Goal: Information Seeking & Learning: Learn about a topic

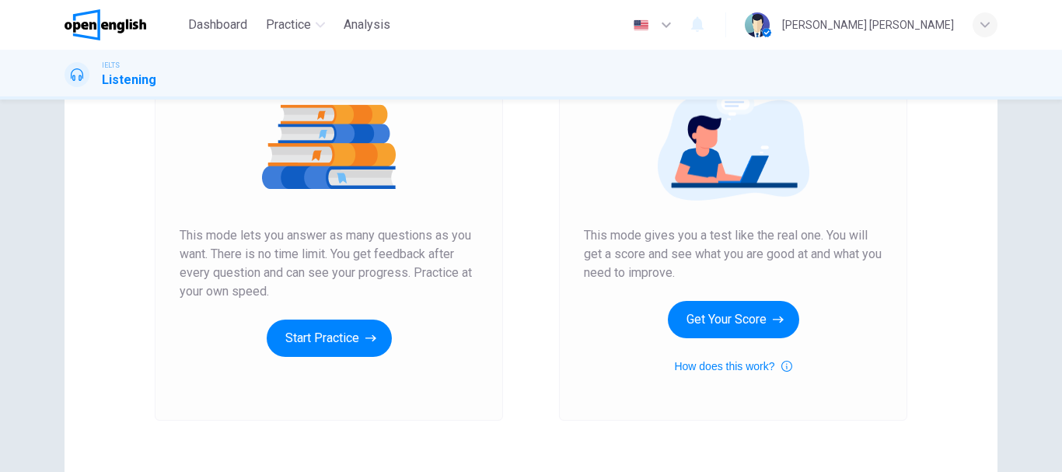
scroll to position [233, 0]
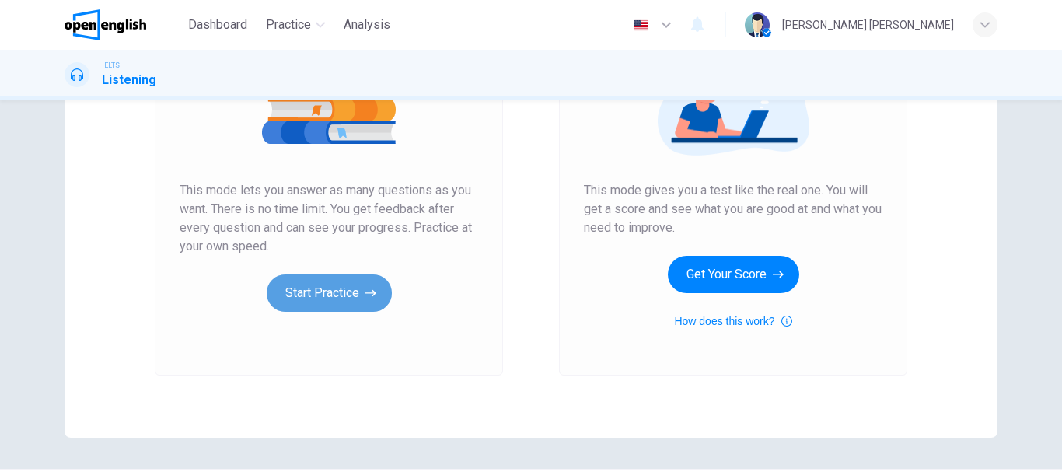
click at [323, 288] on button "Start Practice" at bounding box center [329, 292] width 125 height 37
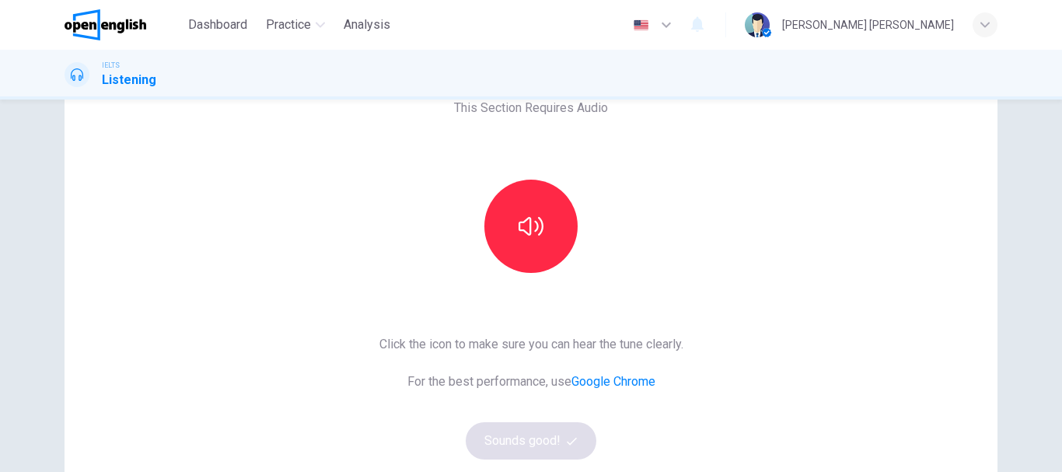
scroll to position [78, 0]
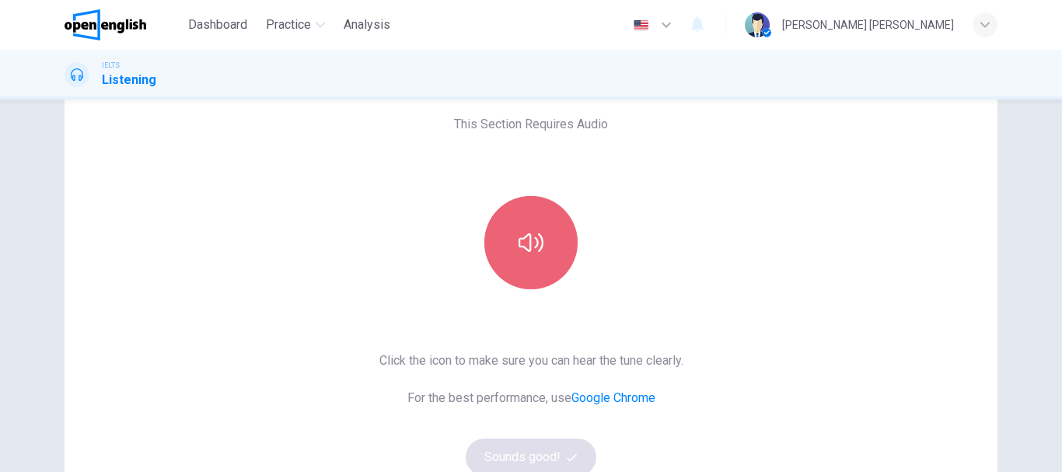
click at [524, 253] on icon "button" at bounding box center [531, 242] width 25 height 25
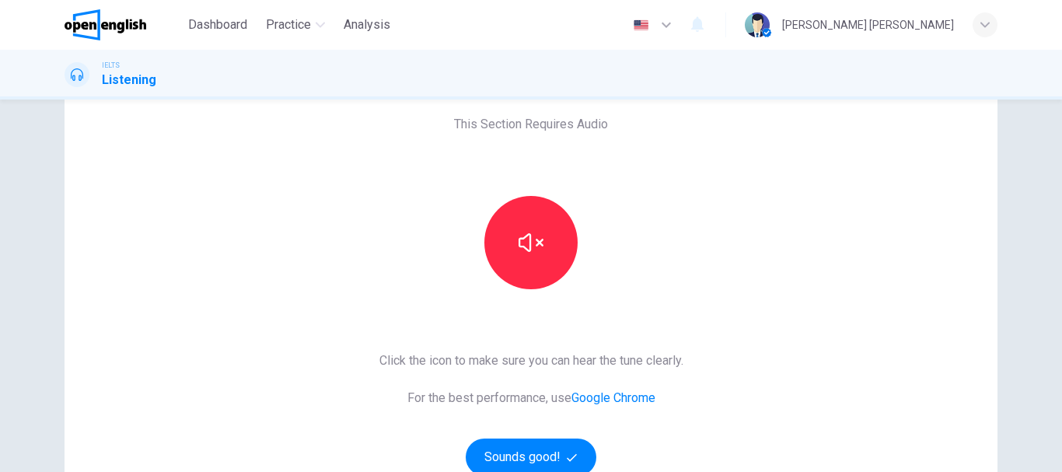
scroll to position [156, 0]
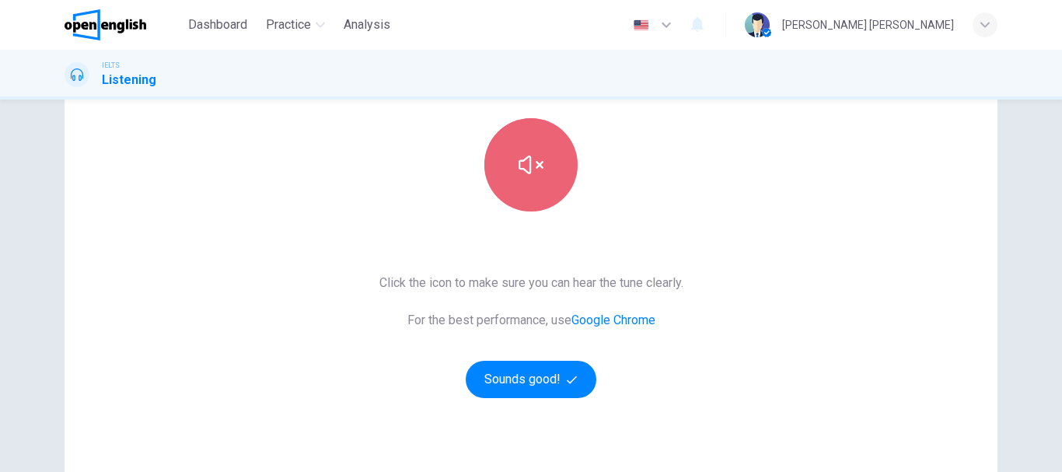
click at [533, 166] on icon "button" at bounding box center [531, 164] width 25 height 25
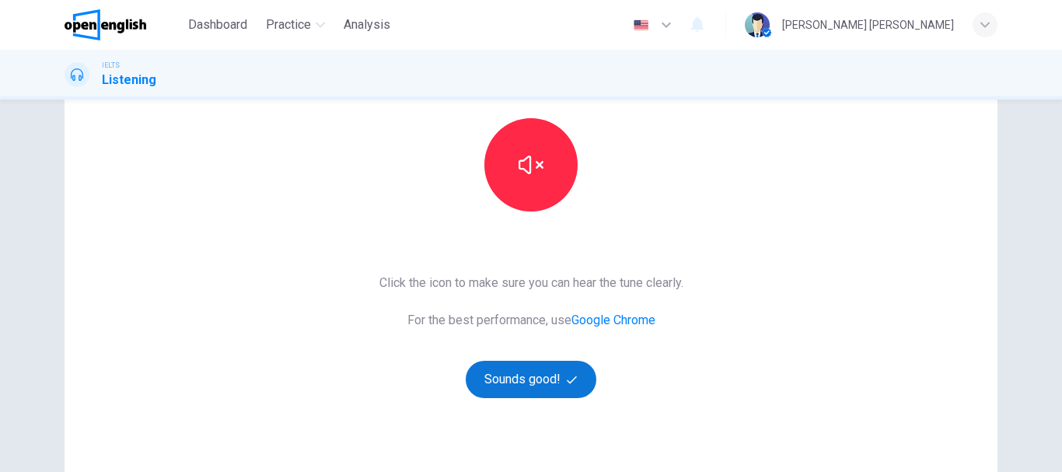
click at [533, 388] on button "Sounds good!" at bounding box center [531, 379] width 131 height 37
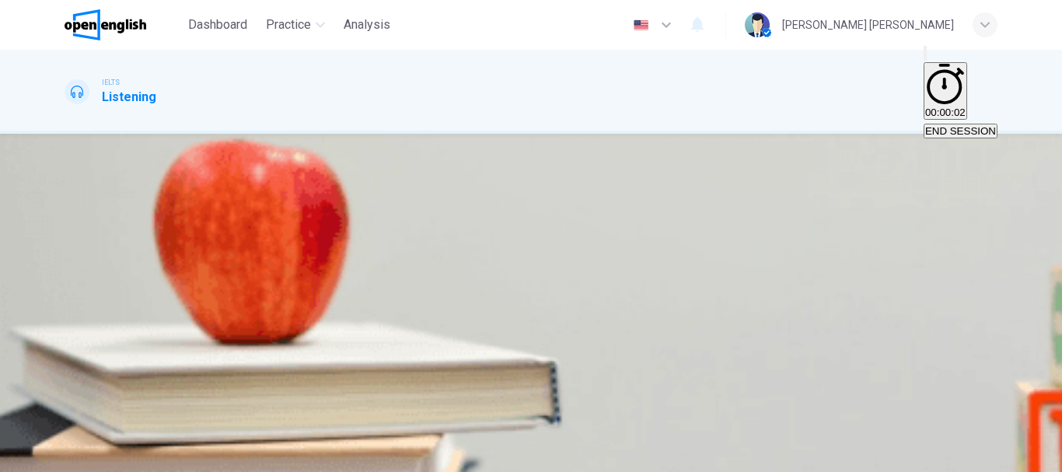
scroll to position [0, 0]
click at [900, 280] on div "How do the speakers describe the green urban planning options? Choose FIVE desc…" at bounding box center [531, 304] width 933 height 205
click at [565, 385] on body "This site uses cookies, as explained in our Privacy Policy . If you agree to th…" at bounding box center [531, 236] width 1062 height 472
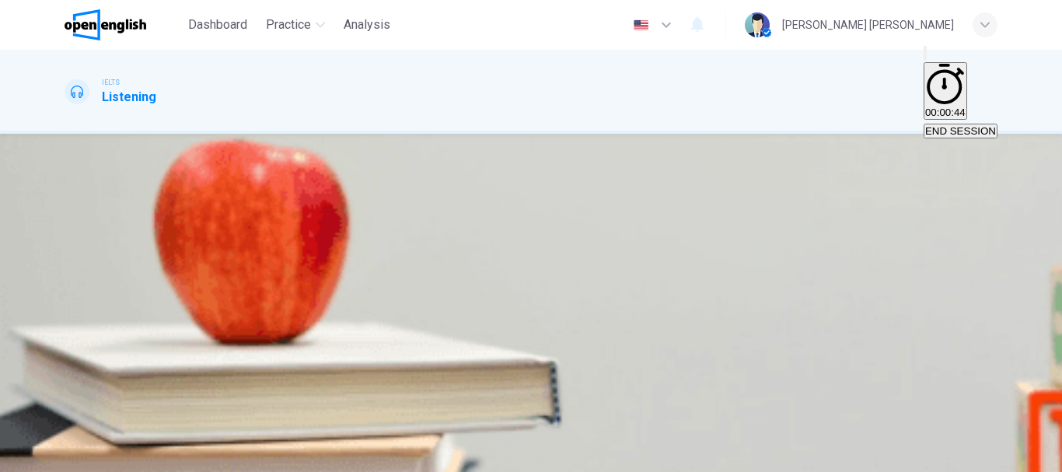
click at [740, 471] on div at bounding box center [531, 472] width 1062 height 0
click at [568, 313] on body "This site uses cookies, as explained in our Privacy Policy . If you agree to th…" at bounding box center [531, 236] width 1062 height 472
type input "**"
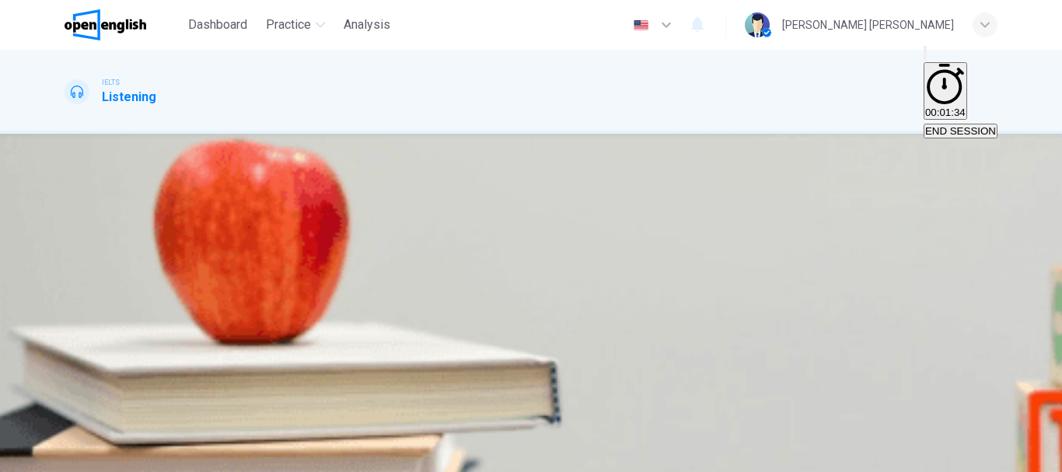
type input "*"
click at [747, 266] on div "Descriptions A. Dangerous B. Too expensive C. Oversimplified D. Disruptive E. U…" at bounding box center [531, 195] width 933 height 149
click at [551, 290] on body "This site uses cookies, as explained in our Privacy Policy . If you agree to th…" at bounding box center [531, 236] width 1062 height 472
type input "**"
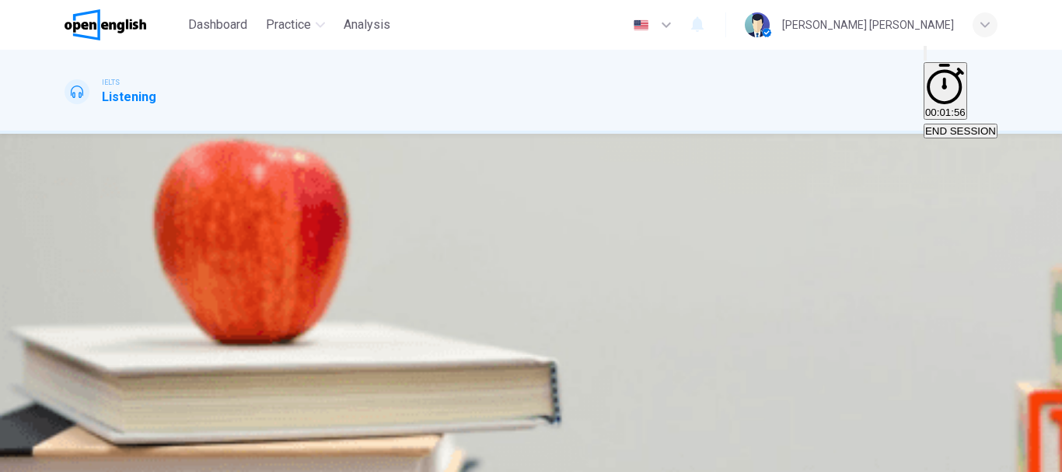
type input "*"
click at [580, 328] on body "This site uses cookies, as explained in our Privacy Policy . If you agree to th…" at bounding box center [531, 236] width 1062 height 472
type input "**"
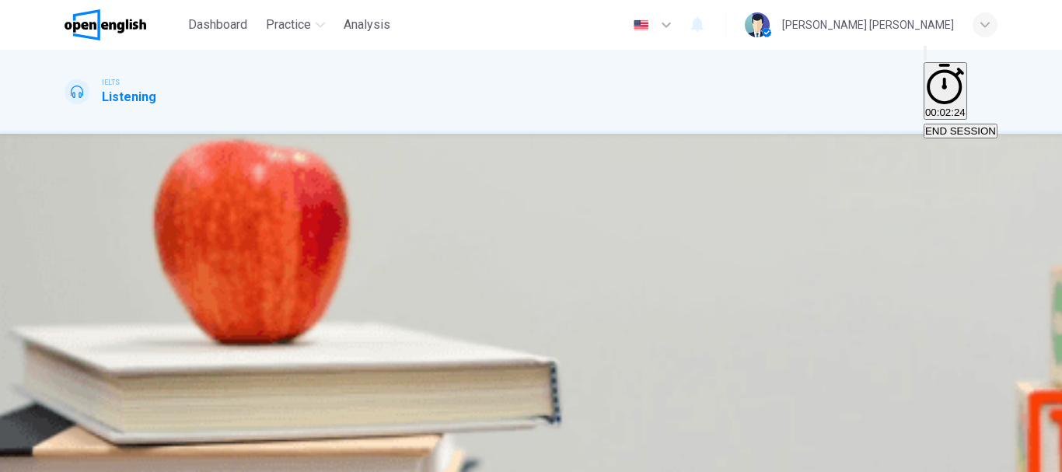
type input "*"
click at [577, 288] on body "This site uses cookies, as explained in our Privacy Policy . If you agree to th…" at bounding box center [531, 236] width 1062 height 472
type input "**"
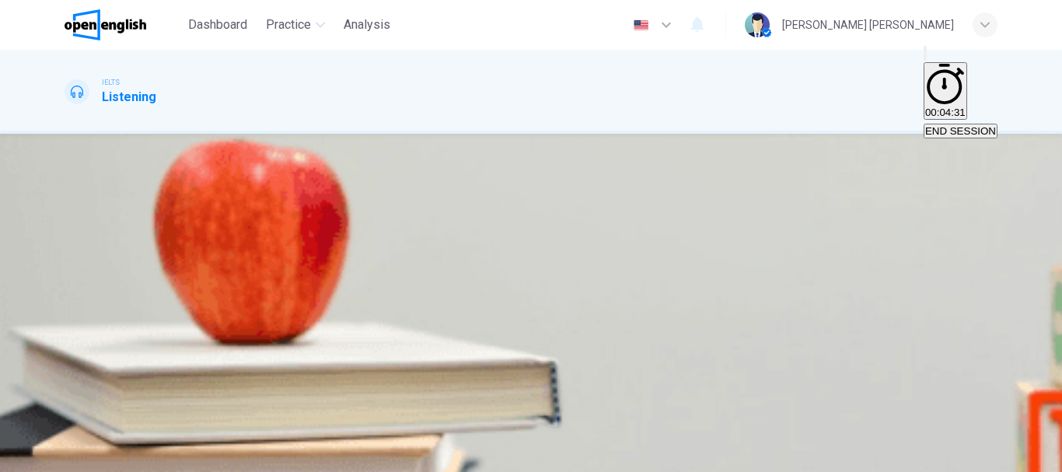
click at [577, 471] on li "A" at bounding box center [531, 481] width 1062 height 19
type input "*"
click at [574, 336] on body "This site uses cookies, as explained in our Privacy Policy . If you agree to th…" at bounding box center [531, 236] width 1062 height 472
type input "**"
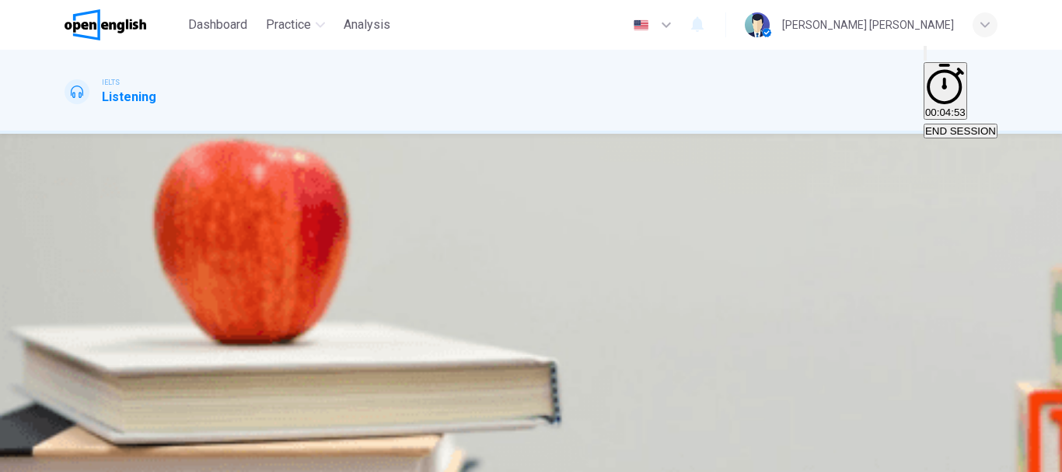
type input "*"
click at [76, 457] on span "SUBMIT" at bounding box center [56, 463] width 39 height 12
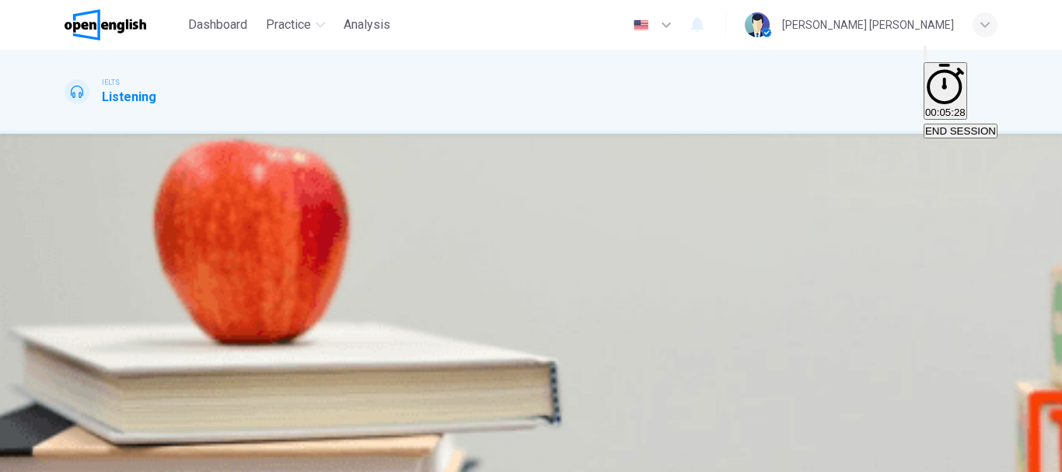
scroll to position [0, 0]
click at [66, 318] on icon "button" at bounding box center [66, 318] width 0 height 0
type input "**"
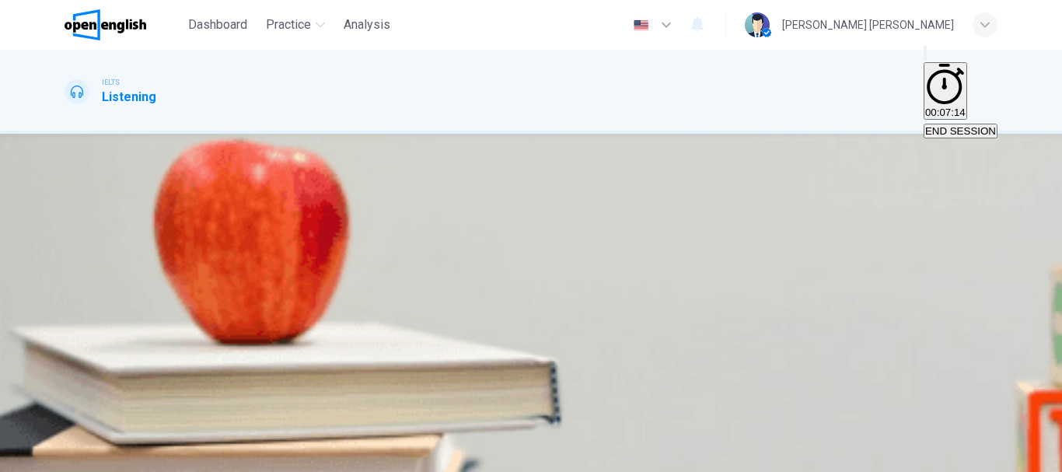
click at [66, 318] on icon "button" at bounding box center [66, 318] width 0 height 0
click at [196, 271] on span "Understanding the statistics." at bounding box center [131, 277] width 130 height 12
click at [76, 457] on span "SUBMIT" at bounding box center [56, 463] width 39 height 12
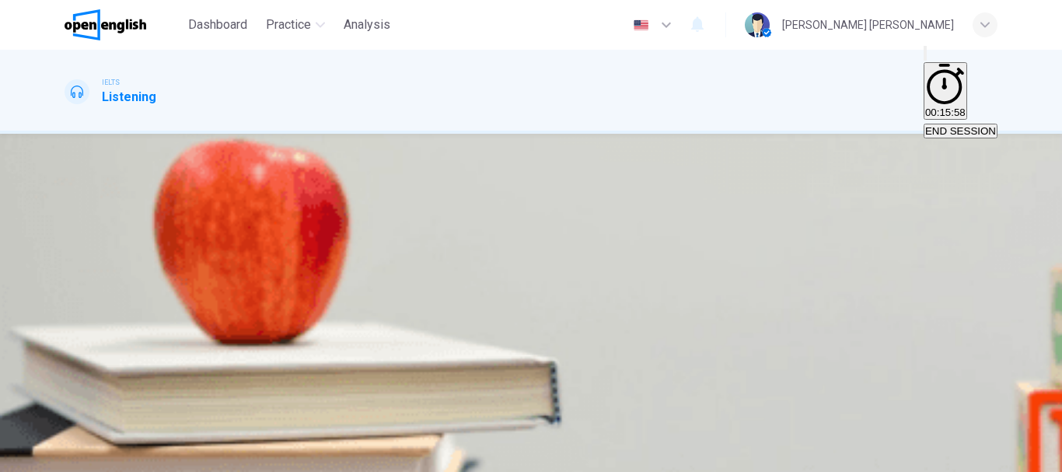
scroll to position [72, 0]
click at [83, 318] on icon "button" at bounding box center [76, 327] width 16 height 19
click at [367, 283] on span "Working together with residents." at bounding box center [293, 277] width 148 height 12
click at [76, 457] on span "SUBMIT" at bounding box center [56, 463] width 39 height 12
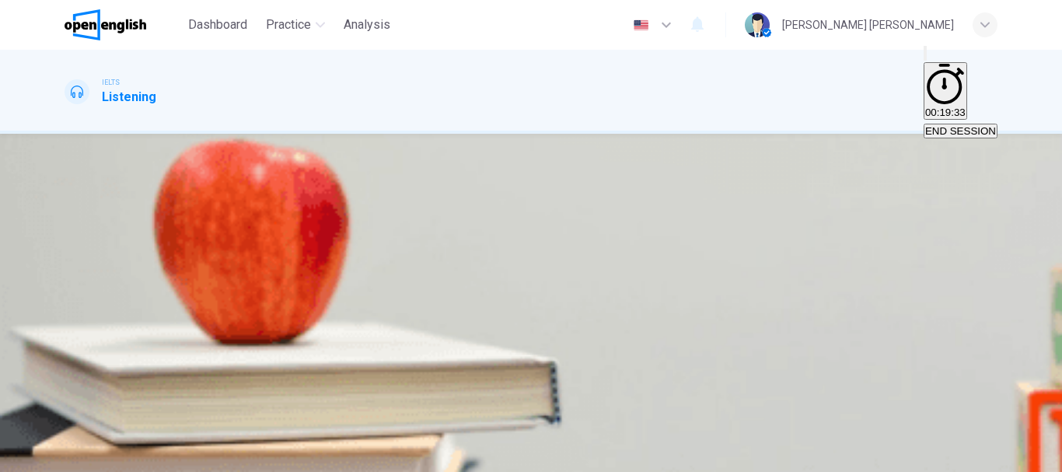
scroll to position [78, 0]
click at [280, 271] on span "There are cheap fares for the poor and elderly." at bounding box center [173, 277] width 214 height 12
click at [76, 457] on span "SUBMIT" at bounding box center [56, 463] width 39 height 12
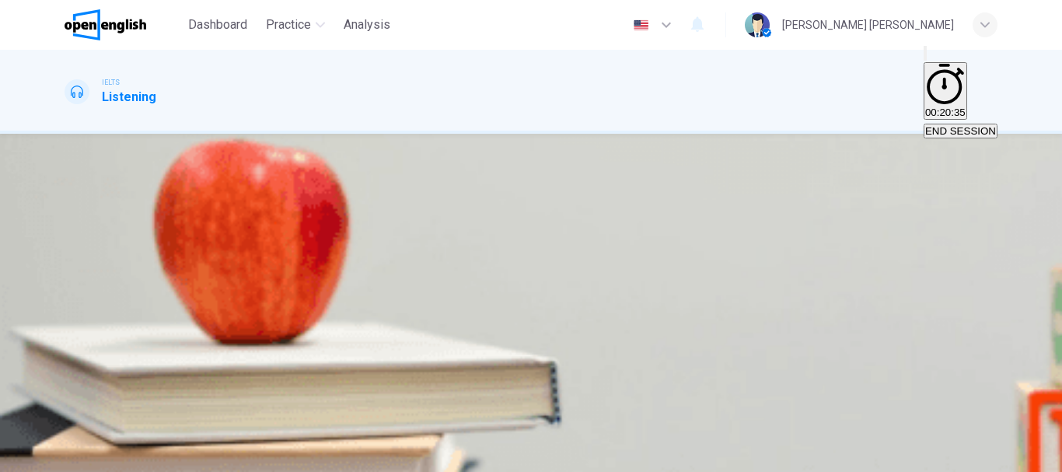
scroll to position [233, 0]
click at [552, 283] on span "The suburban areas" at bounding box center [570, 277] width 93 height 12
click at [418, 271] on span "The pedestrianized zones" at bounding box center [358, 277] width 119 height 12
click at [295, 271] on span "The employment strategy" at bounding box center [237, 277] width 117 height 12
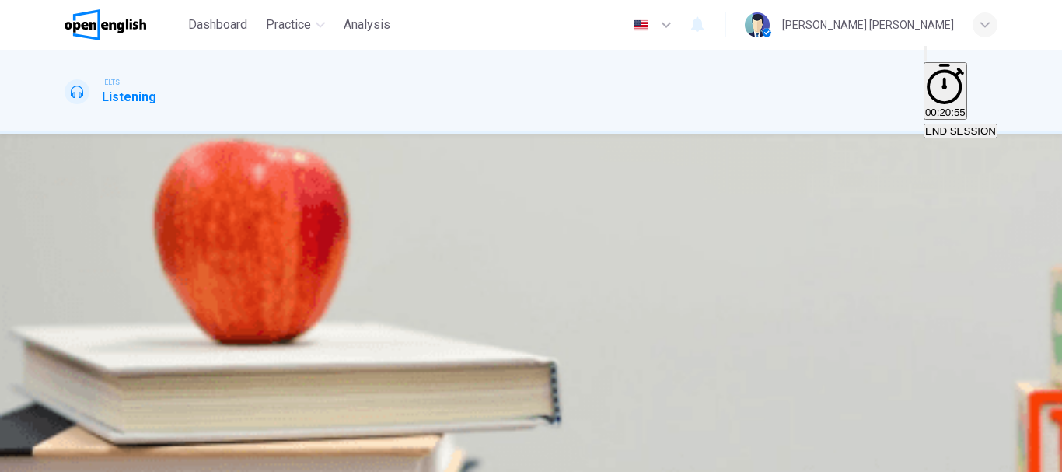
click at [86, 457] on icon "button" at bounding box center [81, 461] width 9 height 9
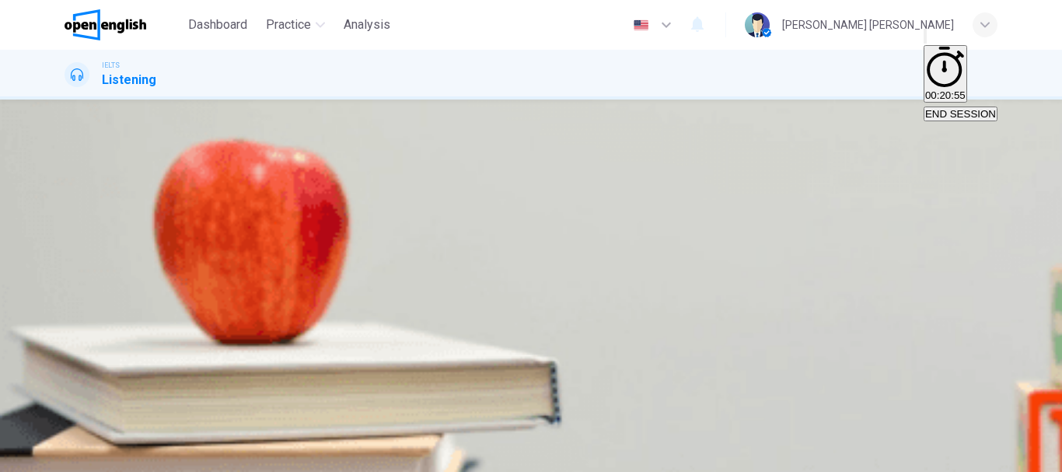
type input "**"
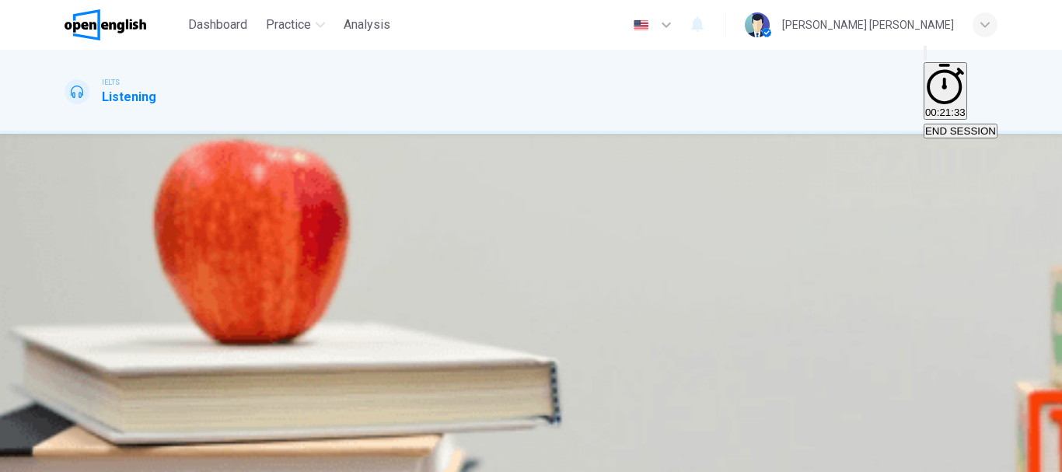
scroll to position [78, 0]
click at [206, 271] on span "since they remained unsolved." at bounding box center [136, 277] width 140 height 12
click at [76, 457] on span "SUBMIT" at bounding box center [56, 463] width 39 height 12
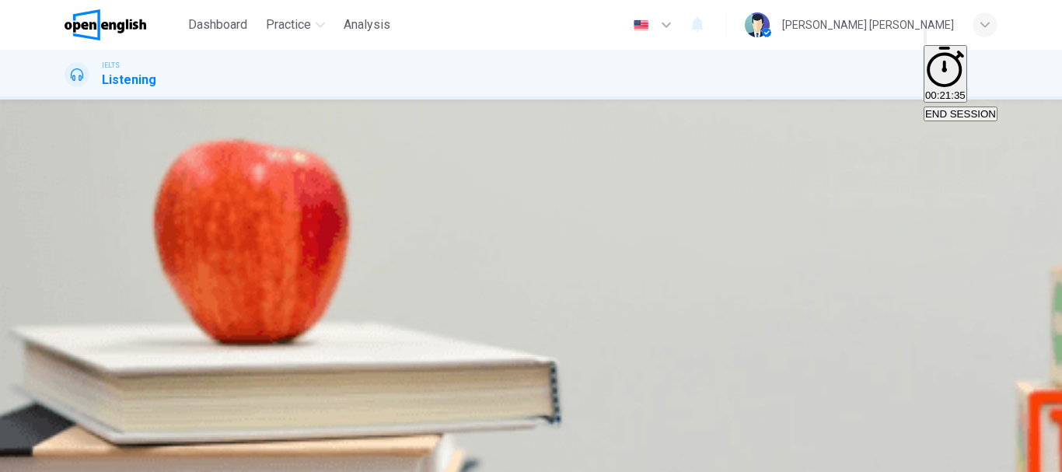
scroll to position [215, 0]
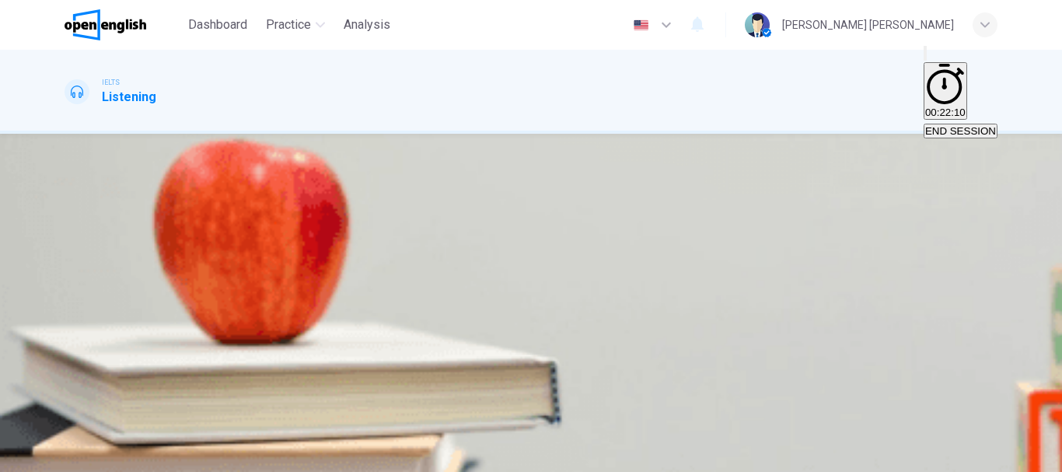
scroll to position [59, 0]
click at [264, 271] on span "fearful of not being safe in their own house." at bounding box center [165, 277] width 198 height 12
click at [76, 457] on span "SUBMIT" at bounding box center [56, 463] width 39 height 12
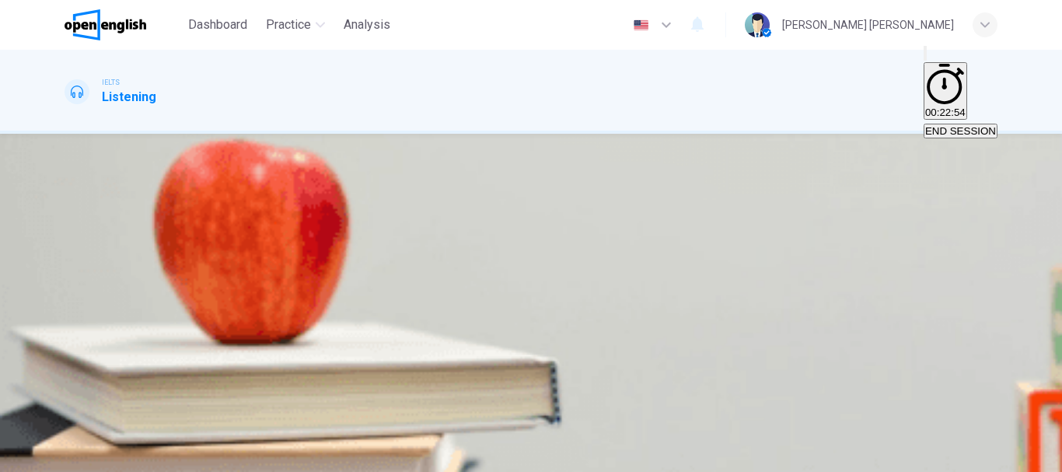
scroll to position [78, 0]
click at [381, 283] on span "most criminal records were inaccurate." at bounding box center [292, 277] width 177 height 12
click at [86, 457] on icon "button" at bounding box center [81, 461] width 9 height 9
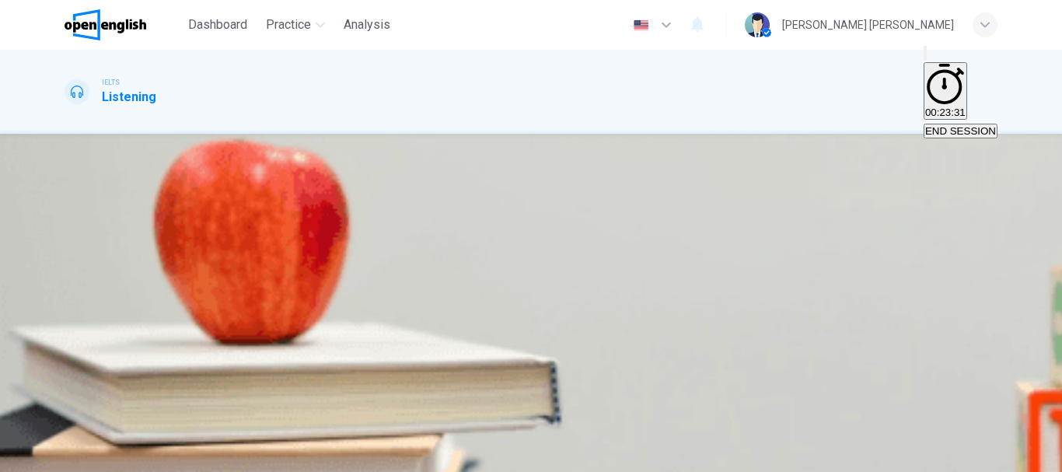
click at [547, 271] on span "exposed faults in policing systems." at bounding box center [467, 277] width 159 height 12
click at [86, 457] on icon "button" at bounding box center [81, 461] width 9 height 9
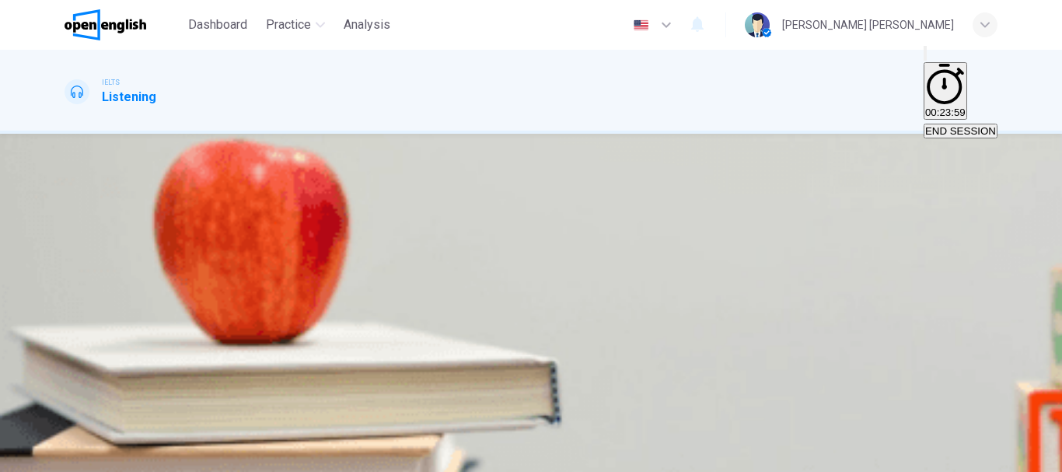
click at [619, 283] on span "its faults were immediately apparent." at bounding box center [703, 277] width 168 height 12
click at [76, 457] on span "SUBMIT" at bounding box center [56, 463] width 39 height 12
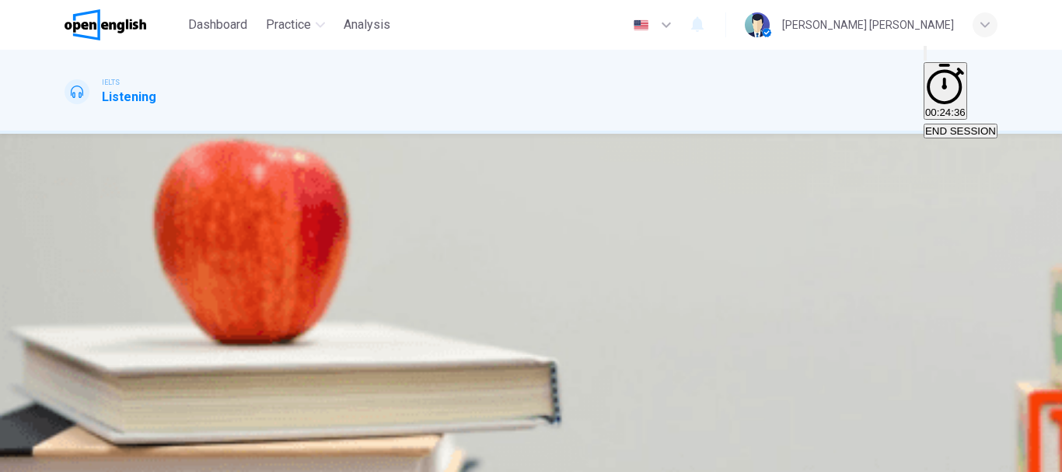
scroll to position [215, 0]
click at [588, 233] on body "This site uses cookies, as explained in our Privacy Policy . If you agree to th…" at bounding box center [531, 236] width 1062 height 472
click at [558, 471] on li "A" at bounding box center [531, 481] width 1062 height 19
type input "*"
click at [568, 284] on body "This site uses cookies, as explained in our Privacy Policy . If you agree to th…" at bounding box center [531, 236] width 1062 height 472
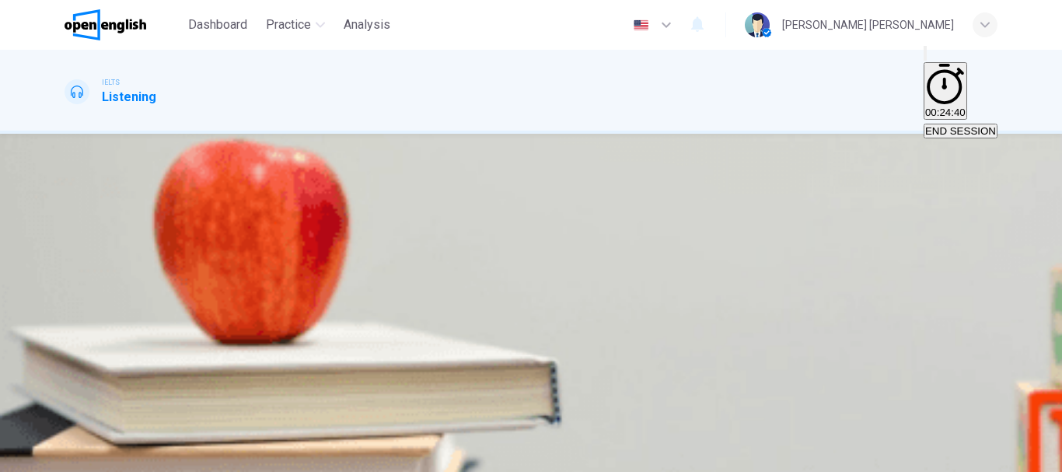
type input "*"
click at [573, 233] on body "This site uses cookies, as explained in our Privacy Policy . If you agree to th…" at bounding box center [531, 236] width 1062 height 472
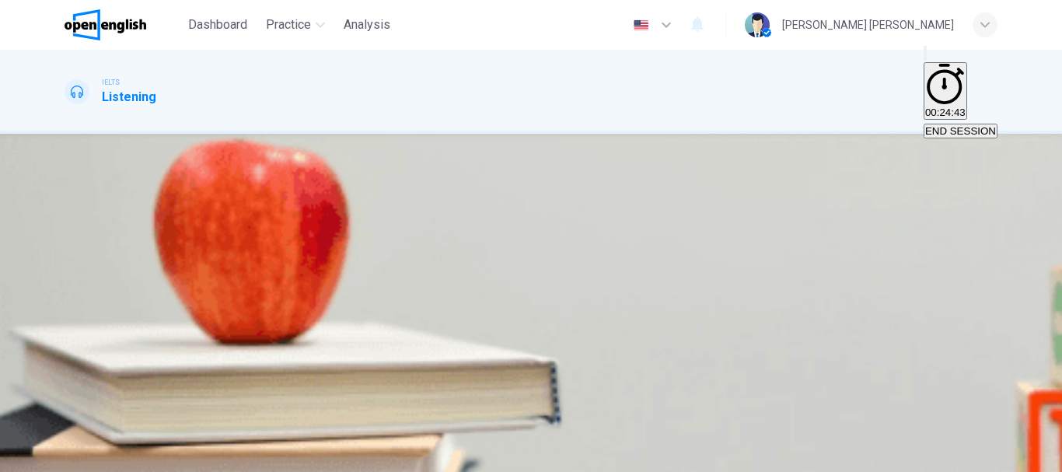
type input "*"
click at [575, 296] on body "This site uses cookies, as explained in our Privacy Policy . If you agree to th…" at bounding box center [531, 236] width 1062 height 472
drag, startPoint x: 549, startPoint y: 365, endPoint x: 552, endPoint y: 346, distance: 19.7
type input "*"
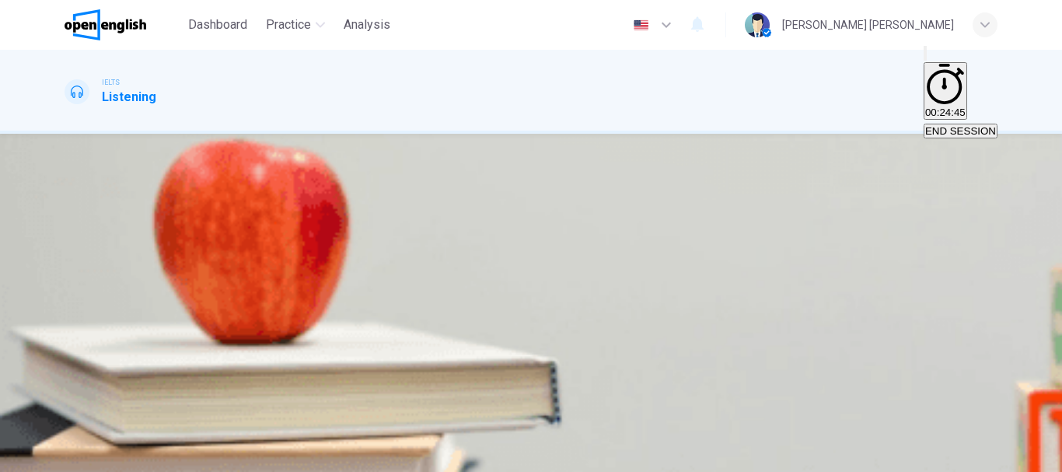
click at [561, 330] on body "This site uses cookies, as explained in our Privacy Policy . If you agree to th…" at bounding box center [531, 236] width 1062 height 472
type input "*"
click at [76, 457] on span "SUBMIT" at bounding box center [56, 463] width 39 height 12
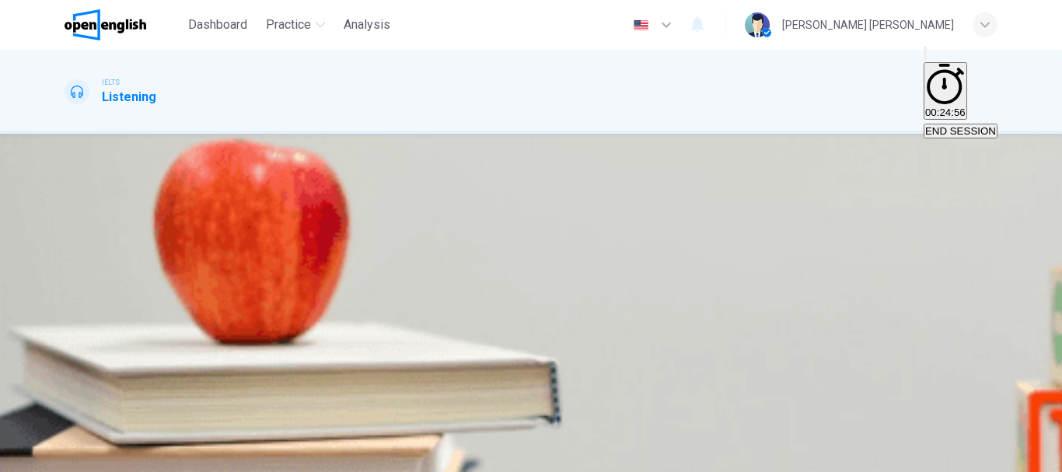
scroll to position [78, 0]
click at [243, 283] on span "to keep money safe." at bounding box center [195, 277] width 93 height 12
click at [76, 457] on span "SUBMIT" at bounding box center [56, 463] width 39 height 12
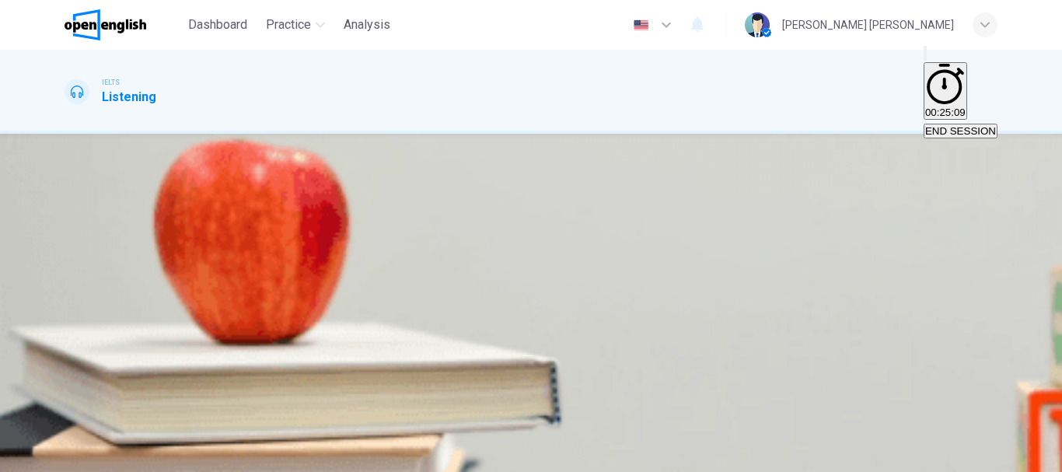
click at [112, 271] on span "professor." at bounding box center [89, 277] width 46 height 12
click at [86, 457] on icon "button" at bounding box center [81, 461] width 9 height 9
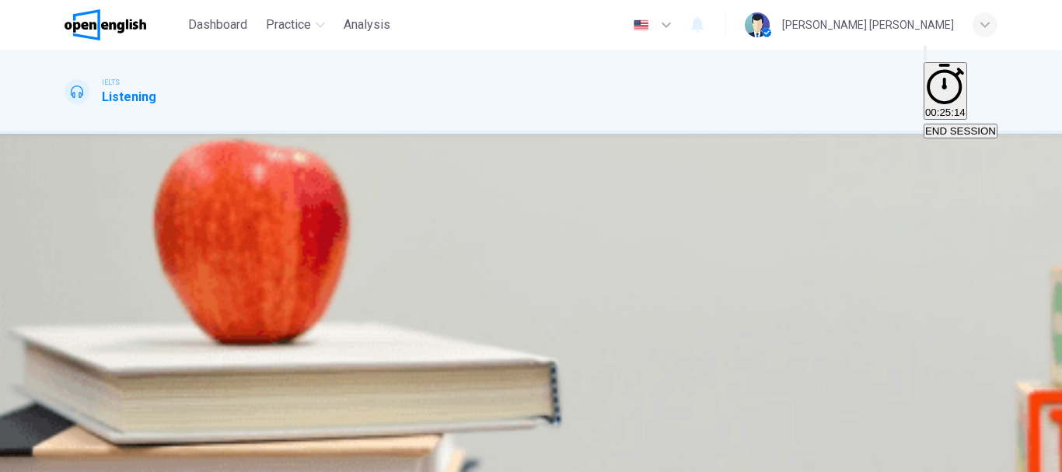
click at [141, 271] on span "Current Account" at bounding box center [103, 277] width 75 height 12
click at [76, 457] on span "SUBMIT" at bounding box center [56, 463] width 39 height 12
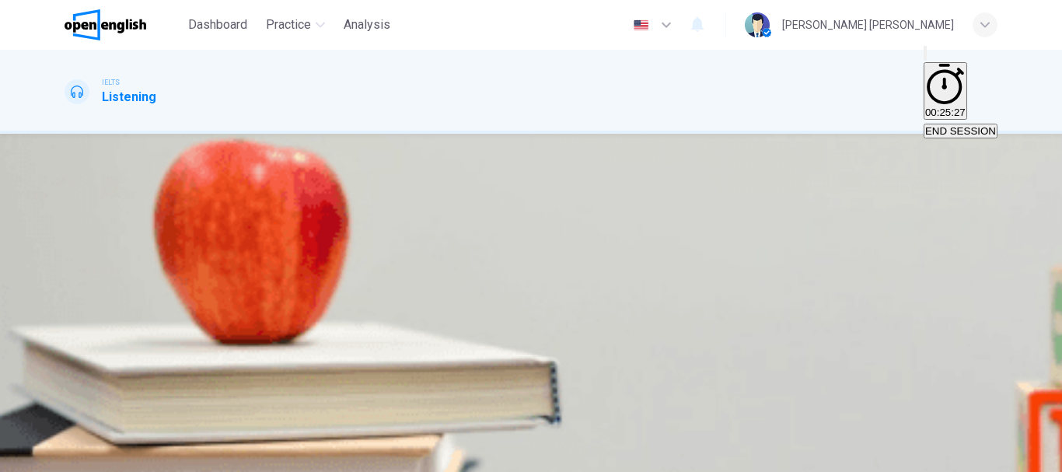
scroll to position [0, 0]
click at [726, 292] on div "Click to Zoom" at bounding box center [531, 282] width 933 height 19
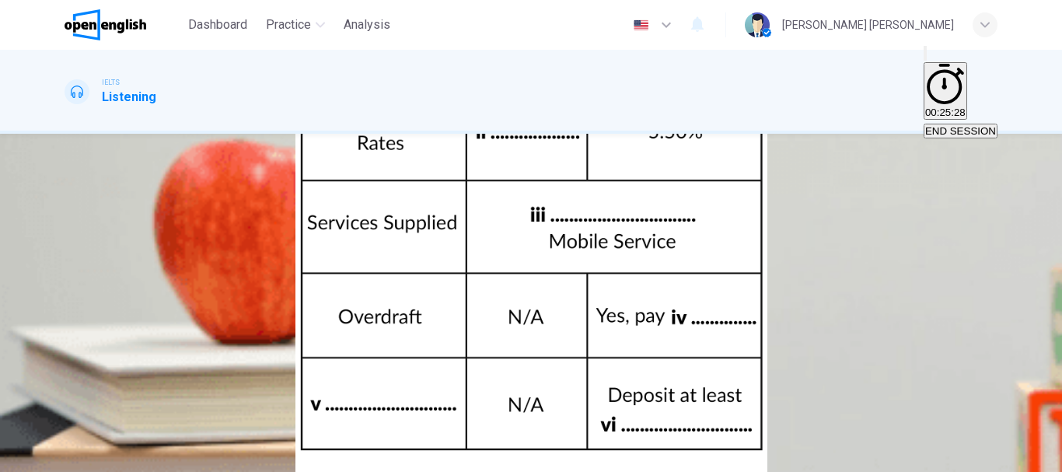
click at [628, 105] on img at bounding box center [531, 236] width 1062 height 472
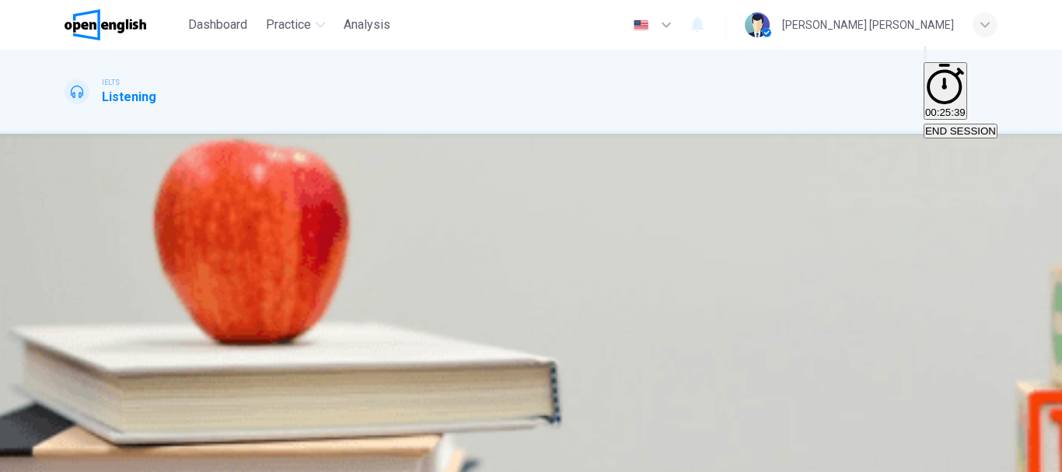
scroll to position [67, 0]
click at [172, 137] on input at bounding box center [118, 130] width 107 height 14
click at [554, 264] on div "i ii iii iv v vi" at bounding box center [531, 212] width 933 height 224
drag, startPoint x: 581, startPoint y: 217, endPoint x: 584, endPoint y: 208, distance: 9.1
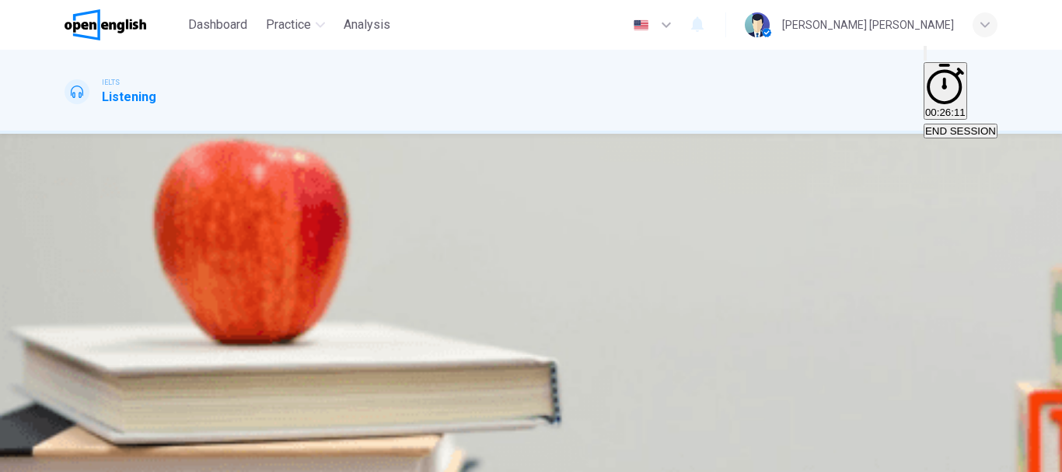
click at [584, 210] on div "i ii iii iv v vi" at bounding box center [531, 212] width 933 height 224
click at [172, 137] on input at bounding box center [118, 130] width 107 height 14
type input "*"
click at [172, 174] on input at bounding box center [118, 167] width 107 height 14
type input "*"
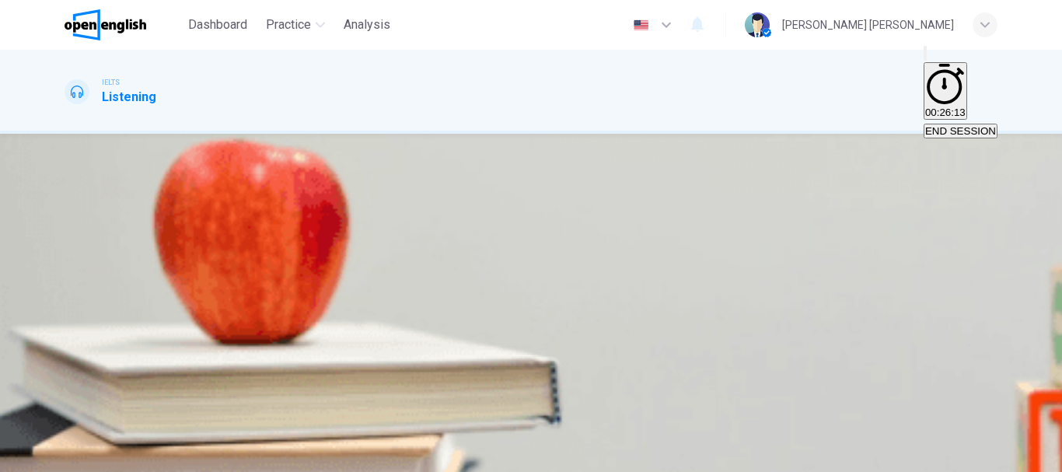
click at [172, 212] on input at bounding box center [118, 205] width 107 height 14
type input "*"
click at [172, 249] on input at bounding box center [118, 242] width 107 height 14
type input "*"
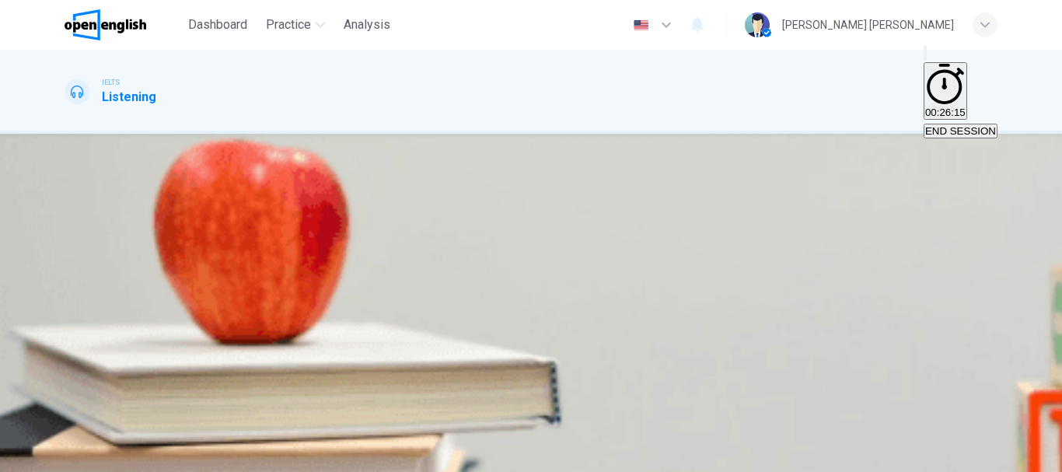
click at [172, 286] on input at bounding box center [118, 279] width 107 height 14
type input "*"
click at [172, 323] on input at bounding box center [118, 316] width 107 height 14
type input "*"
click at [76, 457] on span "SUBMIT" at bounding box center [56, 463] width 39 height 12
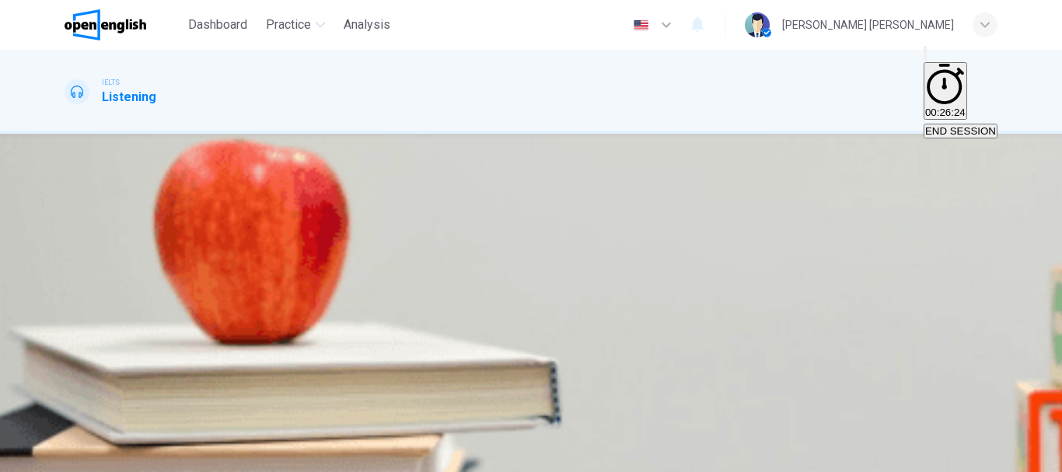
scroll to position [78, 0]
click at [95, 271] on span "9 a.m." at bounding box center [80, 277] width 29 height 12
click at [76, 457] on span "SUBMIT" at bounding box center [56, 463] width 39 height 12
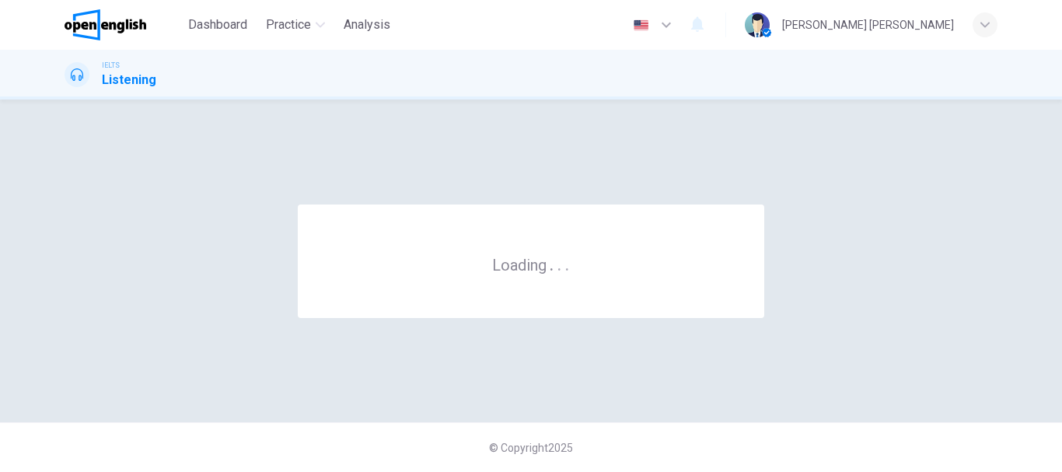
scroll to position [0, 0]
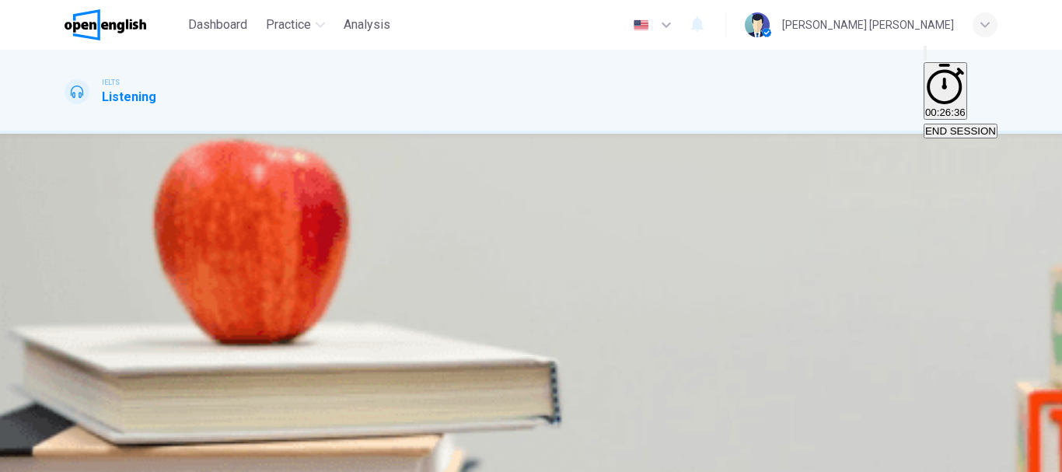
click at [172, 313] on input at bounding box center [118, 306] width 107 height 14
type input "*"
click at [565, 336] on div "What do Sharon and Xiao Li agree was the strongest aspect of their presentation…" at bounding box center [531, 264] width 933 height 168
click at [172, 292] on input at bounding box center [118, 285] width 107 height 14
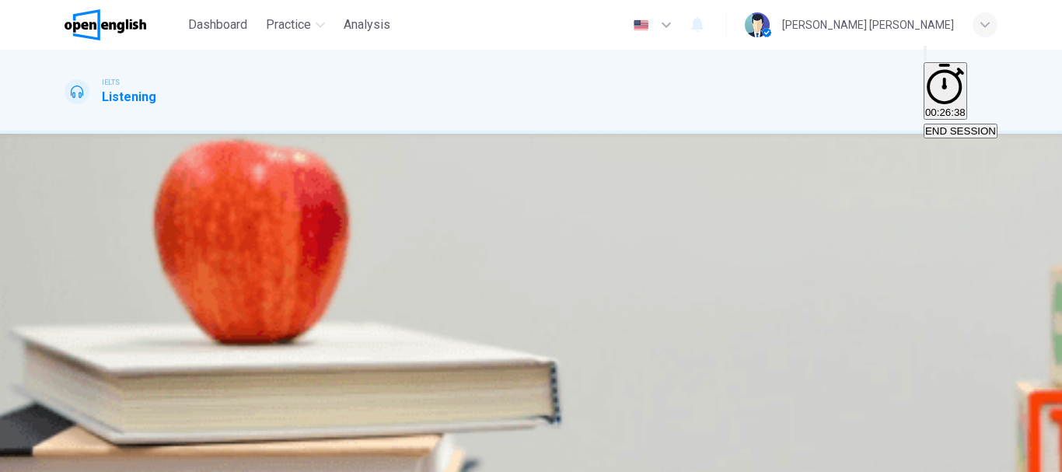
type input "*"
drag, startPoint x: 568, startPoint y: 377, endPoint x: 572, endPoint y: 385, distance: 8.4
click at [571, 348] on div "Which section does Sharon feel they should have discussed in more depth? 28" at bounding box center [531, 320] width 933 height 56
click at [172, 348] on input at bounding box center [118, 341] width 107 height 14
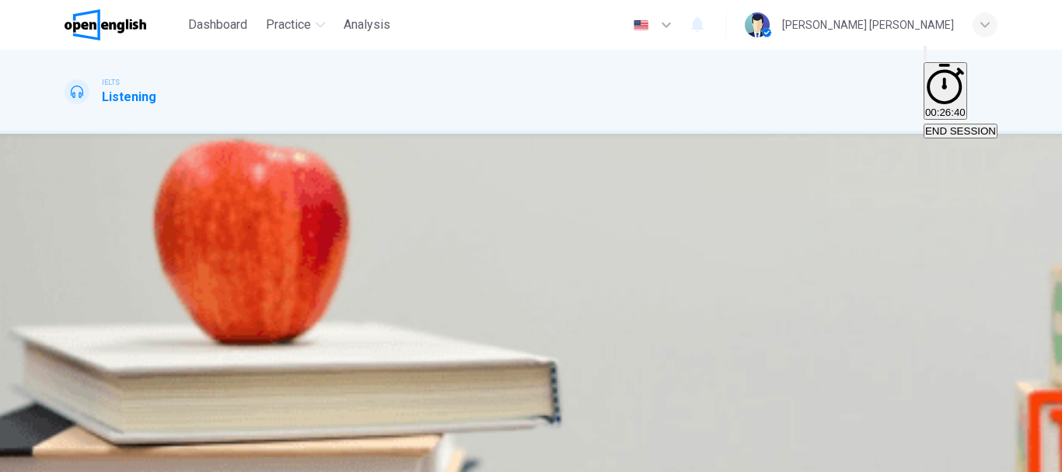
type input "*"
click at [76, 457] on span "SUBMIT" at bounding box center [56, 463] width 39 height 12
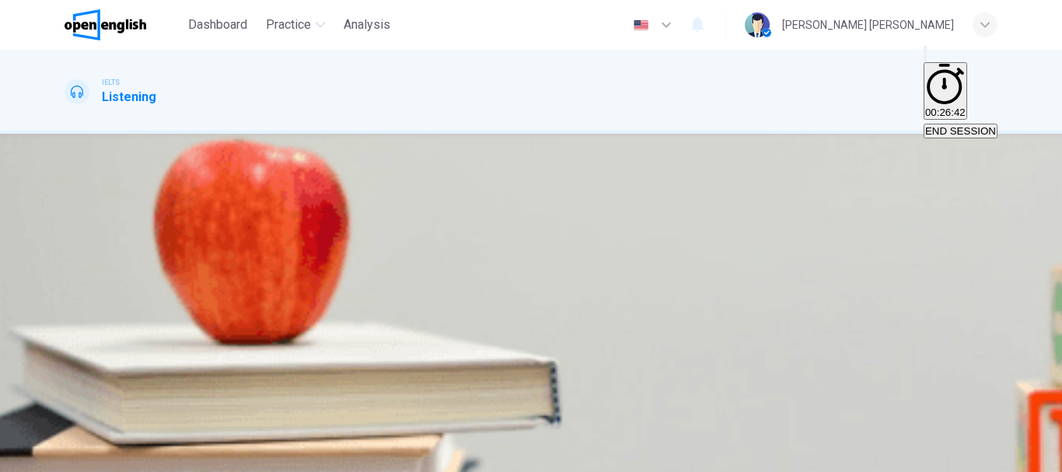
scroll to position [0, 0]
click at [172, 285] on button "A they spoke too quickly." at bounding box center [118, 271] width 107 height 26
click at [76, 457] on span "SUBMIT" at bounding box center [56, 463] width 39 height 12
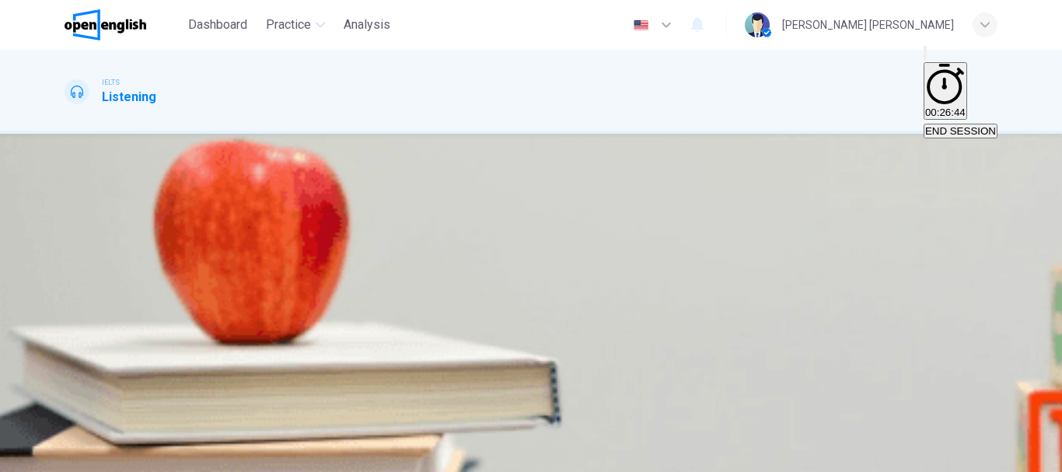
click at [165, 283] on span "use of visuals." at bounding box center [132, 277] width 65 height 12
click at [87, 456] on button "SUBMIT" at bounding box center [61, 463] width 51 height 15
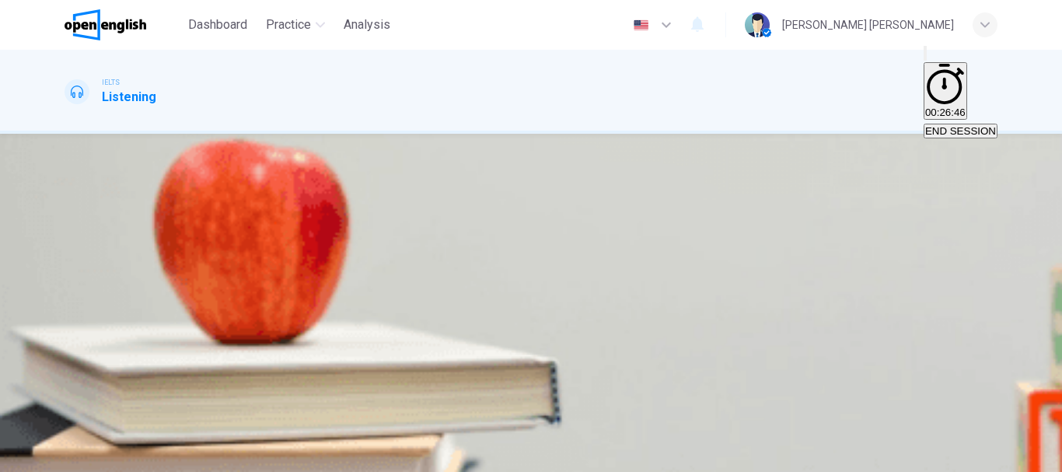
scroll to position [78, 0]
click at [566, 283] on span "the background reading was more extensive." at bounding box center [517, 277] width 206 height 12
click at [76, 457] on span "SUBMIT" at bounding box center [56, 463] width 39 height 12
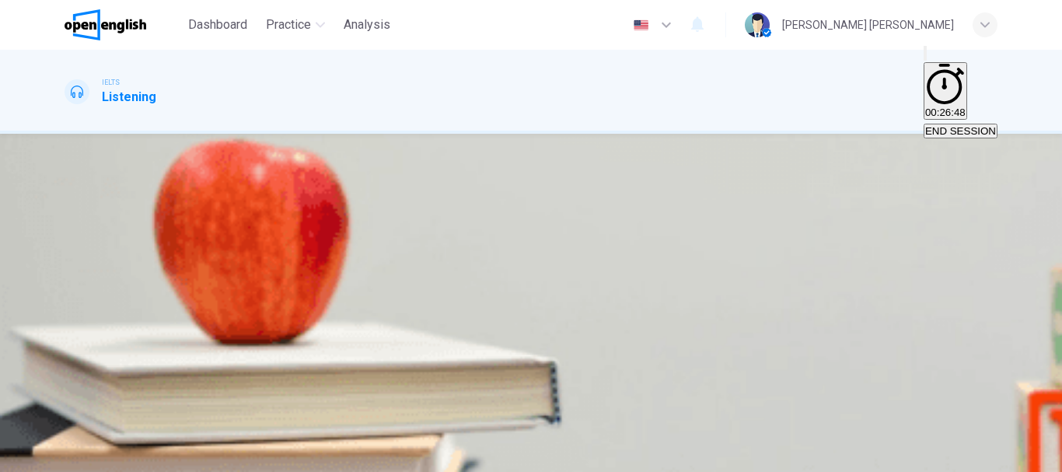
click at [172, 236] on input at bounding box center [118, 229] width 107 height 14
type input "*"
click at [172, 302] on input at bounding box center [118, 303] width 107 height 14
type input "*"
click at [172, 371] on input at bounding box center [118, 378] width 107 height 14
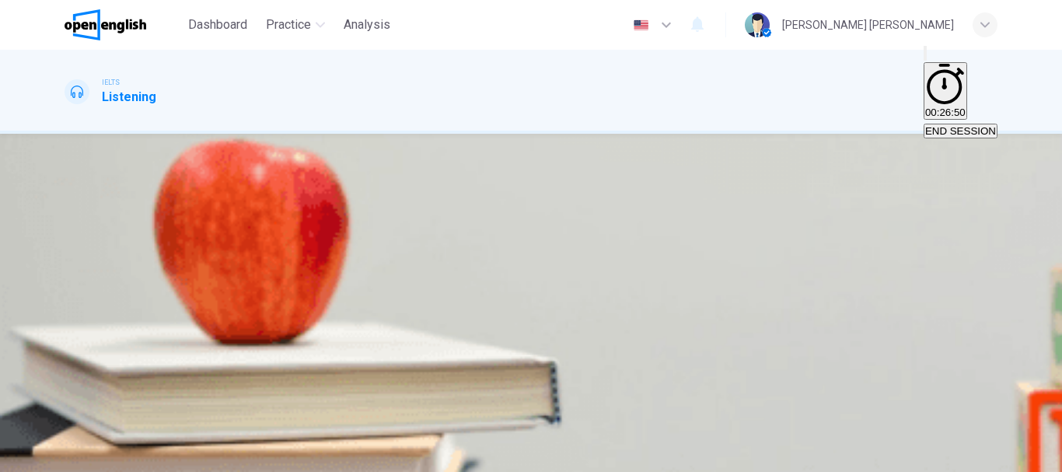
type input "*"
click at [87, 456] on button "SUBMIT" at bounding box center [61, 463] width 51 height 15
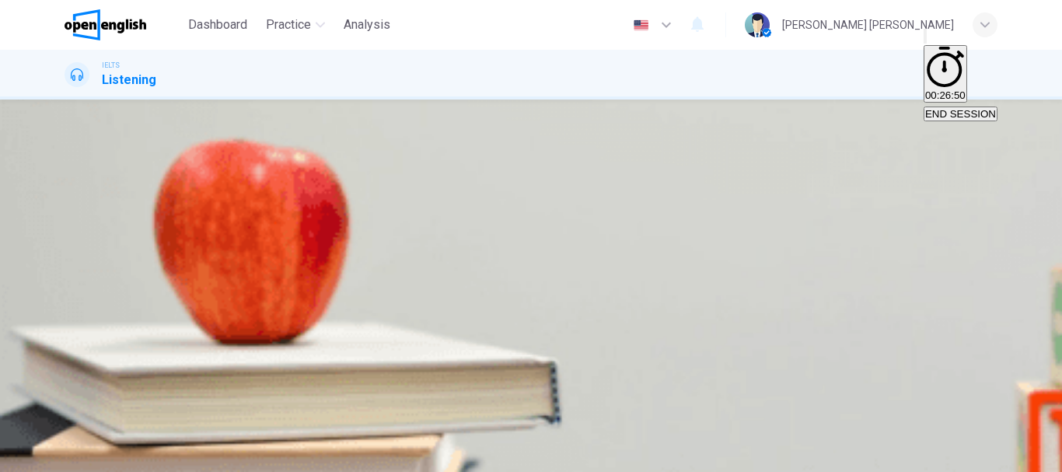
scroll to position [0, 0]
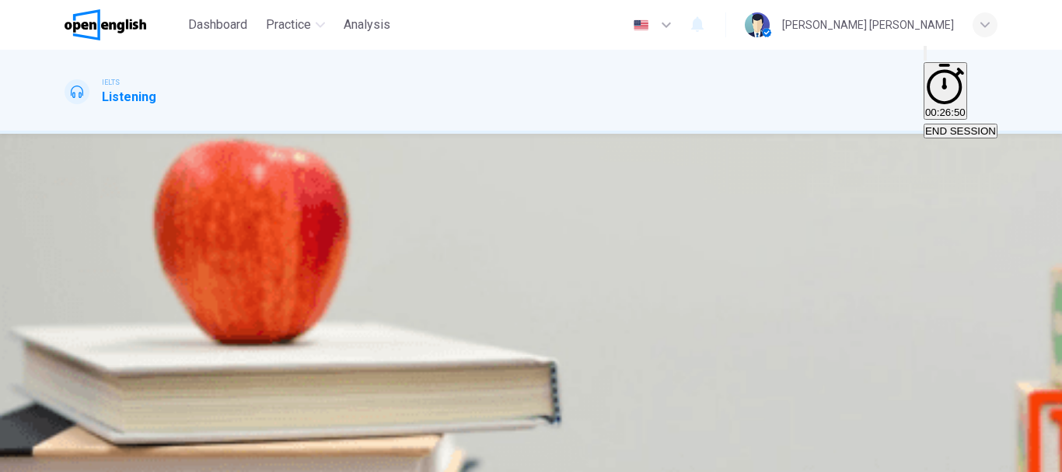
click at [172, 257] on input at bounding box center [118, 250] width 107 height 14
type input "**"
click at [87, 456] on button "SUBMIT" at bounding box center [61, 463] width 51 height 15
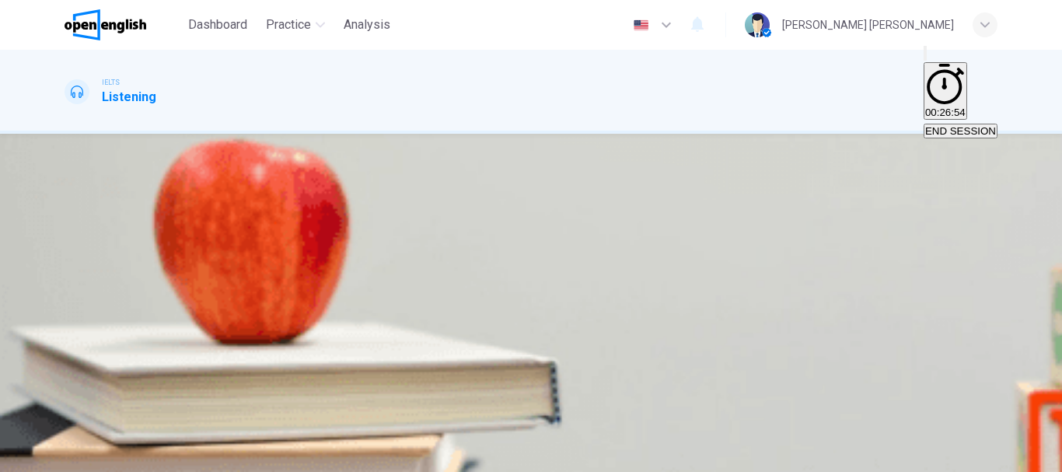
click at [172, 313] on input at bounding box center [118, 306] width 107 height 14
type input "*"
click at [172, 393] on input at bounding box center [118, 400] width 107 height 14
type input "*"
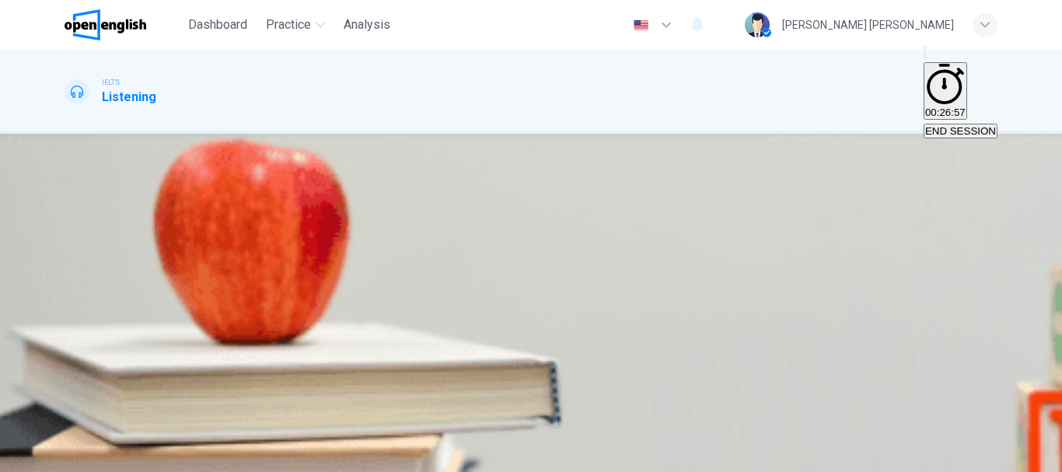
click at [172, 467] on input at bounding box center [118, 474] width 107 height 14
type input "*"
click at [172, 442] on input at bounding box center [118, 449] width 107 height 14
type input "*"
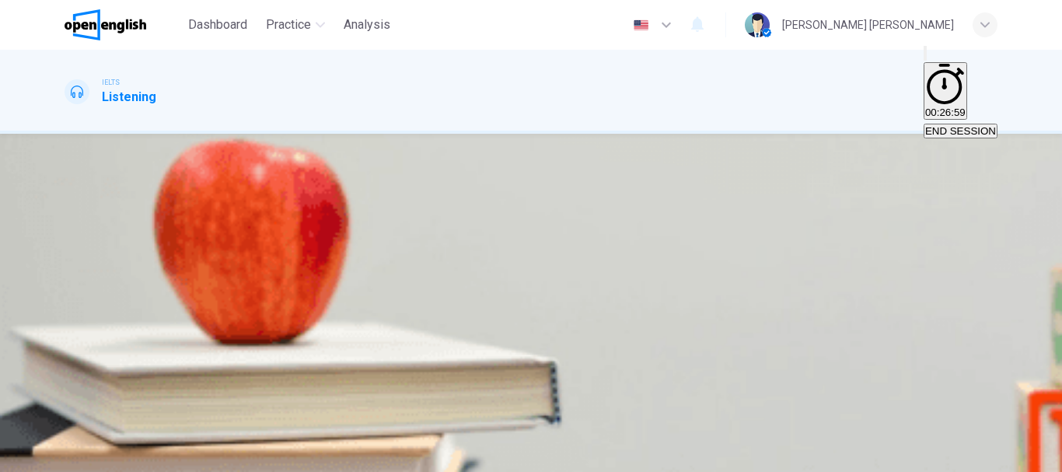
click at [608, 453] on div "SKIP SUBMIT" at bounding box center [531, 462] width 1062 height 19
click at [172, 399] on input at bounding box center [118, 406] width 107 height 14
type input "*"
click at [76, 457] on span "SUBMIT" at bounding box center [56, 463] width 39 height 12
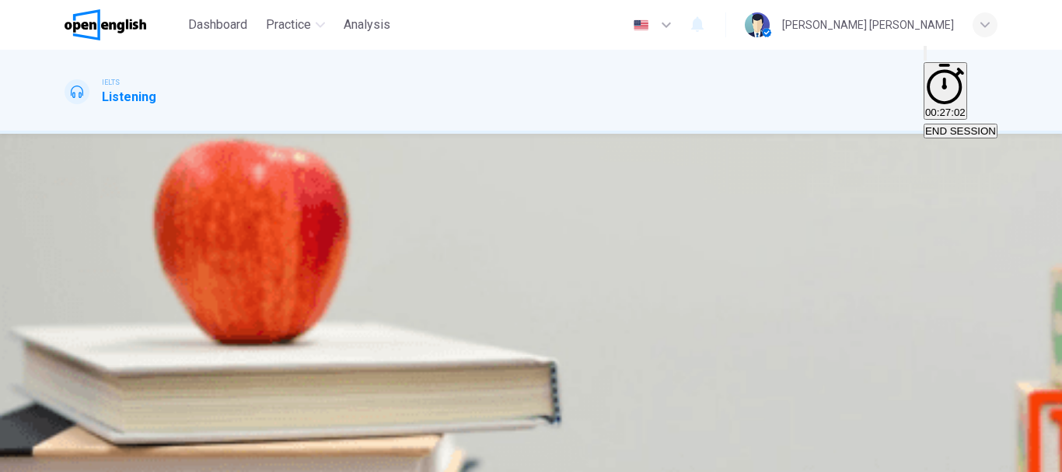
scroll to position [137, 0]
click at [172, 139] on input "*" at bounding box center [118, 132] width 107 height 14
type input "*"
click at [172, 209] on input at bounding box center [118, 207] width 107 height 14
type input "*"
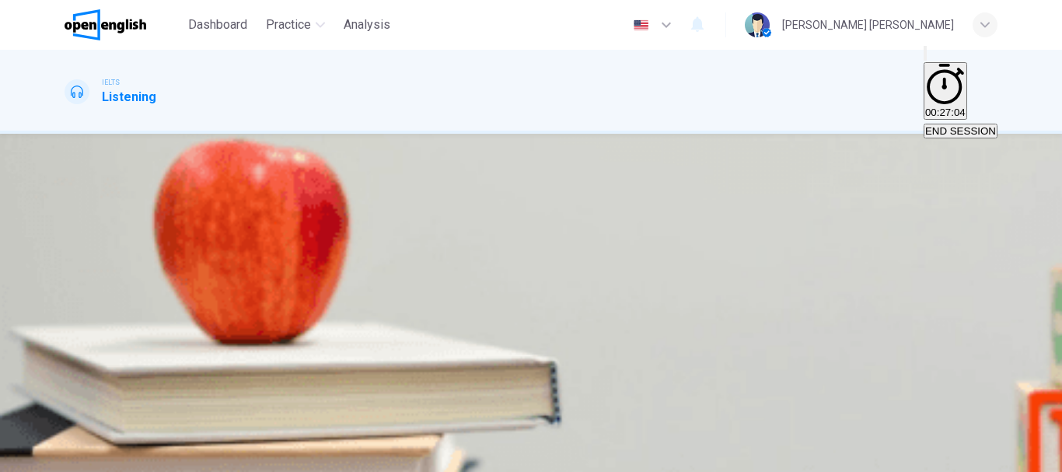
click at [172, 274] on input at bounding box center [118, 281] width 107 height 14
type input "*"
click at [172, 349] on input at bounding box center [118, 356] width 107 height 14
type input "*"
click at [76, 457] on span "SUBMIT" at bounding box center [56, 463] width 39 height 12
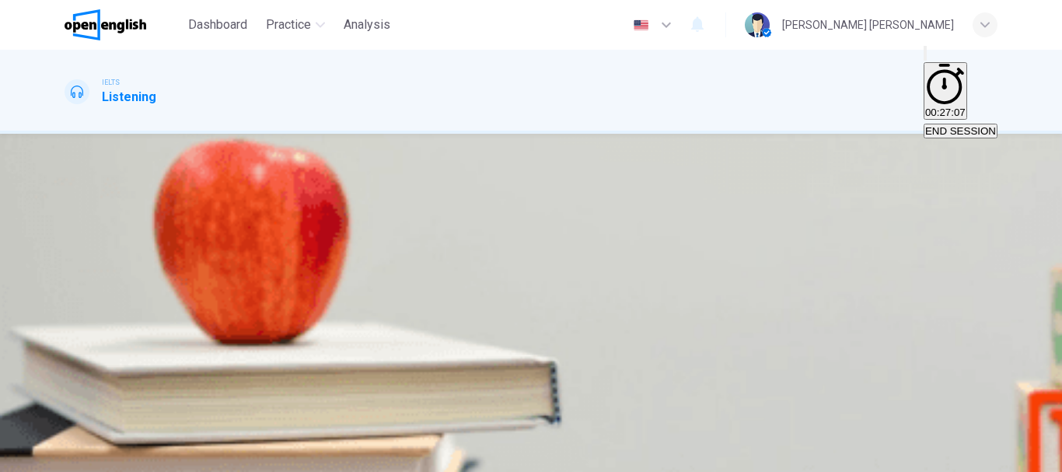
scroll to position [156, 0]
click at [566, 278] on span "To use money released from another project." at bounding box center [518, 277] width 205 height 12
click at [86, 457] on icon "button" at bounding box center [81, 461] width 9 height 9
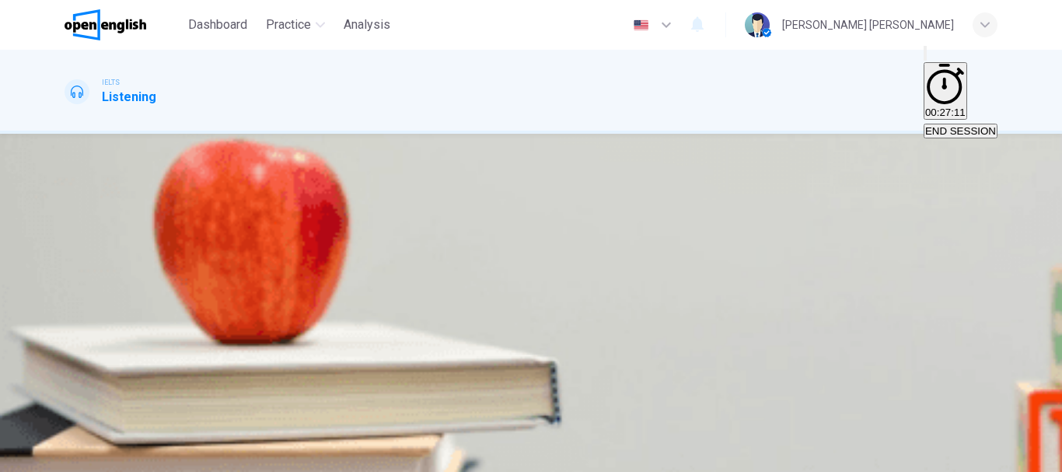
click at [121, 271] on span "£1.00-£2.50" at bounding box center [93, 277] width 55 height 12
click at [86, 457] on icon "button" at bounding box center [81, 461] width 9 height 9
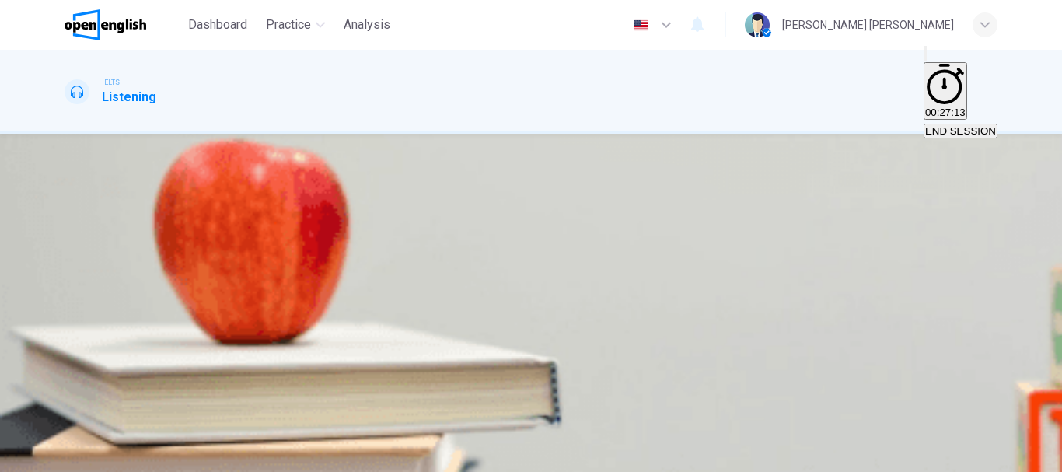
click at [435, 277] on span "from the two festival cinemas." at bounding box center [367, 277] width 137 height 12
click at [87, 456] on button "SUBMIT" at bounding box center [61, 463] width 51 height 15
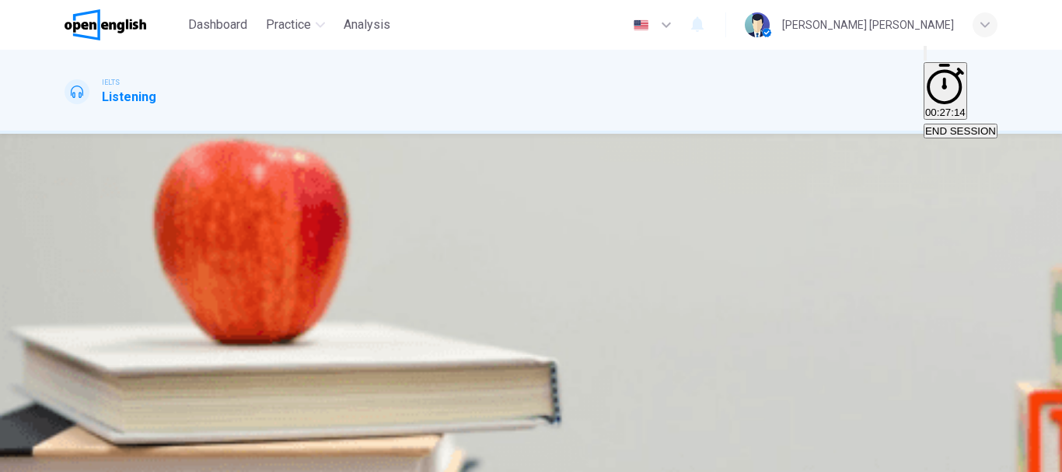
click at [292, 271] on span "schools and the environment." at bounding box center [223, 277] width 135 height 12
click at [76, 457] on span "SUBMIT" at bounding box center [56, 463] width 39 height 12
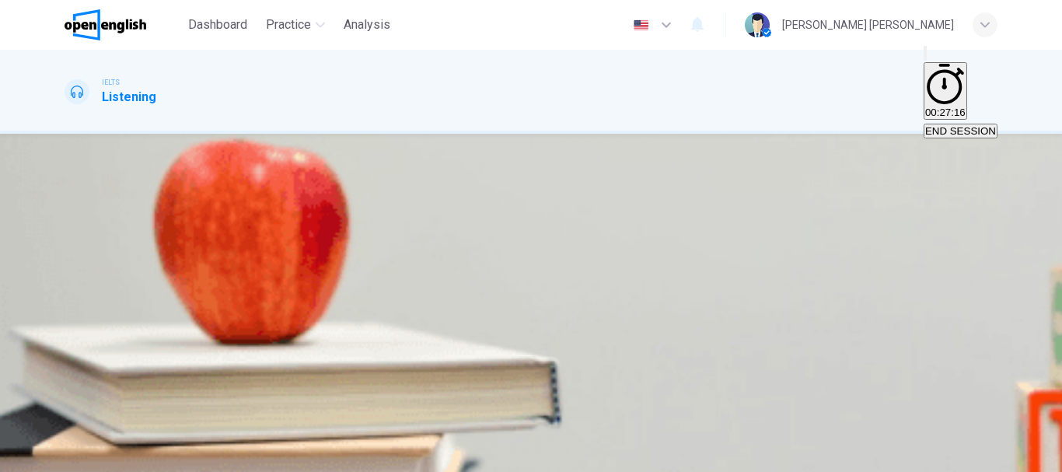
click at [331, 271] on span "a sum of money." at bounding box center [293, 277] width 76 height 12
click at [87, 456] on button "SUBMIT" at bounding box center [61, 463] width 51 height 15
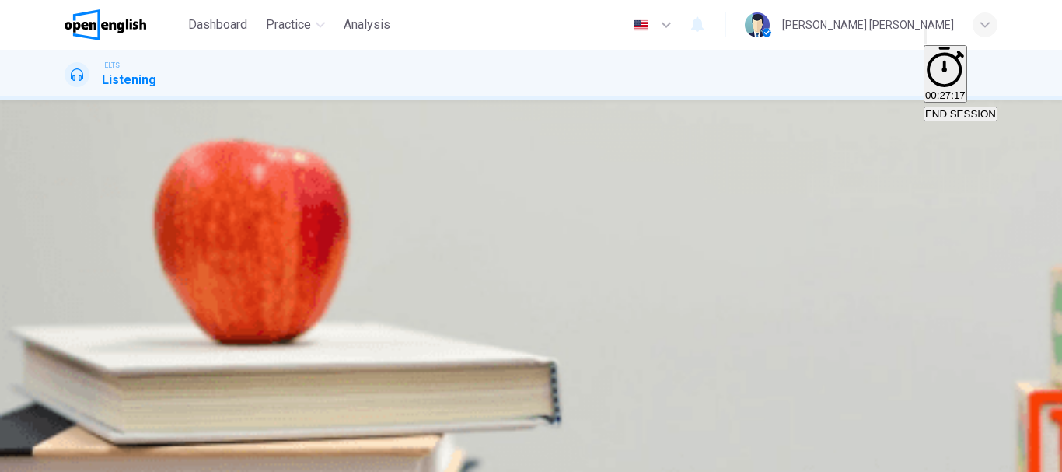
drag, startPoint x: 732, startPoint y: 458, endPoint x: 712, endPoint y: 451, distance: 20.7
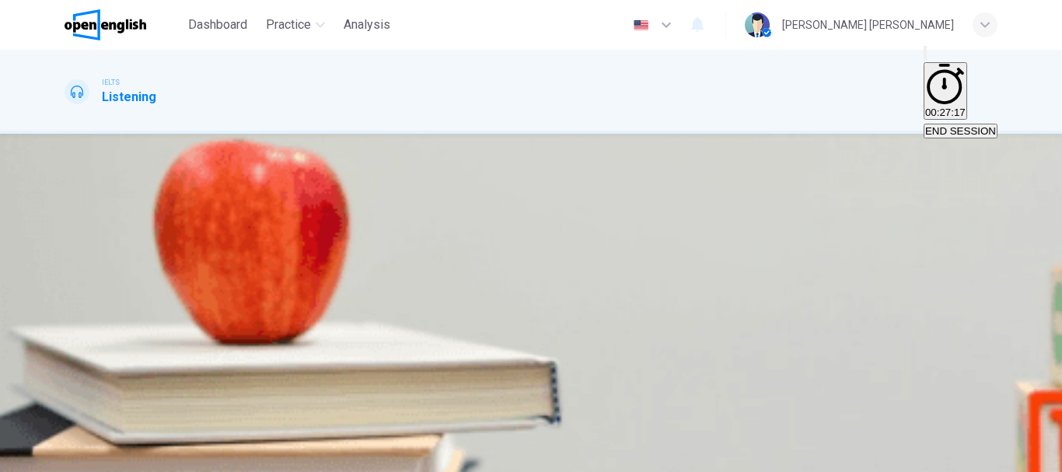
click at [87, 258] on button "A May" at bounding box center [76, 271] width 23 height 26
click at [76, 457] on span "SUBMIT" at bounding box center [56, 463] width 39 height 12
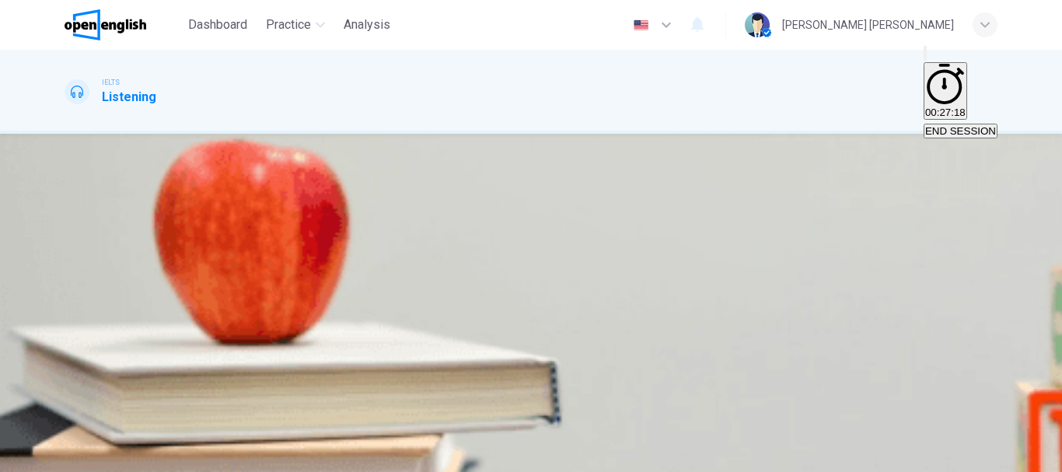
click at [355, 278] on span "Memorable characters." at bounding box center [302, 277] width 106 height 12
click at [465, 283] on span "Quality of photography." at bounding box center [411, 277] width 107 height 12
click at [246, 271] on span "Quality of the story." at bounding box center [201, 277] width 89 height 12
click at [86, 457] on icon "button" at bounding box center [81, 461] width 9 height 9
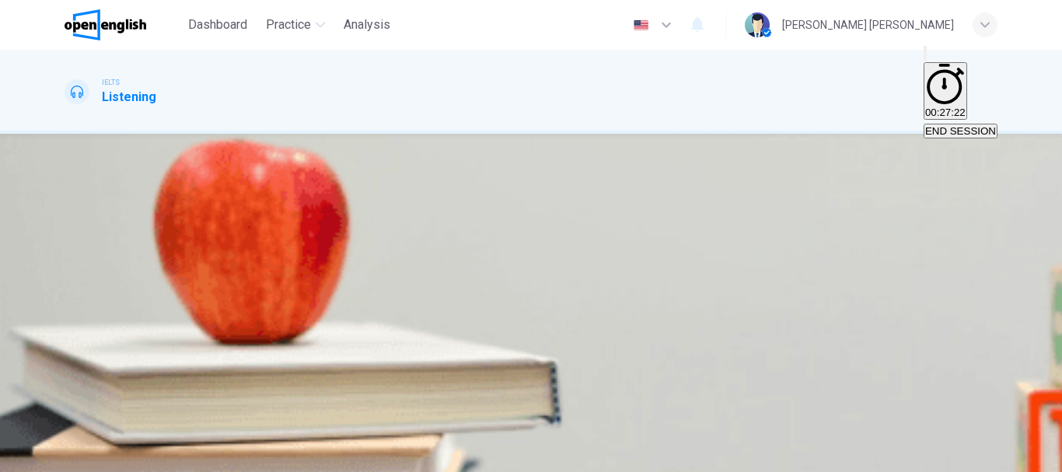
click at [593, 286] on div "A A new way of judging. B A different length of film. C An additional age categ…" at bounding box center [531, 272] width 933 height 28
click at [605, 258] on div "A A new way of judging. B A different length of film. C An additional age categ…" at bounding box center [531, 272] width 933 height 28
drag, startPoint x: 592, startPoint y: 204, endPoint x: 583, endPoint y: 277, distance: 73.6
click at [282, 258] on button "B A different length of film." at bounding box center [225, 271] width 114 height 26
click at [544, 285] on button "D Different performance times." at bounding box center [477, 271] width 134 height 26
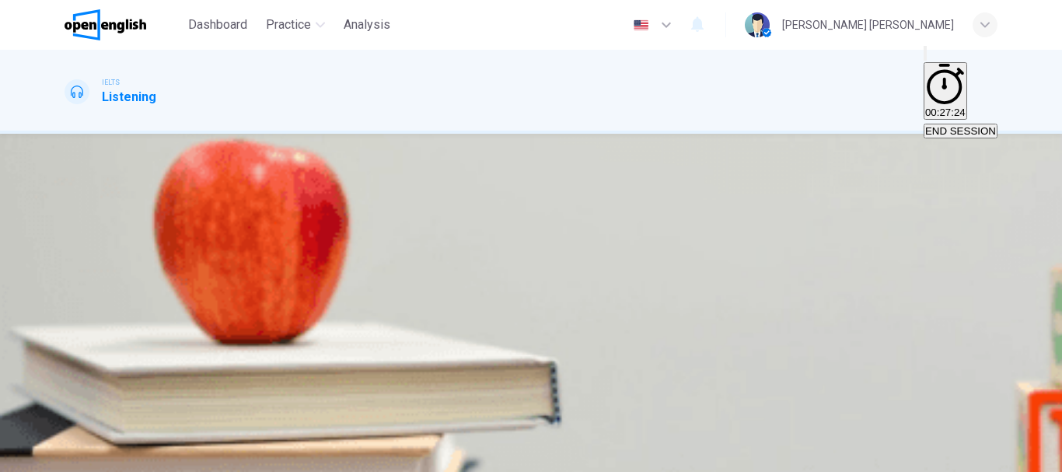
click at [542, 283] on span "Different performance times." at bounding box center [476, 277] width 131 height 12
click at [76, 457] on span "SUBMIT" at bounding box center [56, 463] width 39 height 12
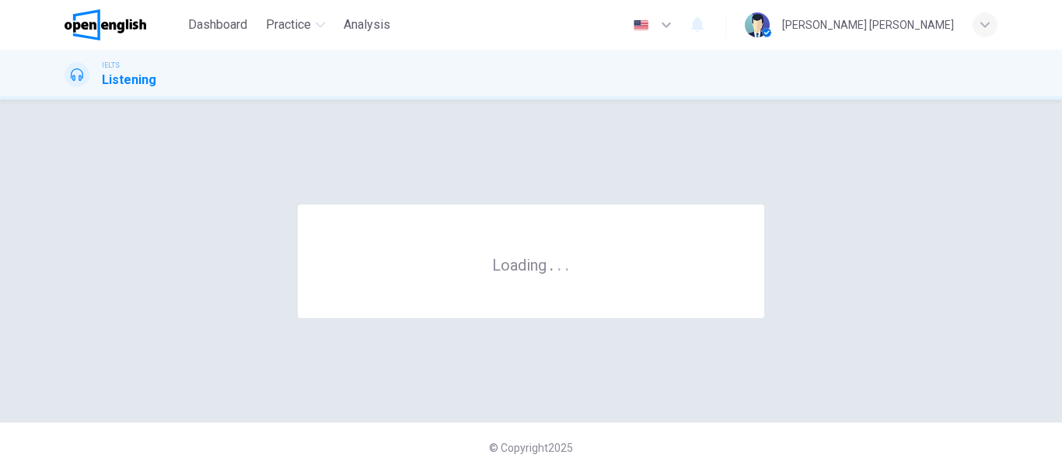
scroll to position [0, 0]
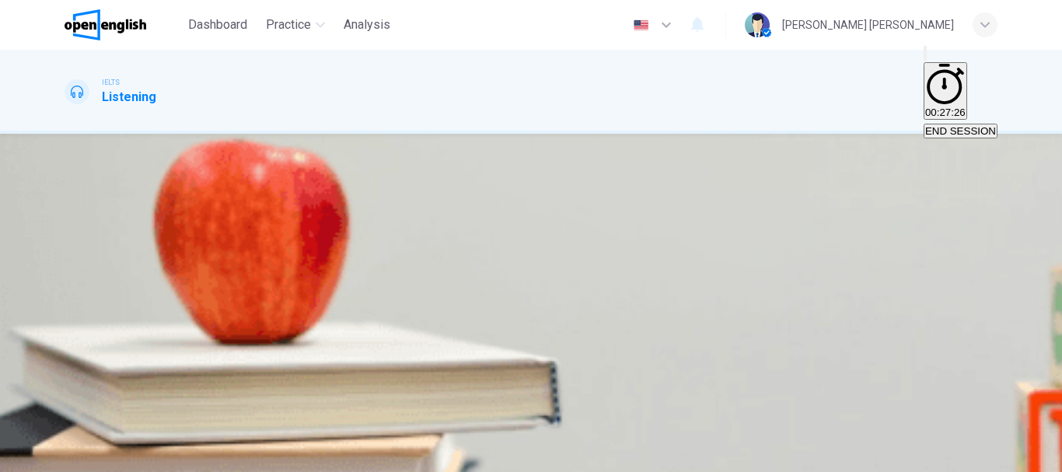
click at [172, 320] on input at bounding box center [118, 325] width 107 height 14
type input "*"
click at [172, 393] on input at bounding box center [118, 400] width 107 height 14
type input "*"
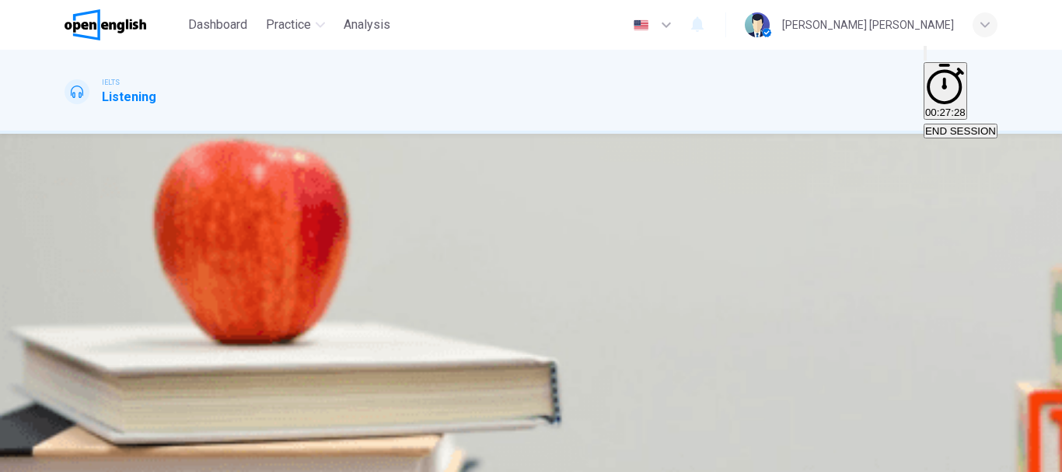
click at [172, 293] on input at bounding box center [118, 300] width 107 height 14
type input "*"
click at [172, 349] on input at bounding box center [118, 356] width 107 height 14
type input "*"
click at [87, 456] on button "SUBMIT" at bounding box center [61, 463] width 51 height 15
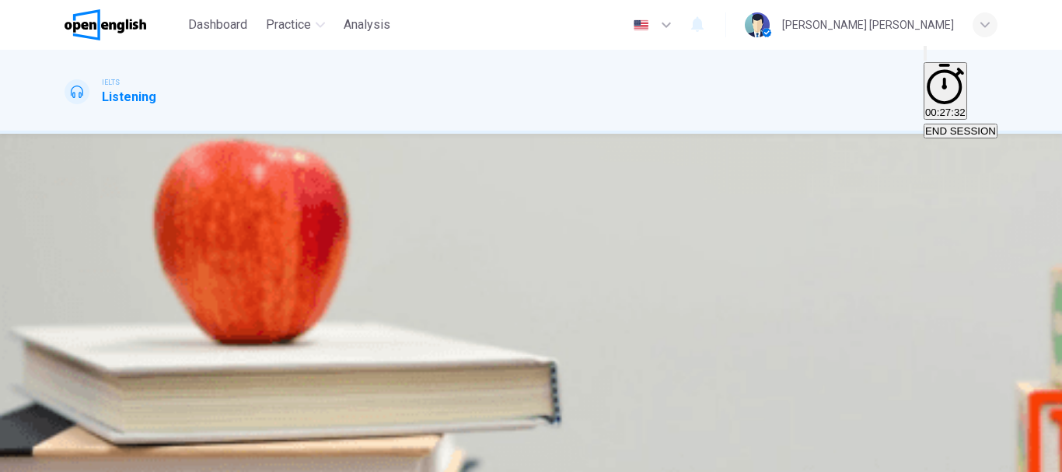
scroll to position [292, 0]
click at [172, 248] on input at bounding box center [118, 242] width 107 height 14
type input "*"
click at [172, 286] on input at bounding box center [118, 279] width 107 height 14
type input "*"
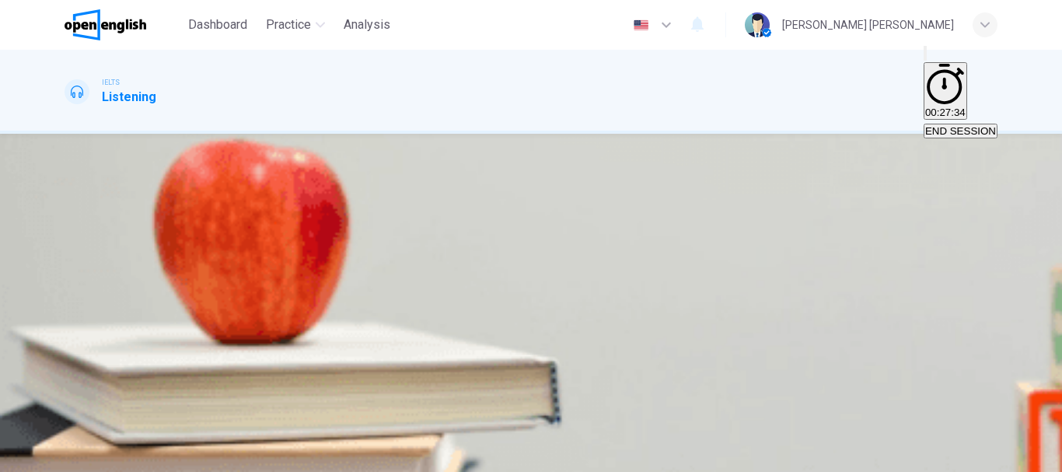
click at [172, 323] on input at bounding box center [118, 316] width 107 height 14
type input "*"
click at [76, 457] on span "SUBMIT" at bounding box center [56, 463] width 39 height 12
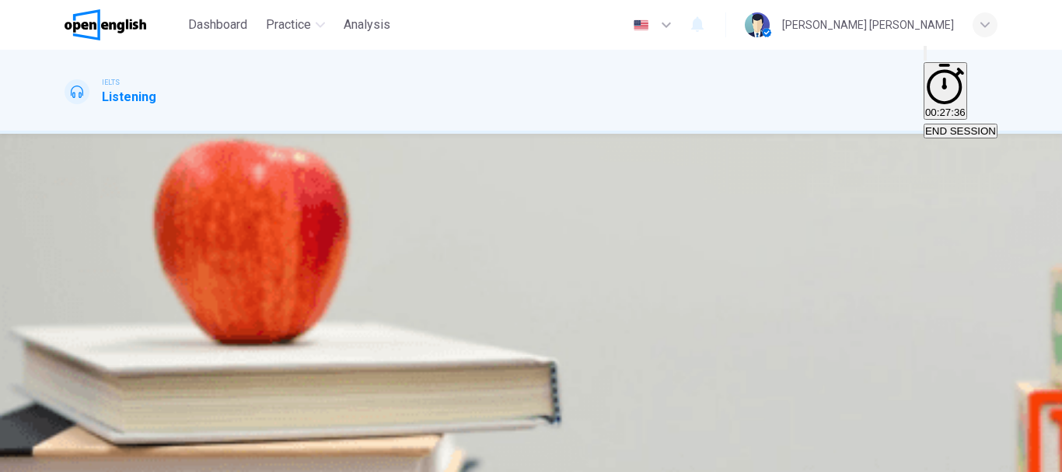
scroll to position [137, 0]
click at [172, 166] on input at bounding box center [118, 170] width 107 height 14
type input "*"
click at [172, 237] on input at bounding box center [118, 244] width 107 height 14
type input "*"
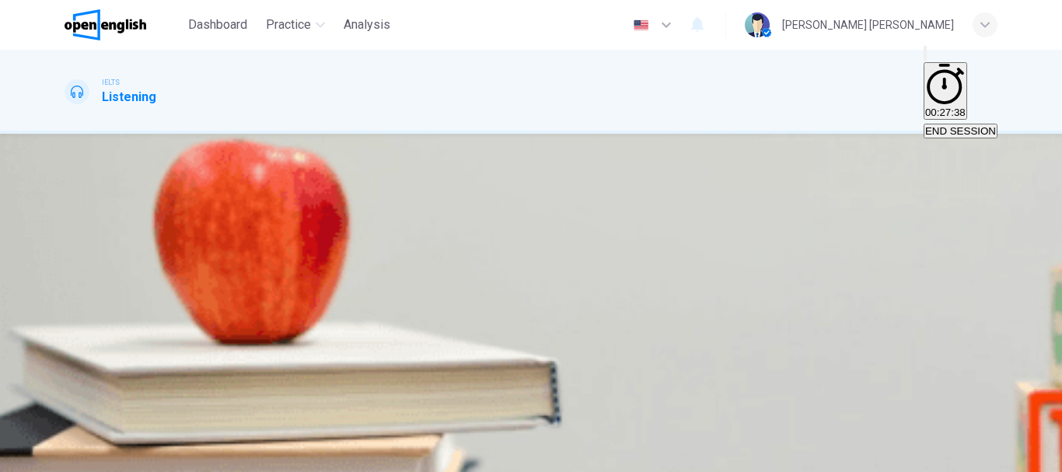
click at [671, 271] on div "The repairing fee is 62 ." at bounding box center [531, 308] width 933 height 75
click at [172, 312] on input at bounding box center [118, 319] width 107 height 14
type input "*"
click at [87, 456] on button "SUBMIT" at bounding box center [61, 463] width 51 height 15
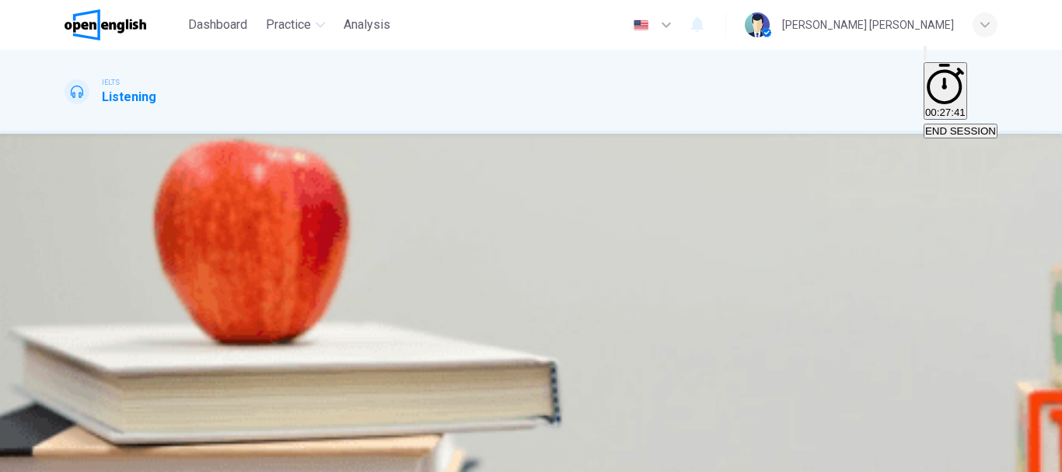
scroll to position [309, 0]
click at [172, 325] on input at bounding box center [118, 321] width 107 height 14
type input "*"
click at [172, 361] on input at bounding box center [118, 358] width 107 height 14
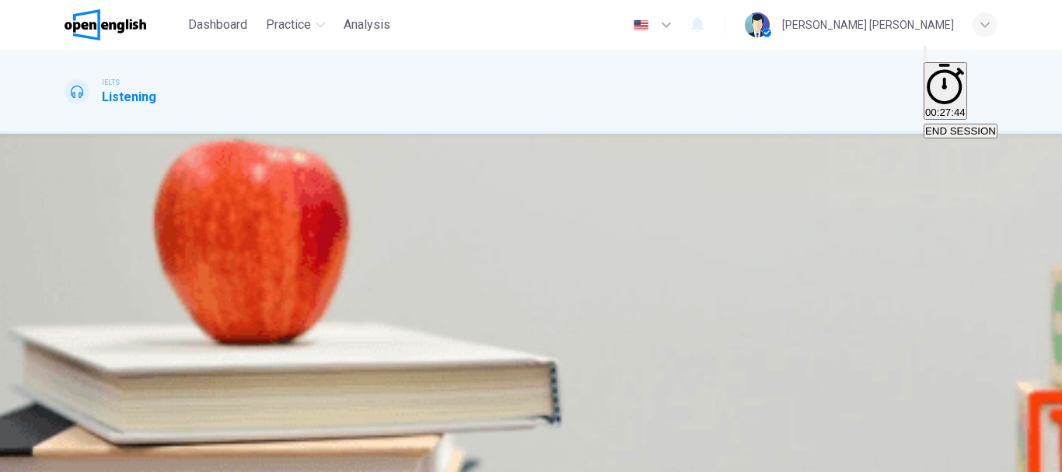
type input "*"
click at [172, 325] on input at bounding box center [118, 318] width 107 height 14
type input "*"
click at [172, 285] on input at bounding box center [118, 278] width 107 height 14
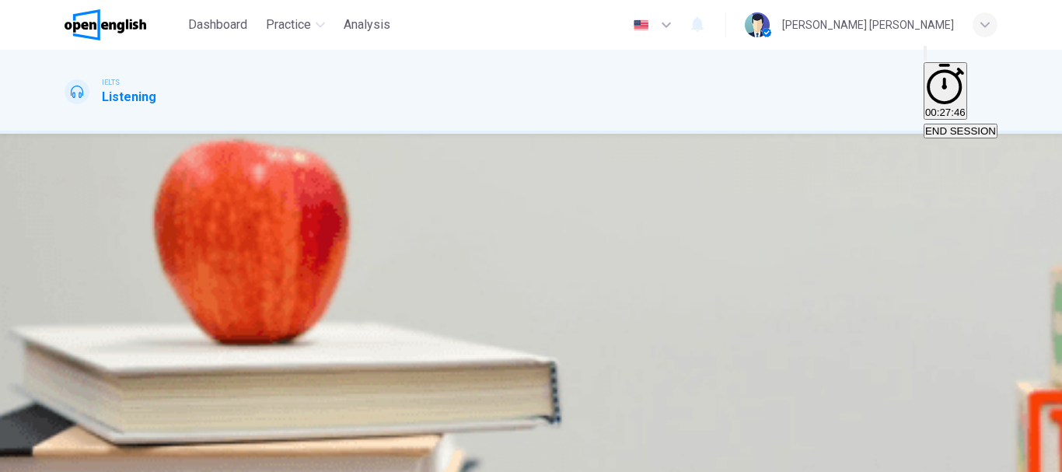
type input "*"
click at [172, 322] on input at bounding box center [118, 315] width 107 height 14
type input "*"
click at [172, 359] on input at bounding box center [118, 352] width 107 height 14
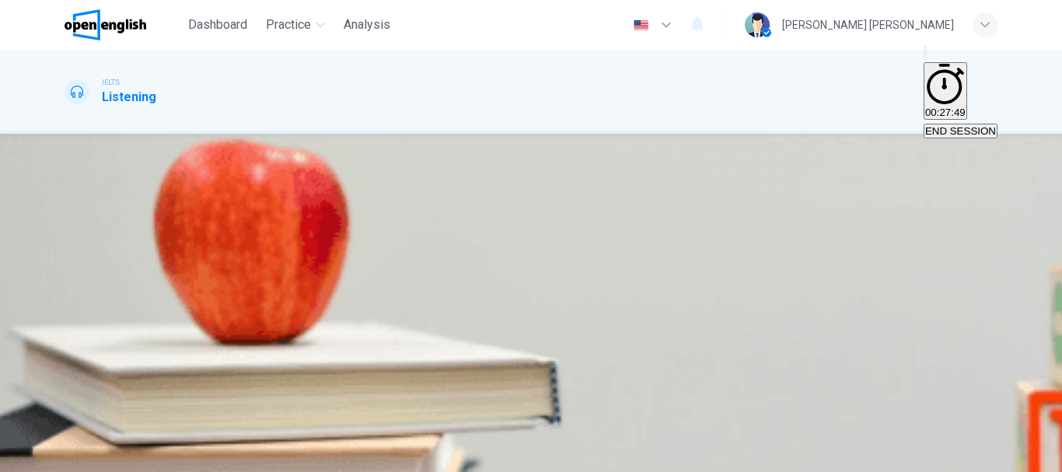
type input "*"
click at [172, 286] on input at bounding box center [118, 279] width 107 height 14
type input "*"
click at [172, 323] on input at bounding box center [118, 316] width 107 height 14
type input "*"
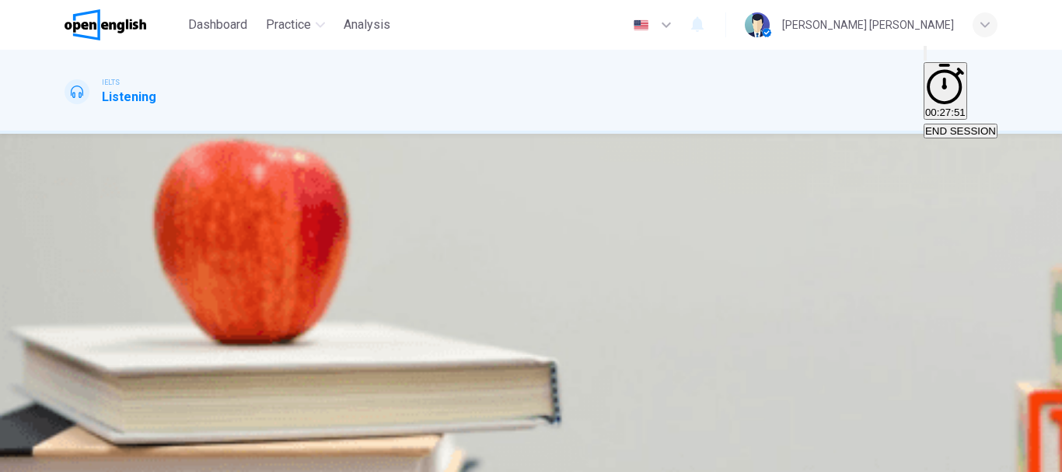
click at [76, 457] on span "SUBMIT" at bounding box center [56, 463] width 39 height 12
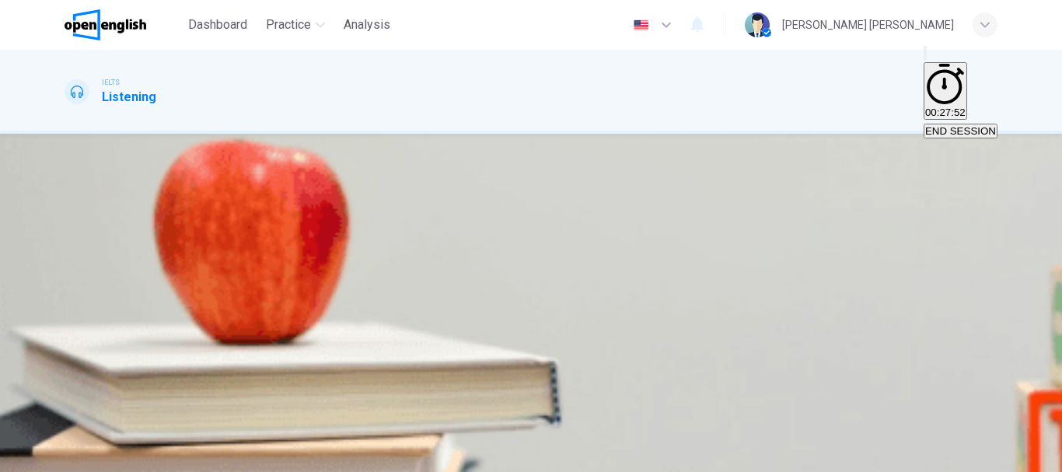
scroll to position [137, 0]
click at [290, 279] on button "C Back newspaper" at bounding box center [250, 271] width 80 height 26
click at [208, 271] on span "Recalled book" at bounding box center [174, 277] width 65 height 12
click at [76, 457] on span "SUBMIT" at bounding box center [56, 463] width 39 height 12
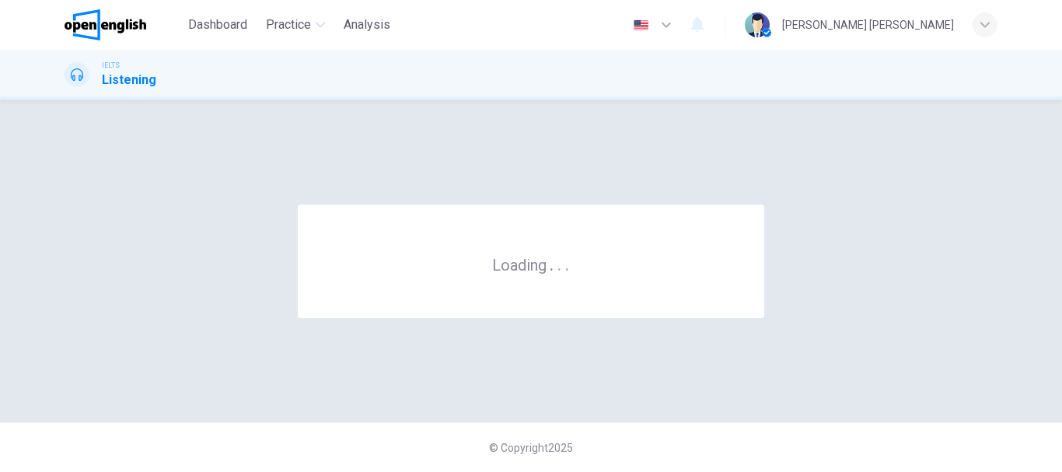
scroll to position [0, 0]
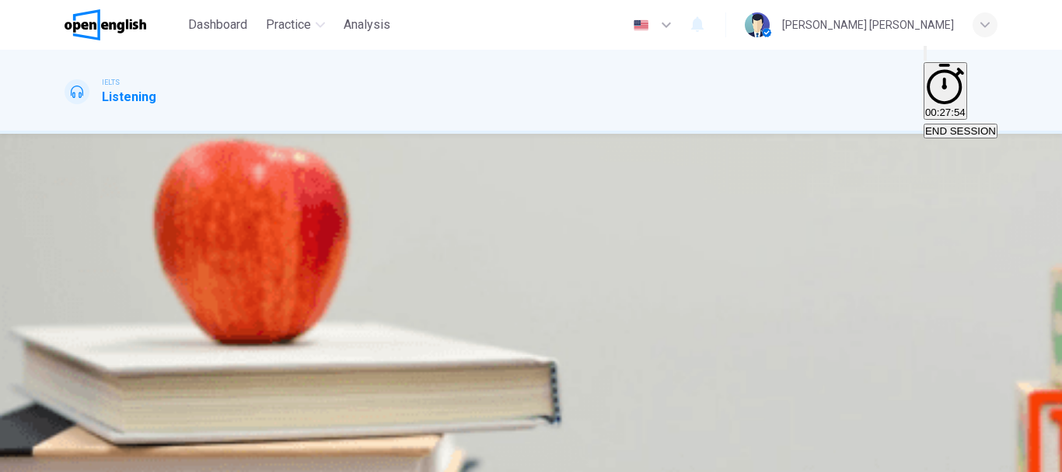
click at [172, 295] on input at bounding box center [118, 288] width 107 height 14
type input "*"
click at [172, 369] on input at bounding box center [118, 362] width 107 height 14
type input "*"
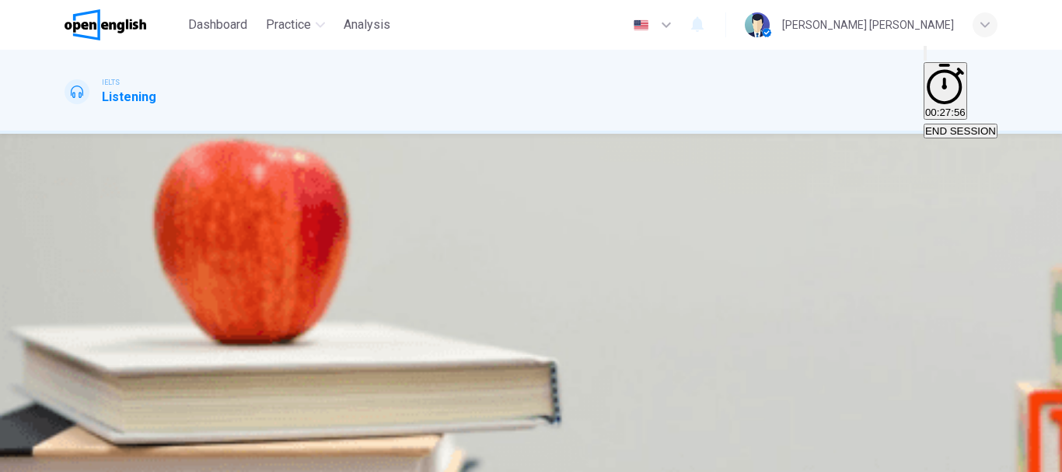
click at [172, 288] on input at bounding box center [118, 281] width 107 height 14
type input "*"
click at [172, 363] on input at bounding box center [118, 356] width 107 height 14
type input "*"
click at [76, 457] on span "SUBMIT" at bounding box center [56, 463] width 39 height 12
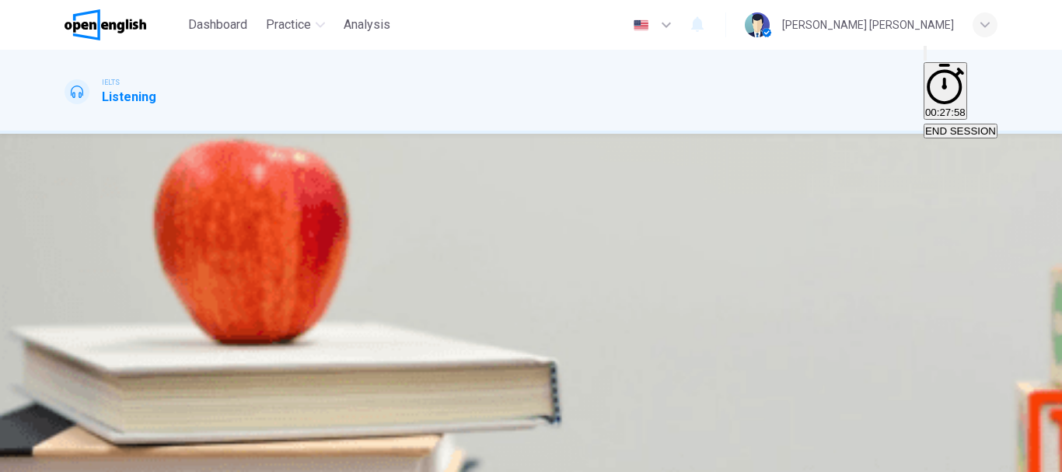
click at [286, 271] on span "Over 200 sq.m." at bounding box center [250, 277] width 71 height 12
click at [76, 457] on span "SUBMIT" at bounding box center [56, 463] width 39 height 12
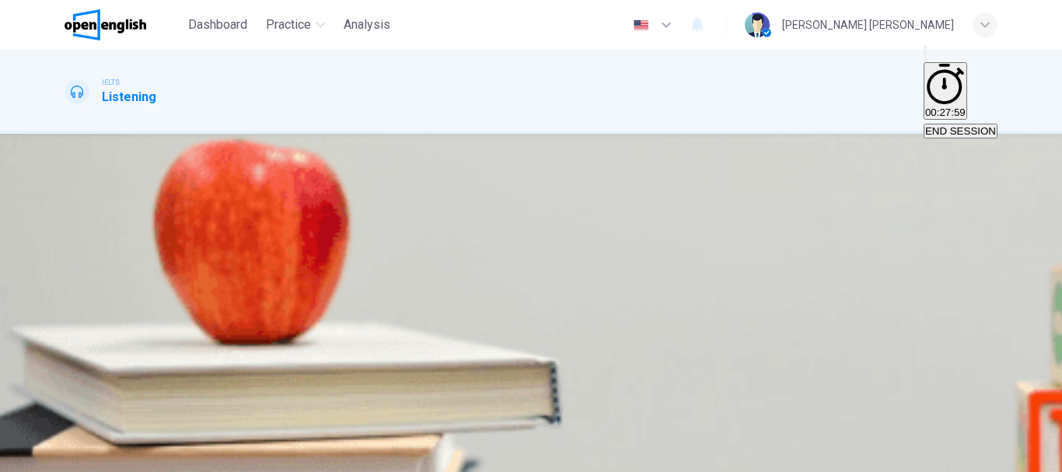
click at [97, 258] on button "A rented" at bounding box center [81, 271] width 33 height 26
click at [76, 457] on span "SUBMIT" at bounding box center [56, 463] width 39 height 12
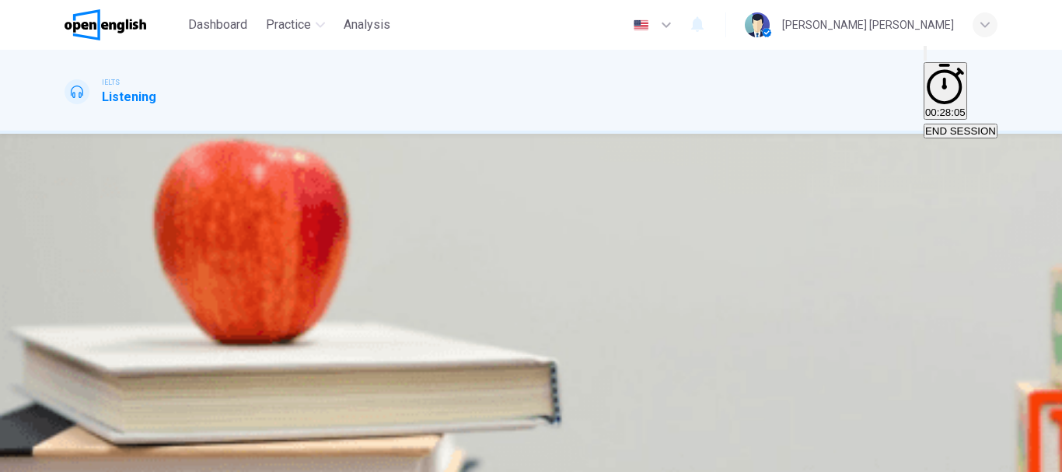
click at [130, 271] on span "up to £50,000" at bounding box center [98, 277] width 64 height 12
click at [76, 457] on span "SUBMIT" at bounding box center [56, 463] width 39 height 12
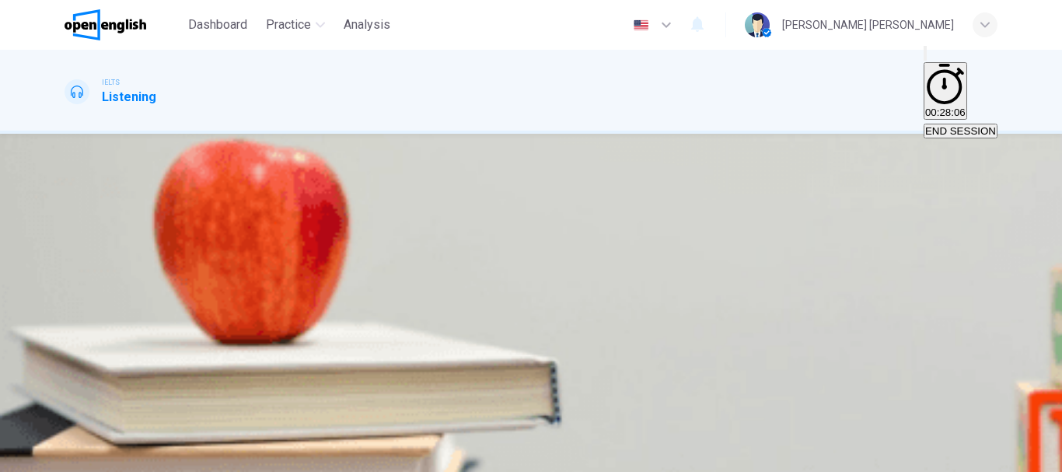
click at [286, 275] on span "Over 200 sq.m." at bounding box center [250, 277] width 71 height 12
click at [87, 456] on button "SUBMIT" at bounding box center [61, 463] width 51 height 15
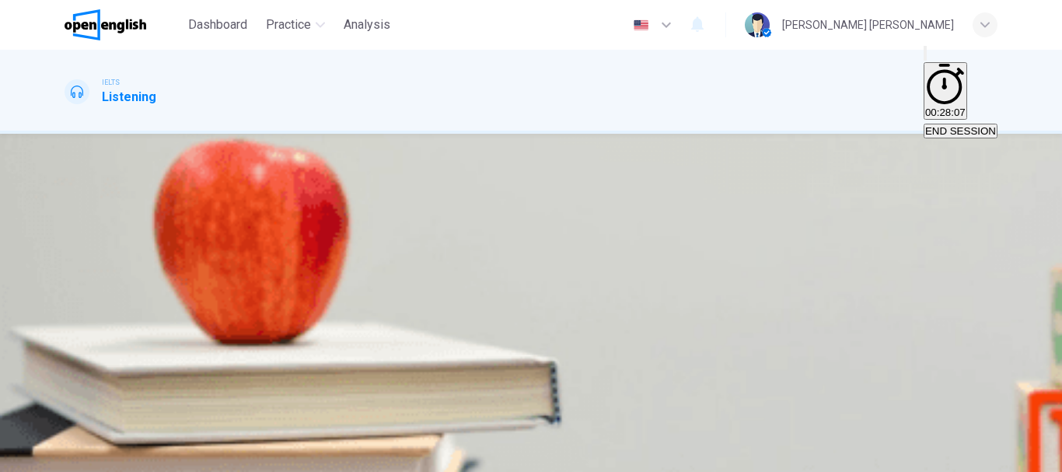
click at [231, 309] on span "Some marketers" at bounding box center [193, 315] width 76 height 12
click at [76, 457] on span "SUBMIT" at bounding box center [56, 463] width 39 height 12
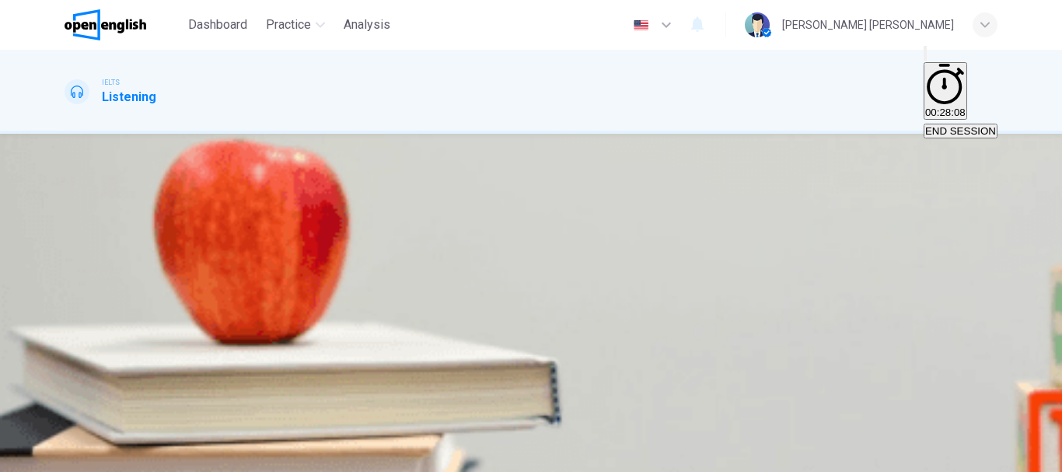
click at [220, 295] on button "B The shopping centre" at bounding box center [171, 308] width 98 height 26
click at [87, 456] on button "SUBMIT" at bounding box center [61, 463] width 51 height 15
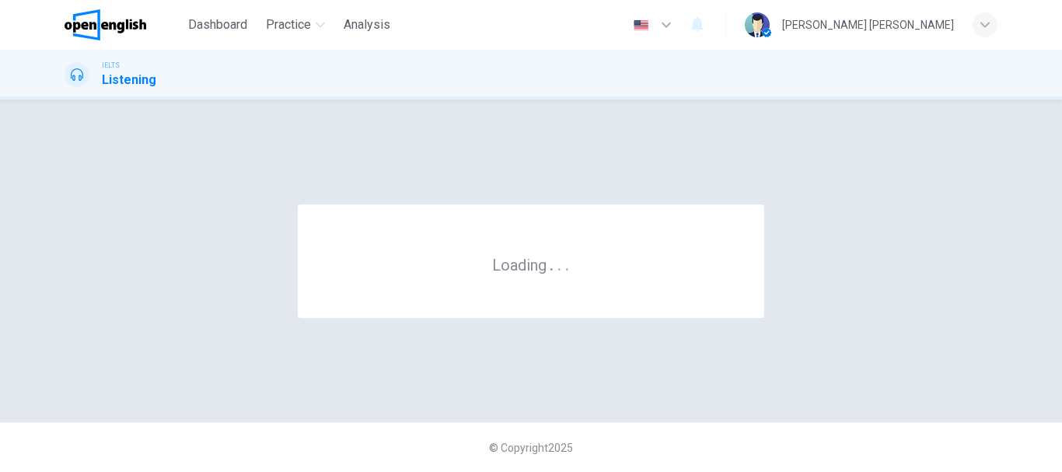
scroll to position [0, 0]
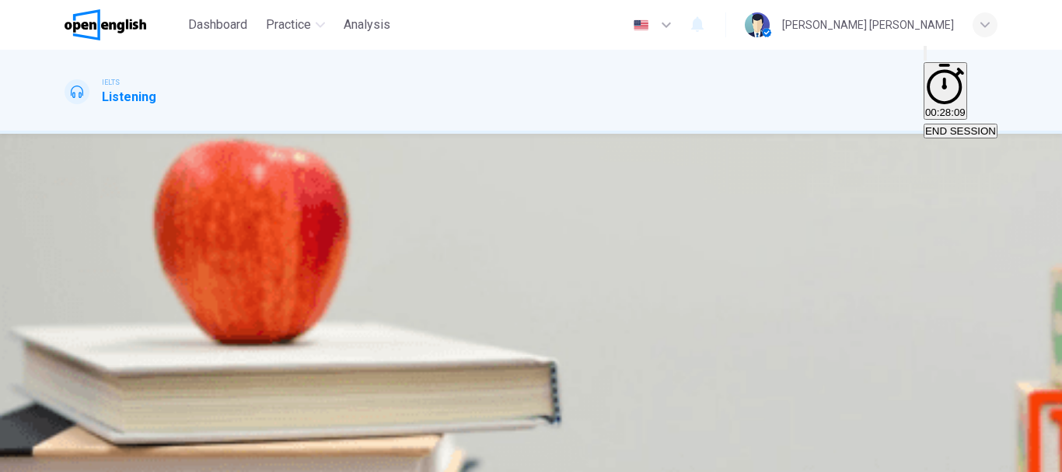
click at [251, 283] on span "There are better products available now." at bounding box center [158, 277] width 185 height 12
click at [87, 456] on button "SUBMIT" at bounding box center [61, 463] width 51 height 15
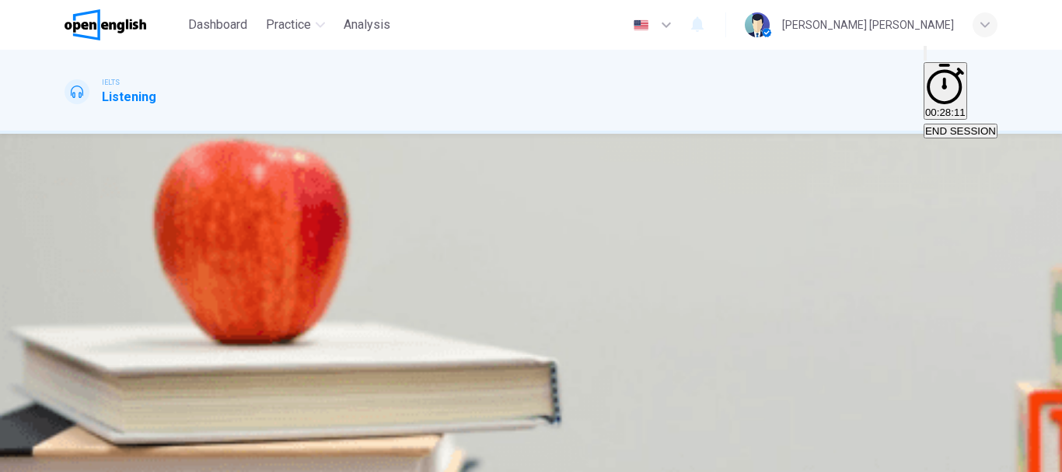
click at [604, 286] on div "A A record volume of paint was sold B A large amount of paint was wasted C Ther…" at bounding box center [531, 272] width 933 height 28
click at [222, 285] on button "A A record volume of paint was sold" at bounding box center [144, 271] width 158 height 26
click at [87, 456] on button "SUBMIT" at bounding box center [61, 463] width 51 height 15
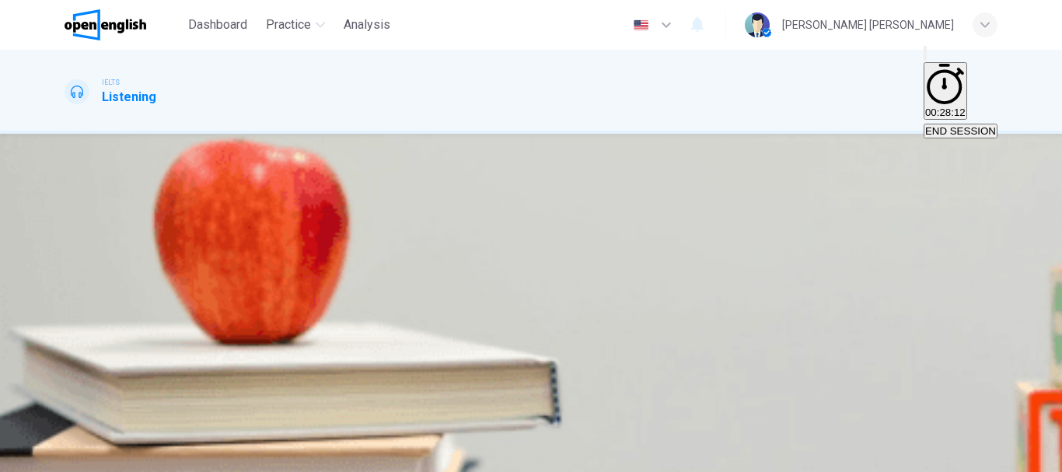
click at [312, 283] on span "It’s not necessary to have exact room measurements." at bounding box center [189, 277] width 246 height 12
click at [76, 457] on span "SUBMIT" at bounding box center [56, 463] width 39 height 12
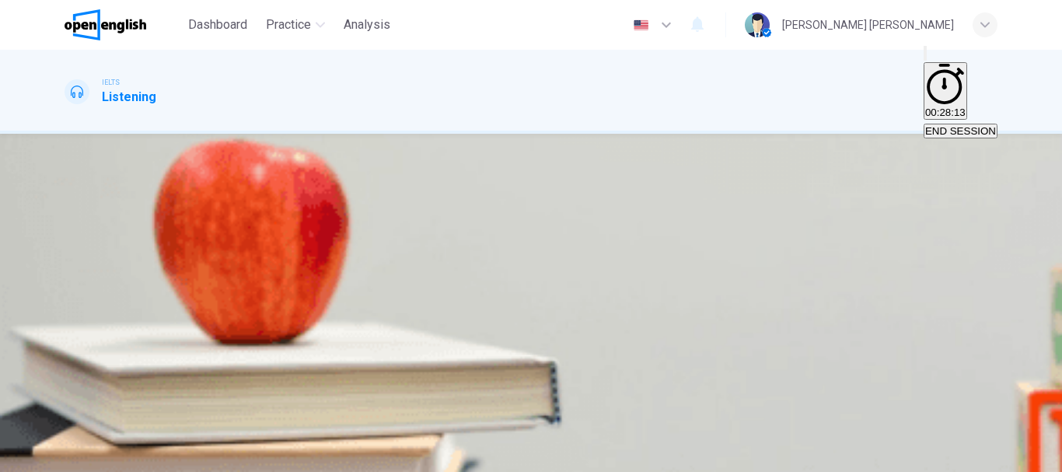
click at [261, 283] on span "It paints people’s houses without payment." at bounding box center [163, 277] width 195 height 12
click at [87, 456] on button "SUBMIT" at bounding box center [61, 463] width 51 height 15
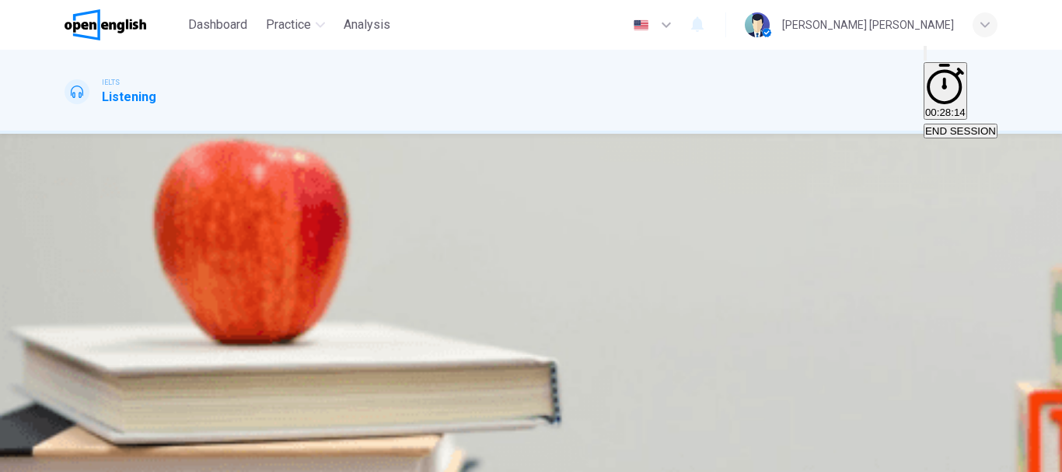
click at [189, 285] on button "A Don’t buy expensive paint." at bounding box center [127, 271] width 124 height 26
click at [583, 453] on div "SKIP SUBMIT" at bounding box center [531, 462] width 1062 height 19
click at [349, 283] on span "Test the colour before buying a lot." at bounding box center [270, 277] width 159 height 12
click at [87, 456] on button "SUBMIT" at bounding box center [61, 463] width 51 height 15
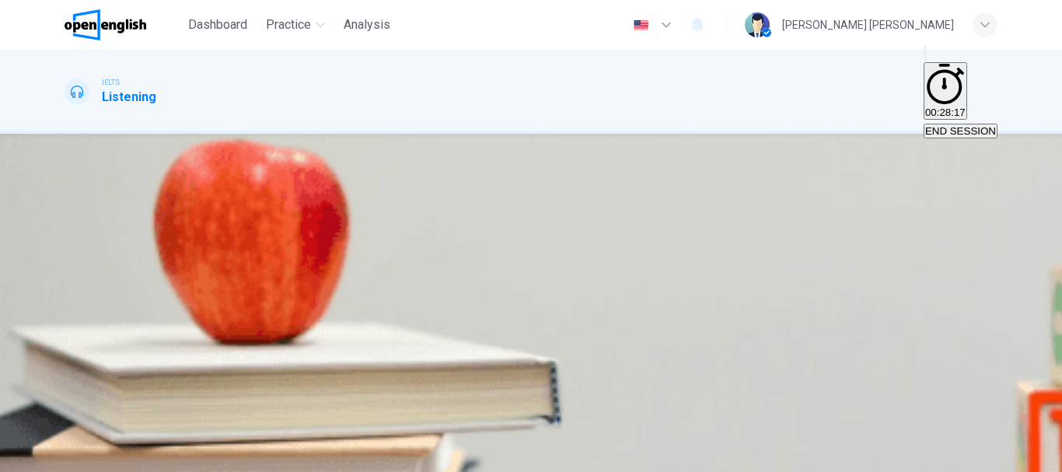
click at [187, 283] on span "Replace any loose plaster." at bounding box center [126, 277] width 121 height 12
click at [377, 283] on span "Don’t spend too long preparing surfaces." at bounding box center [284, 277] width 187 height 12
click at [76, 457] on span "SUBMIT" at bounding box center [56, 463] width 39 height 12
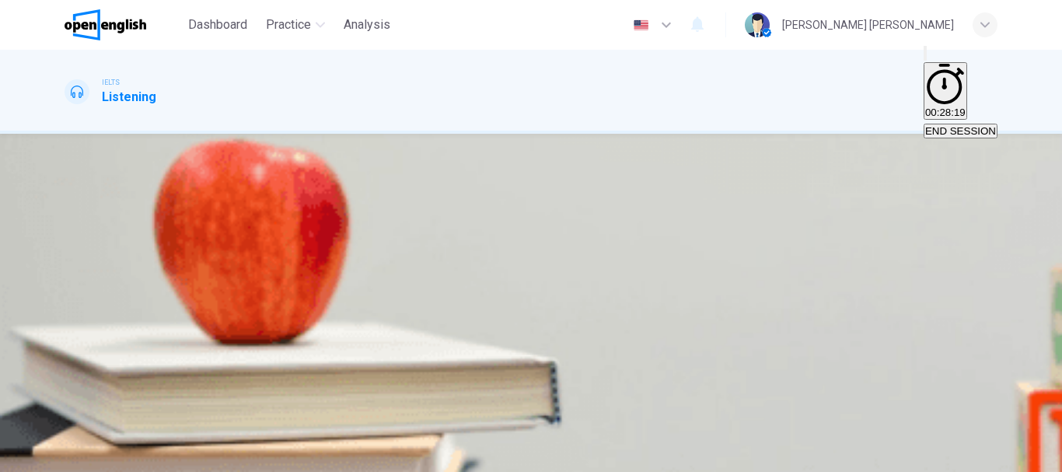
click at [182, 285] on button "A Put a heater in the room." at bounding box center [123, 271] width 117 height 26
click at [313, 283] on span "Wash brushes in cold water." at bounding box center [248, 277] width 129 height 12
click at [76, 457] on span "SUBMIT" at bounding box center [56, 463] width 39 height 12
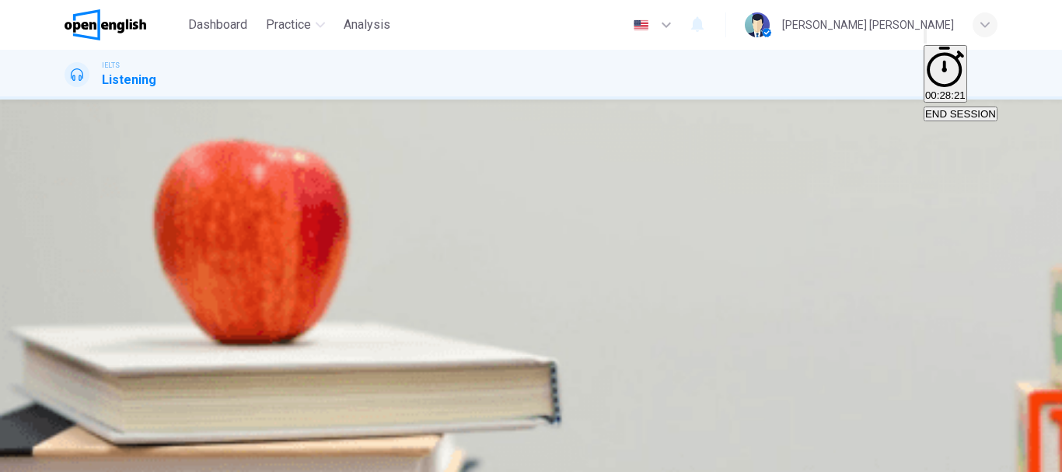
scroll to position [78, 0]
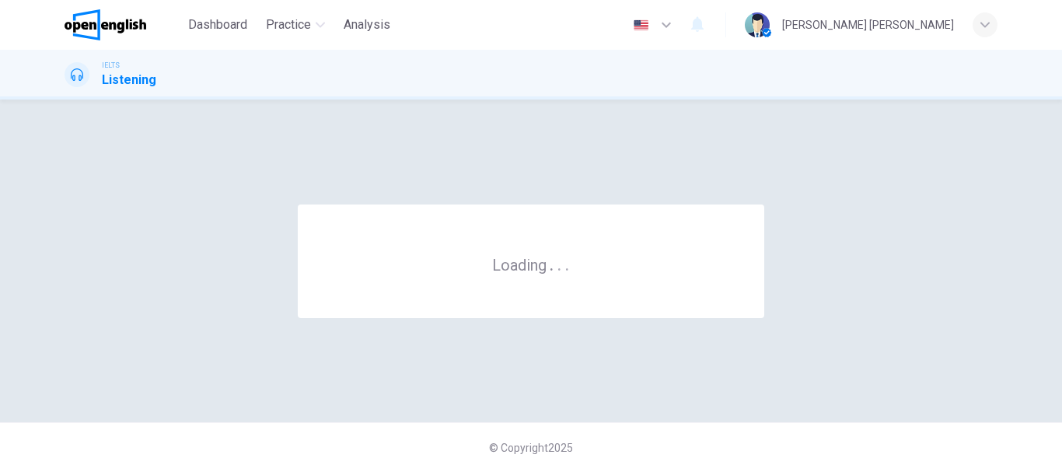
scroll to position [0, 0]
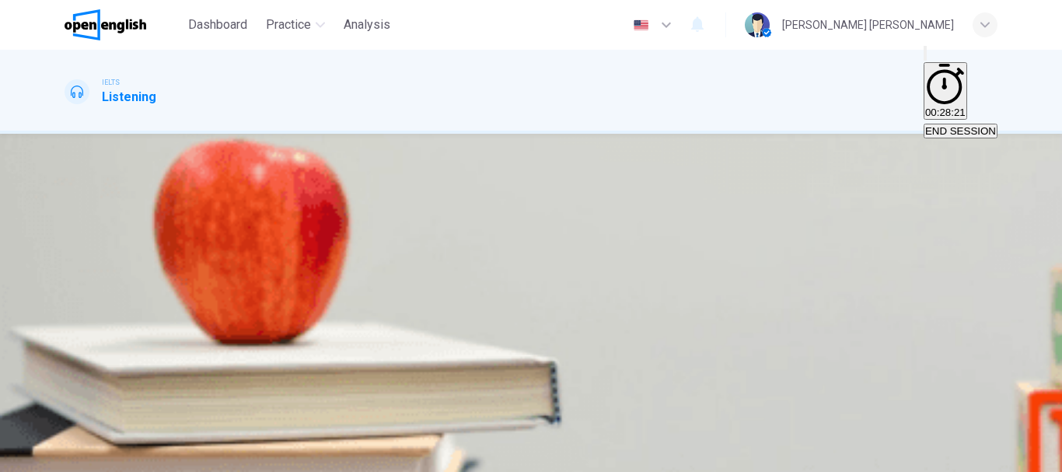
click at [172, 271] on input at bounding box center [118, 269] width 107 height 14
type input "*"
click at [172, 318] on input at bounding box center [118, 325] width 107 height 14
type input "*"
click at [172, 374] on input at bounding box center [118, 381] width 107 height 14
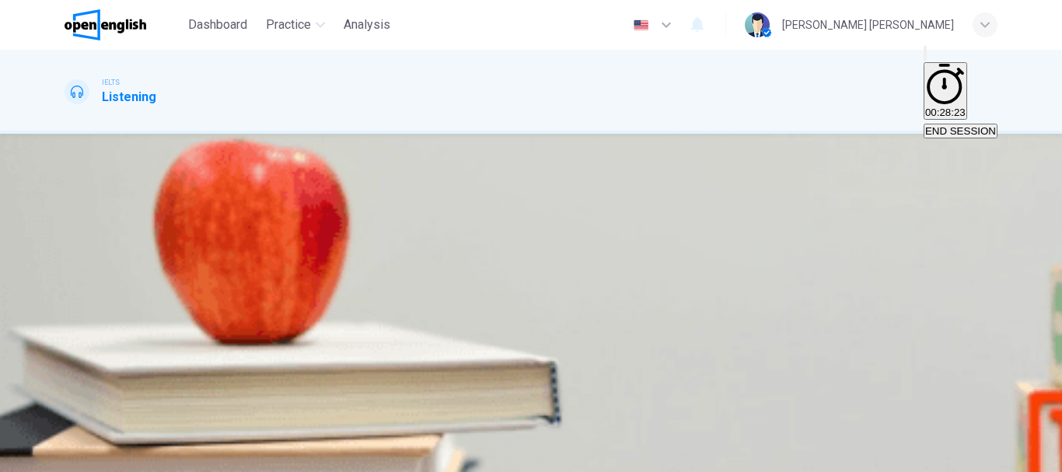
scroll to position [156, 0]
type input "*"
drag, startPoint x: 776, startPoint y: 247, endPoint x: 771, endPoint y: 269, distance: 23.0
click at [172, 309] on input at bounding box center [118, 316] width 107 height 14
type input "*"
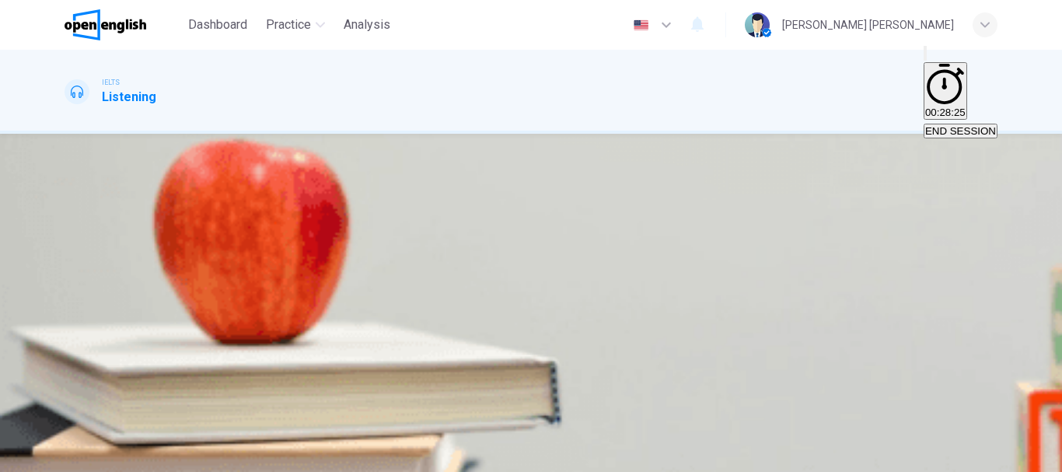
click at [76, 457] on span "SUBMIT" at bounding box center [56, 463] width 39 height 12
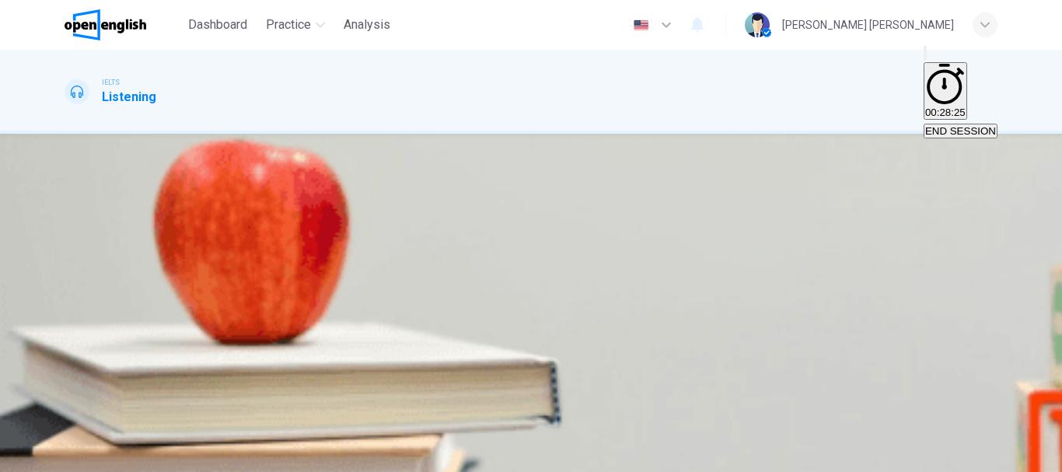
scroll to position [174, 0]
click at [172, 198] on input at bounding box center [118, 205] width 107 height 14
type input "*"
drag, startPoint x: 678, startPoint y: 194, endPoint x: 685, endPoint y: 209, distance: 17.1
click at [680, 212] on div "- Can function as a 94 - Hands on simulations - Certificate of completion" at bounding box center [531, 268] width 933 height 112
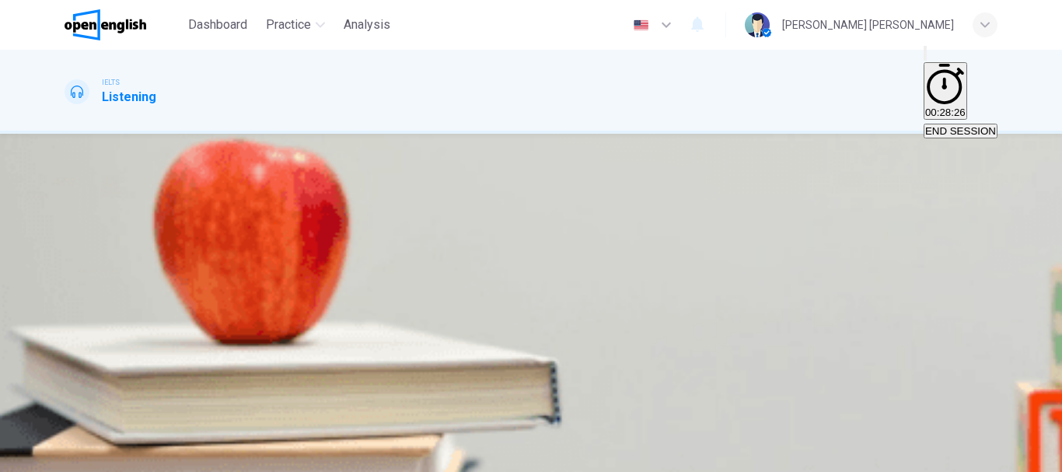
click at [172, 254] on input at bounding box center [118, 261] width 107 height 14
type input "*"
click at [87, 456] on button "SUBMIT" at bounding box center [61, 463] width 51 height 15
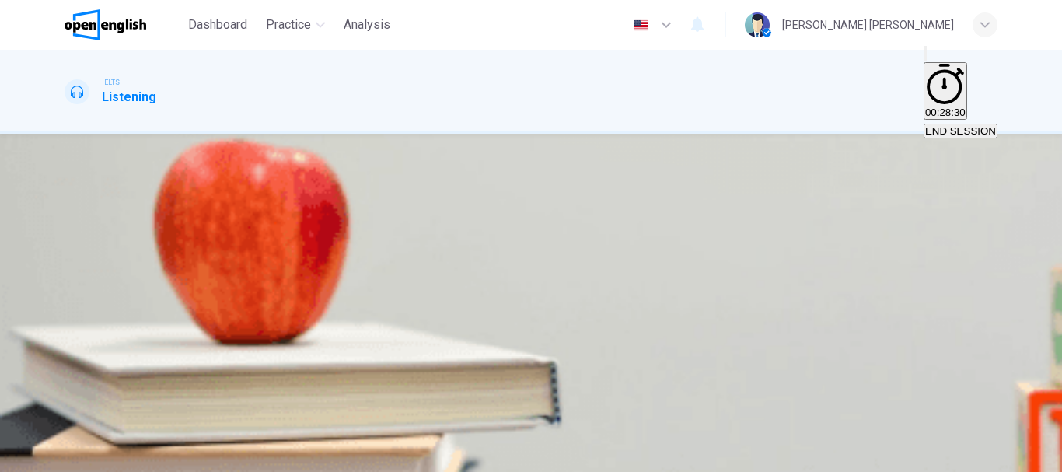
scroll to position [292, 0]
click at [554, 271] on span "Falling standards of students" at bounding box center [522, 277] width 132 height 12
click at [592, 271] on span "Poor results compared with other nationalities" at bounding box center [697, 277] width 210 height 12
click at [76, 457] on span "SUBMIT" at bounding box center [56, 463] width 39 height 12
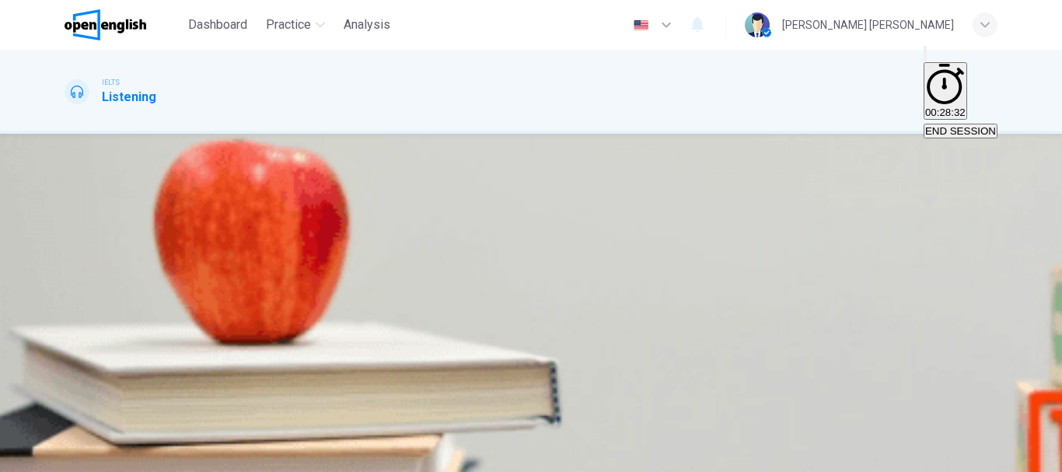
scroll to position [274, 0]
click at [651, 258] on div "A More employment for teachers B Improvement in general health of the populatio…" at bounding box center [531, 286] width 933 height 56
click at [644, 271] on span "Reduction in number of days taken off sick by teachers" at bounding box center [558, 277] width 252 height 12
click at [687, 271] on span "Better use of existing buildings and resources" at bounding box center [791, 277] width 209 height 12
click at [76, 457] on span "SUBMIT" at bounding box center [56, 463] width 39 height 12
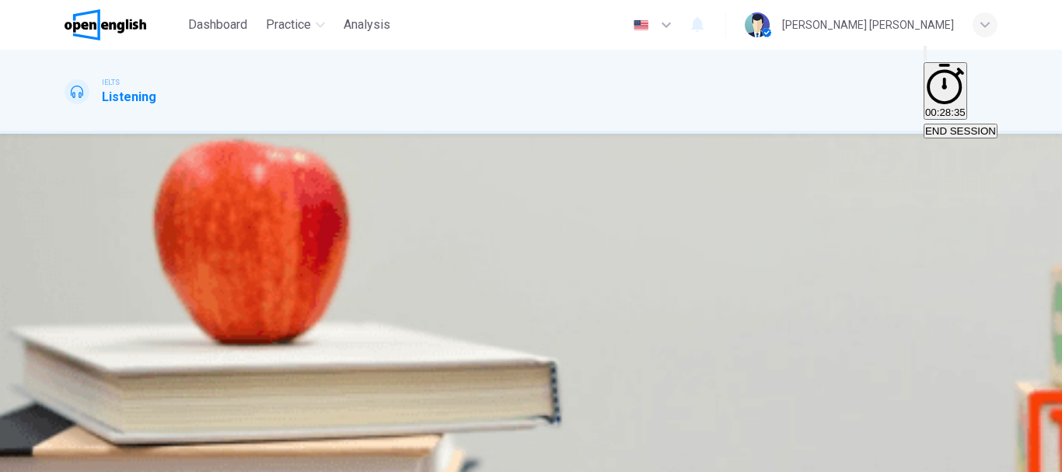
scroll to position [292, 0]
click at [172, 137] on input at bounding box center [118, 130] width 107 height 14
type input "*"
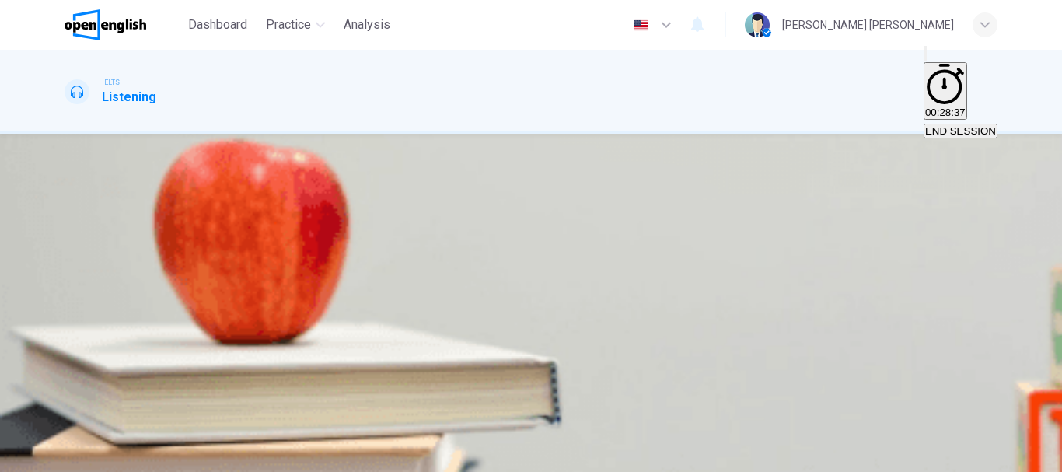
click at [172, 174] on input at bounding box center [118, 167] width 107 height 14
type input "*"
click at [172, 212] on input at bounding box center [118, 205] width 107 height 14
type input "*"
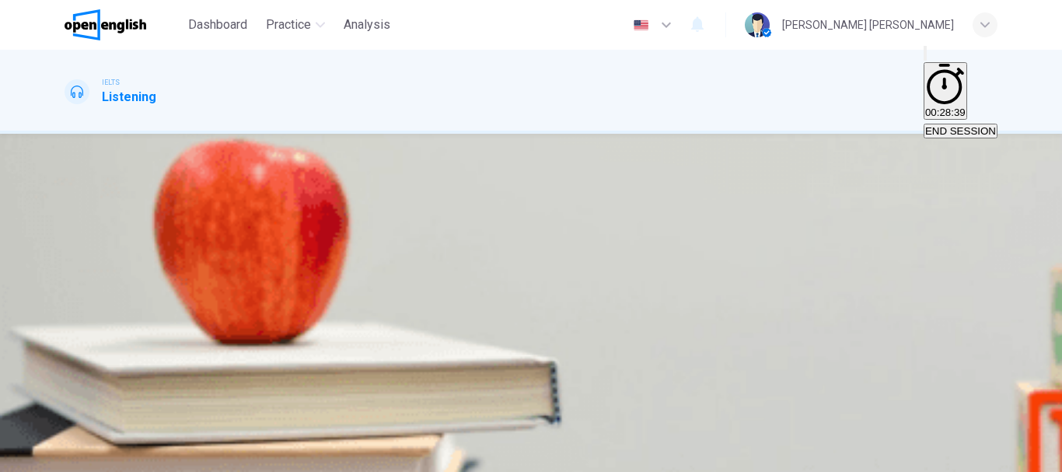
click at [172, 236] on input at bounding box center [118, 242] width 107 height 14
type input "*"
drag, startPoint x: 586, startPoint y: 260, endPoint x: 592, endPoint y: 271, distance: 11.5
click at [596, 260] on div "i * ii * iii * iv * v vi" at bounding box center [531, 212] width 933 height 224
click at [172, 280] on input at bounding box center [118, 279] width 107 height 14
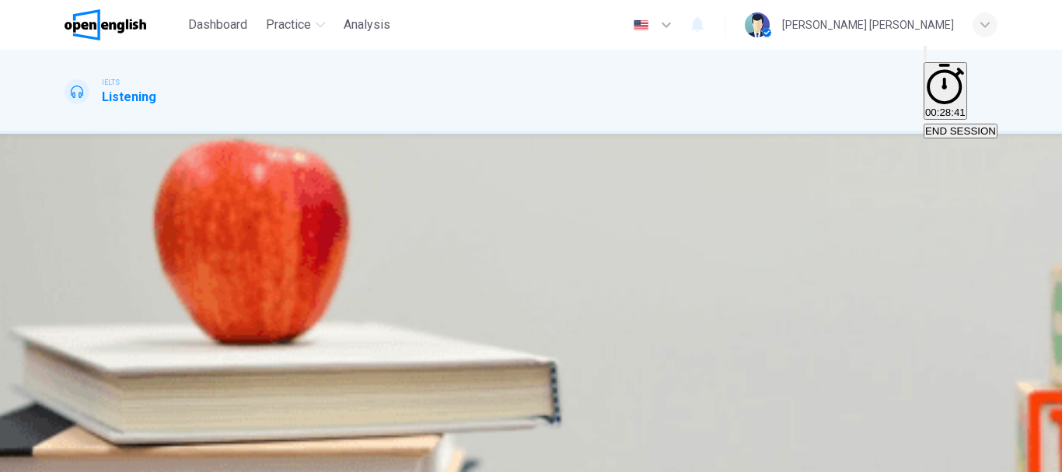
type input "*"
click at [172, 323] on input at bounding box center [118, 316] width 107 height 14
type input "*"
click at [76, 457] on span "SUBMIT" at bounding box center [56, 463] width 39 height 12
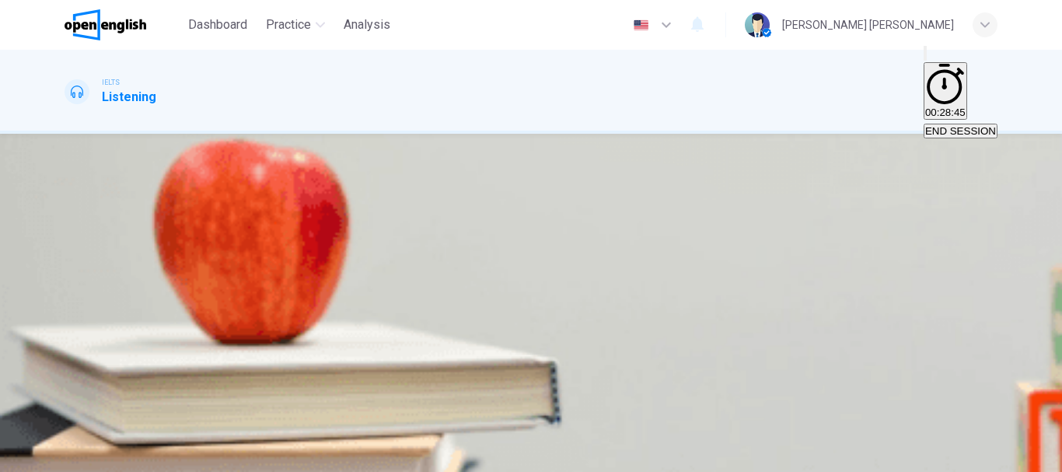
scroll to position [156, 0]
click at [281, 271] on span "He was informed about an interesting vacancy." at bounding box center [173, 277] width 215 height 12
click at [76, 457] on span "SUBMIT" at bounding box center [56, 463] width 39 height 12
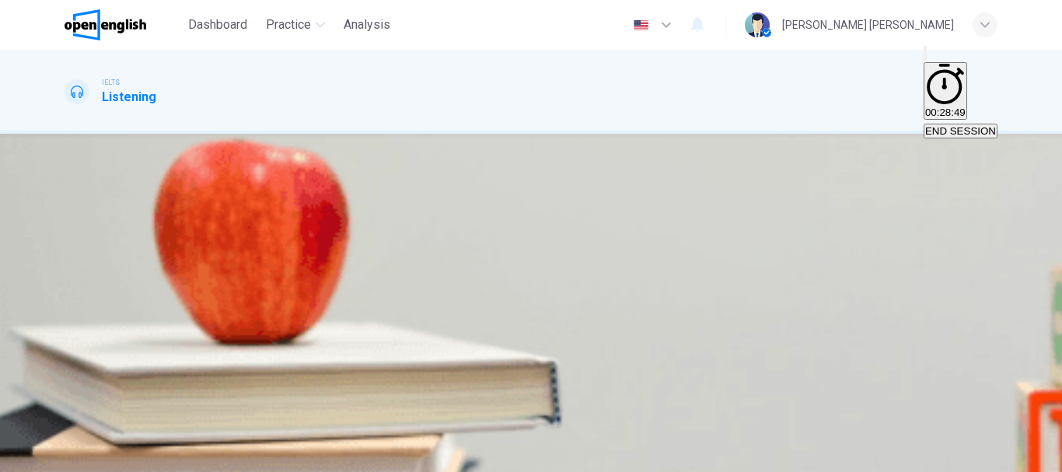
scroll to position [78, 0]
click at [257, 283] on span "The group activity." at bounding box center [215, 277] width 84 height 12
click at [76, 457] on span "SUBMIT" at bounding box center [56, 463] width 39 height 12
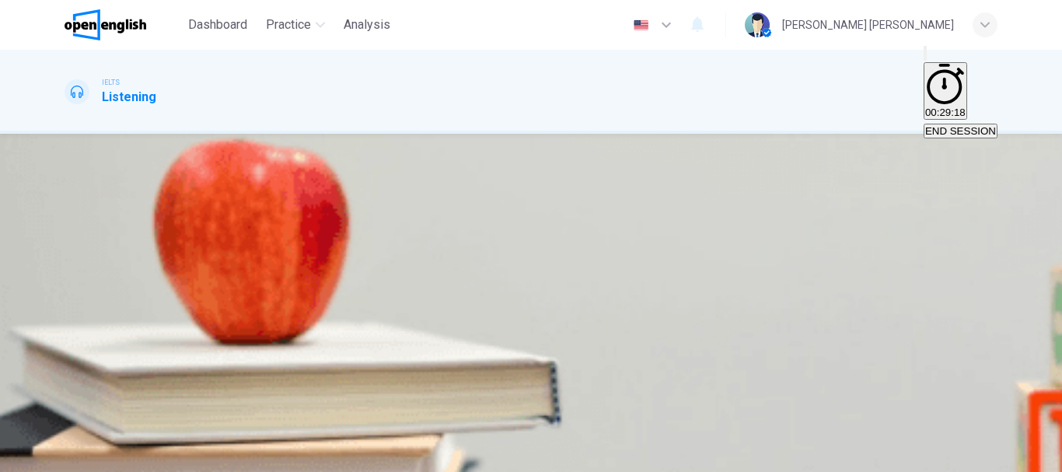
click at [447, 283] on span "calculate the cost of design faults" at bounding box center [371, 277] width 152 height 12
click at [76, 457] on span "SUBMIT" at bounding box center [56, 463] width 39 height 12
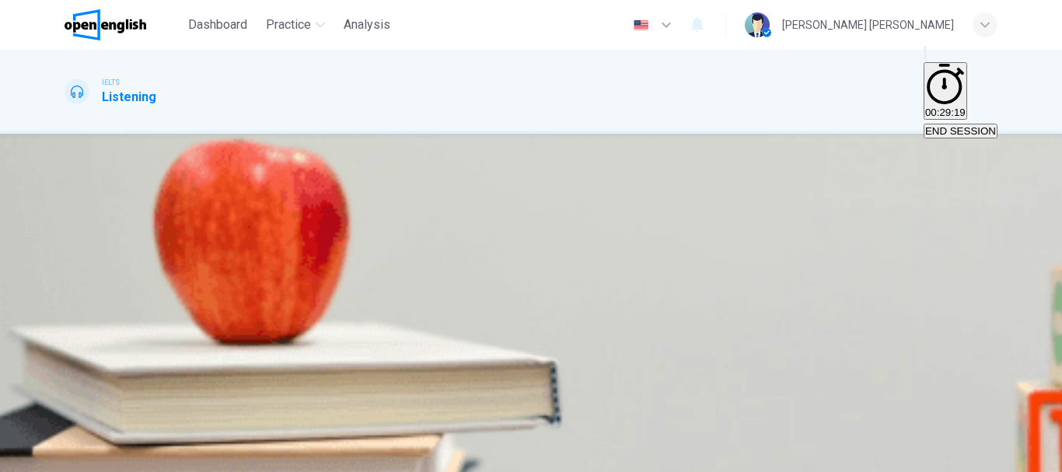
click at [300, 271] on span "She wasn’t used to full-time work." at bounding box center [183, 277] width 234 height 12
click at [87, 456] on button "SUBMIT" at bounding box center [61, 463] width 51 height 15
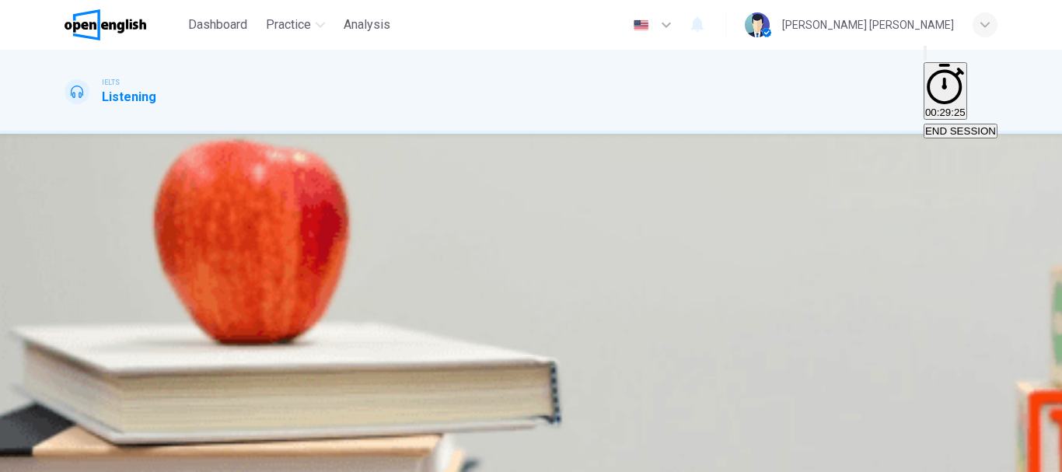
click at [243, 283] on span "organisational skills" at bounding box center [197, 277] width 90 height 12
click at [307, 283] on span "team working" at bounding box center [276, 277] width 61 height 12
click at [76, 457] on span "SUBMIT" at bounding box center [56, 463] width 39 height 12
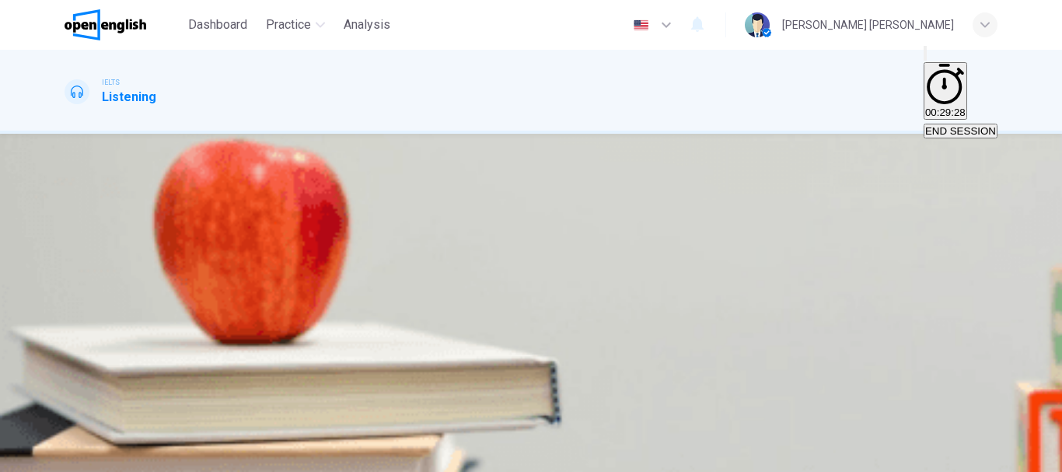
click at [264, 283] on span "An offer of work." at bounding box center [225, 277] width 75 height 12
click at [76, 457] on span "SUBMIT" at bounding box center [56, 463] width 39 height 12
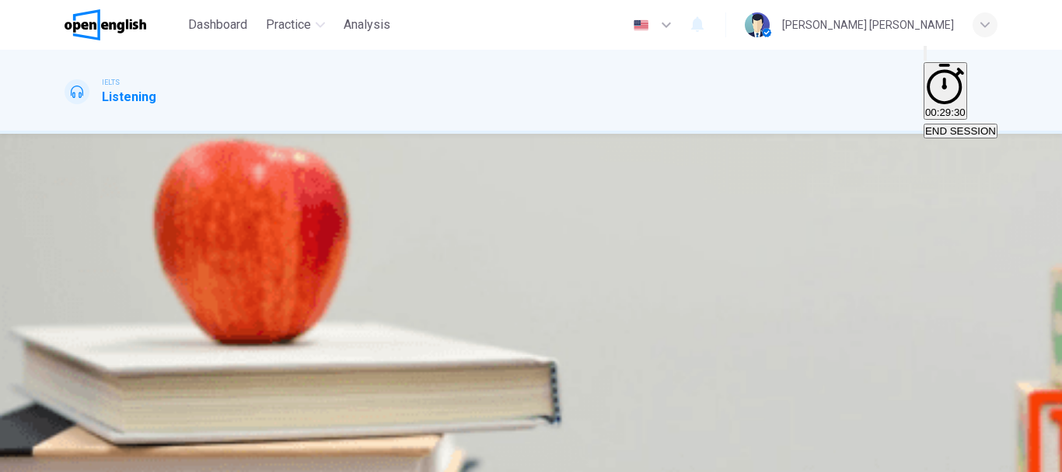
click at [177, 215] on span "helpful illustrations" at bounding box center [124, 208] width 104 height 15
click at [574, 216] on body "This site uses cookies, as explained in our Privacy Policy . If you agree to th…" at bounding box center [531, 236] width 1062 height 472
type input "*"
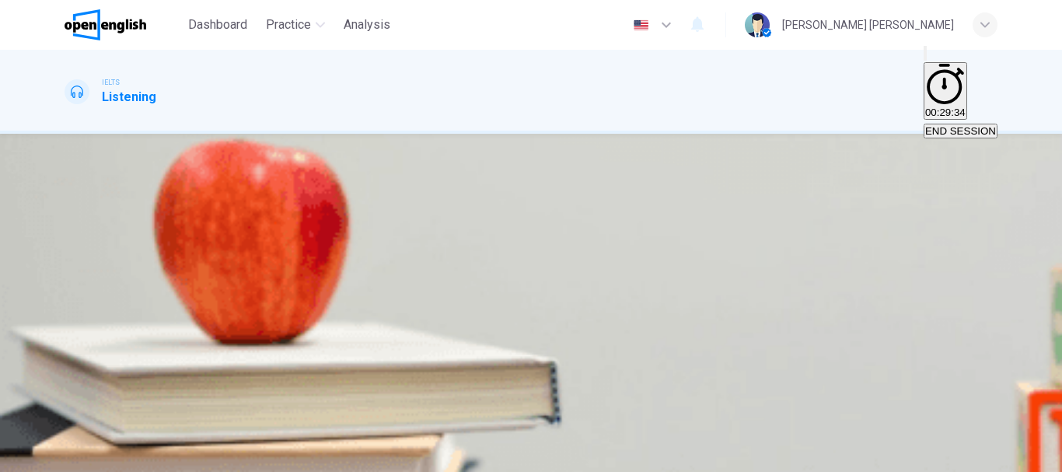
click at [567, 266] on body "This site uses cookies, as explained in our Privacy Policy . If you agree to th…" at bounding box center [531, 236] width 1062 height 472
type input "*"
click at [557, 313] on body "This site uses cookies, as explained in our Privacy Policy . If you agree to th…" at bounding box center [531, 236] width 1062 height 472
click at [536, 471] on li "A" at bounding box center [531, 481] width 1062 height 19
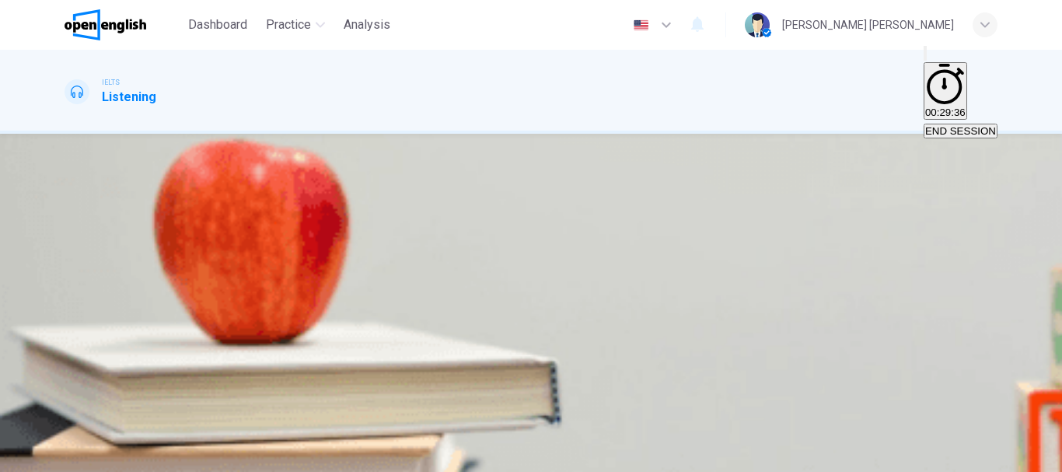
type input "*"
click at [557, 292] on body "This site uses cookies, as explained in our Privacy Policy . If you agree to th…" at bounding box center [531, 236] width 1062 height 472
type input "*"
click at [87, 456] on button "SUBMIT" at bounding box center [61, 463] width 51 height 15
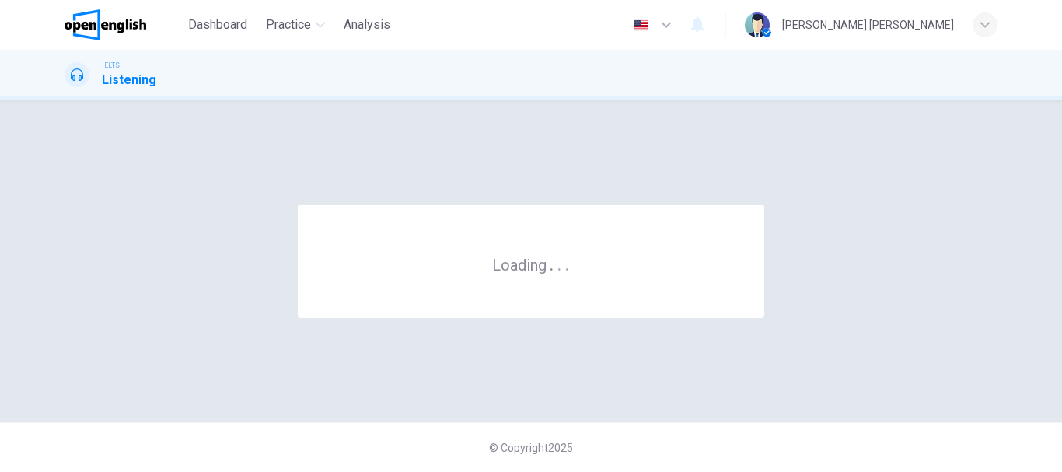
scroll to position [0, 0]
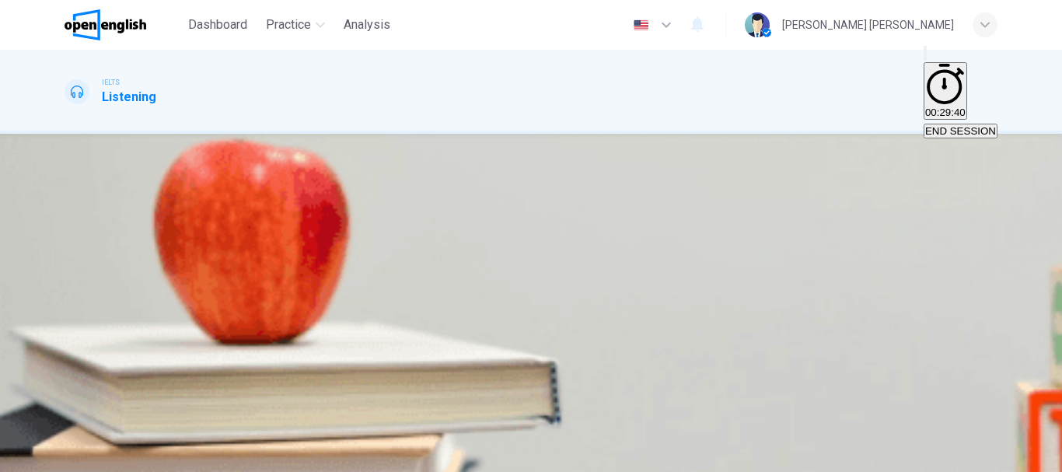
click at [596, 282] on div "The 110 may also have information about national or cultural groups outside the…" at bounding box center [531, 258] width 933 height 75
click at [172, 276] on input at bounding box center [118, 269] width 107 height 14
type input "*"
click at [172, 345] on input at bounding box center [118, 344] width 107 height 14
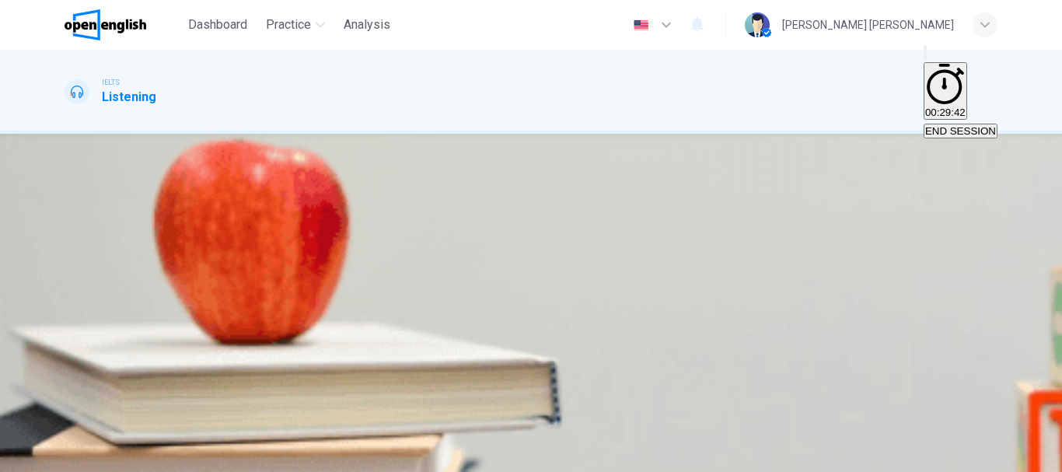
type input "*"
click at [172, 256] on input at bounding box center [118, 263] width 107 height 14
type input "*"
click at [172, 330] on input at bounding box center [118, 337] width 107 height 14
type input "*"
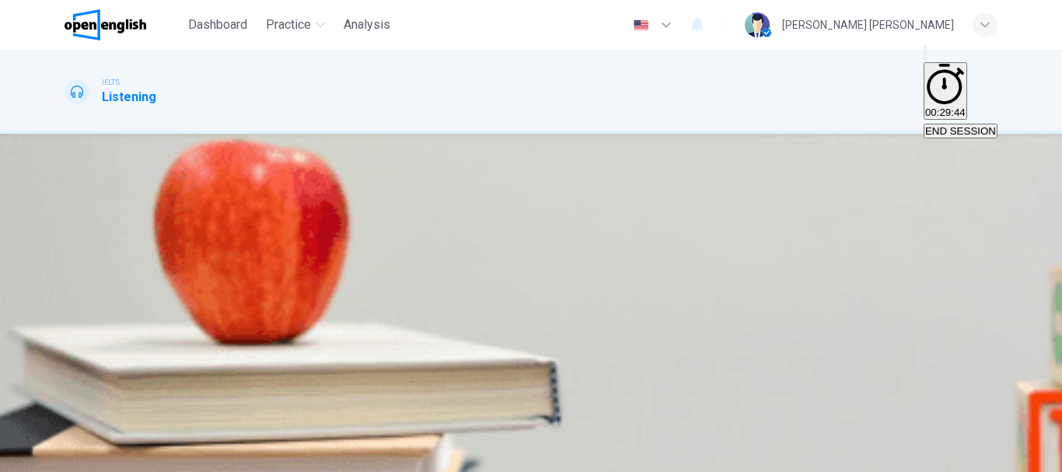
click at [76, 457] on span "SUBMIT" at bounding box center [56, 463] width 39 height 12
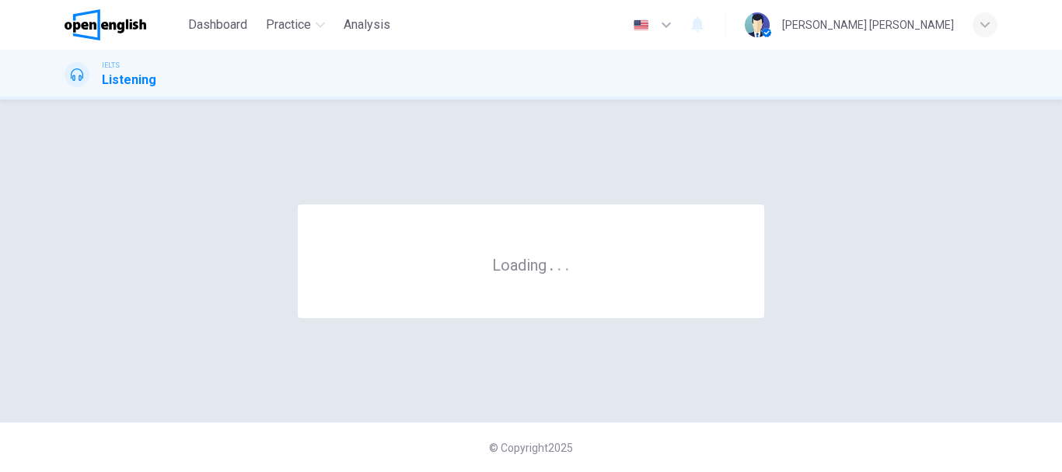
scroll to position [0, 0]
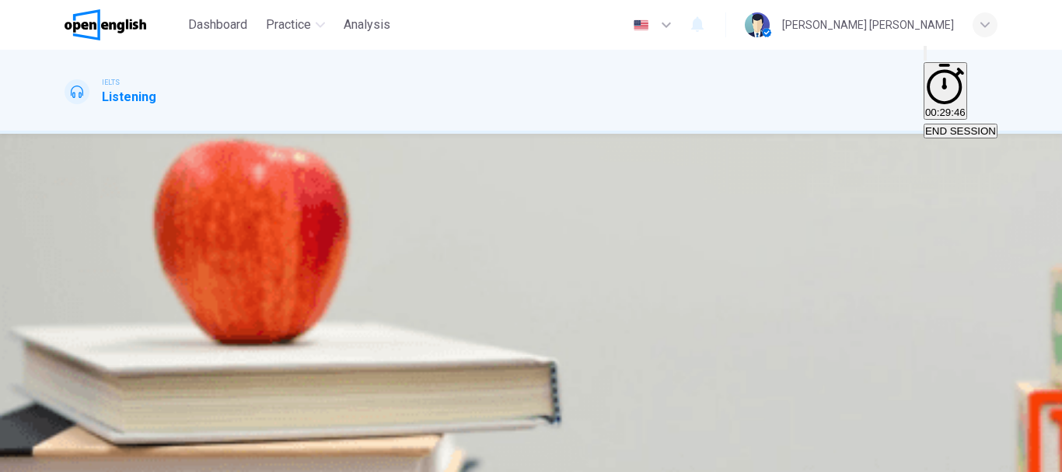
click at [351, 283] on span "have no experience of cycling." at bounding box center [281, 277] width 139 height 12
click at [76, 457] on span "SUBMIT" at bounding box center [56, 463] width 39 height 12
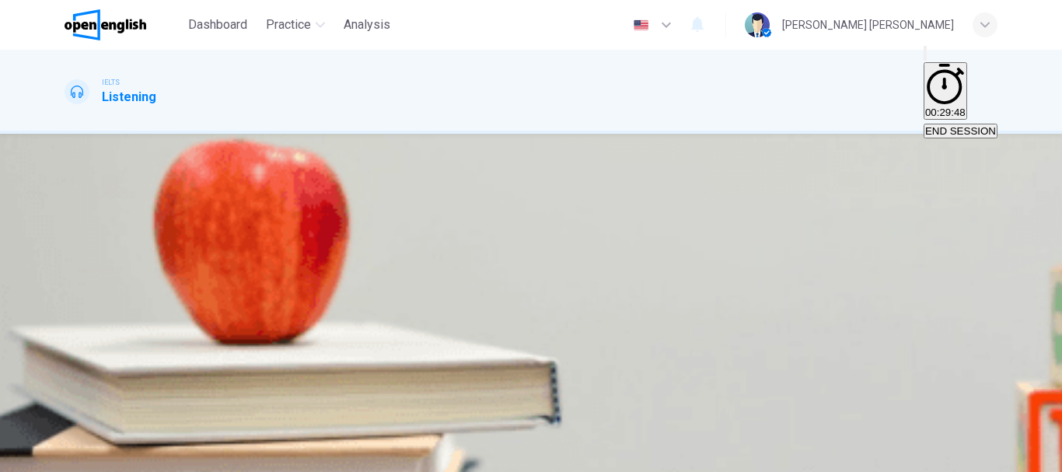
click at [274, 258] on button "A giving cycling lessons on the route they take." at bounding box center [169, 271] width 209 height 26
click at [87, 456] on button "SUBMIT" at bounding box center [61, 463] width 51 height 15
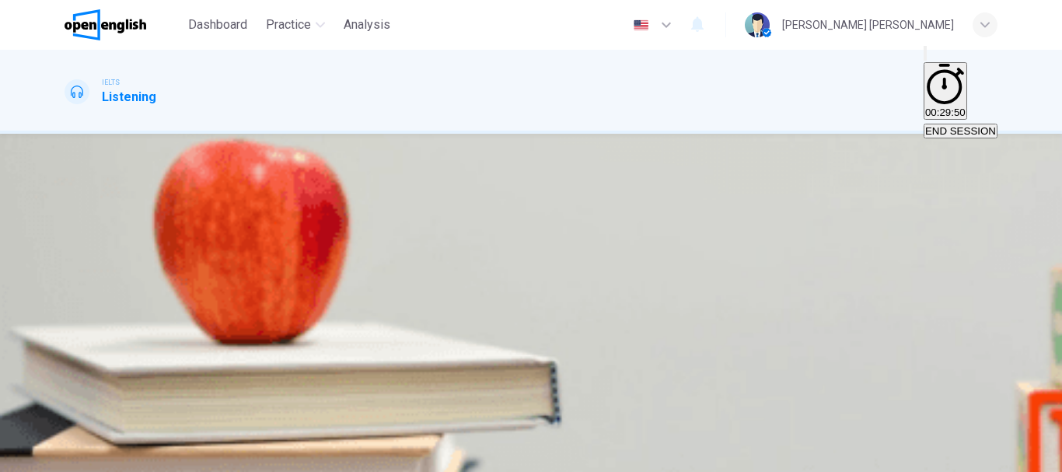
click at [402, 258] on button "B knowledge of advanced equipment." at bounding box center [319, 271] width 166 height 26
click at [87, 456] on button "SUBMIT" at bounding box center [61, 463] width 51 height 15
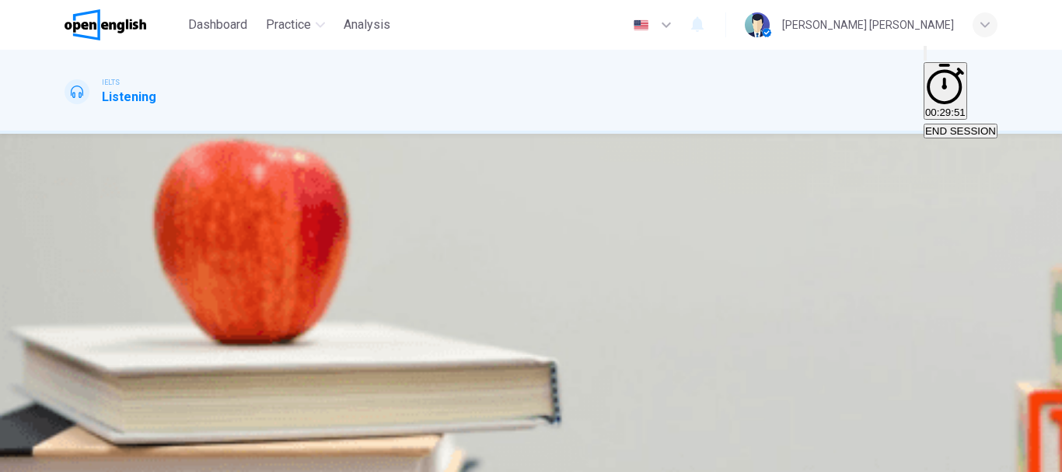
click at [565, 271] on span "know how to ride confidently on busy roads." at bounding box center [624, 277] width 201 height 12
click at [87, 456] on button "SUBMIT" at bounding box center [61, 463] width 51 height 15
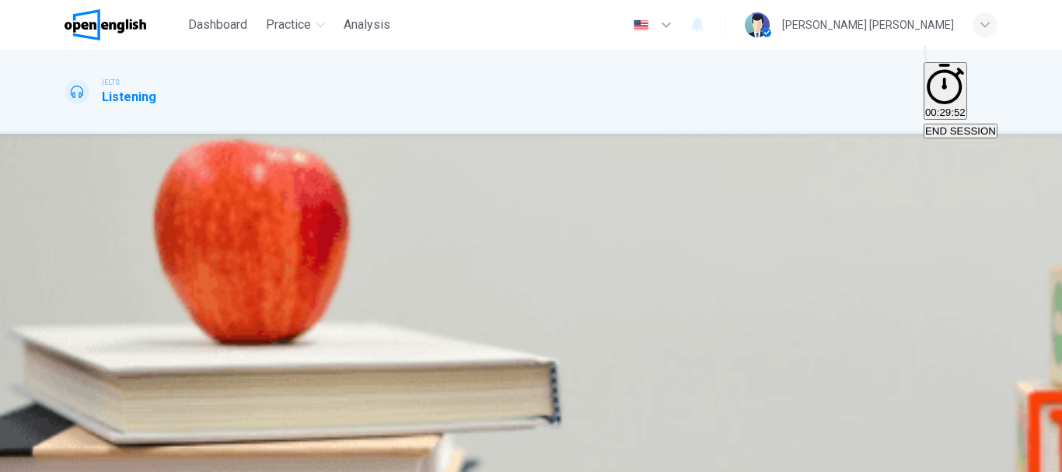
click at [172, 177] on input at bounding box center [118, 170] width 107 height 14
type input "**"
click at [172, 219] on input at bounding box center [118, 226] width 107 height 14
type input "*"
click at [714, 276] on div "- website address: citicyclist.co.uk - phone: 118 ** - cost (single person): 11…" at bounding box center [531, 215] width 933 height 224
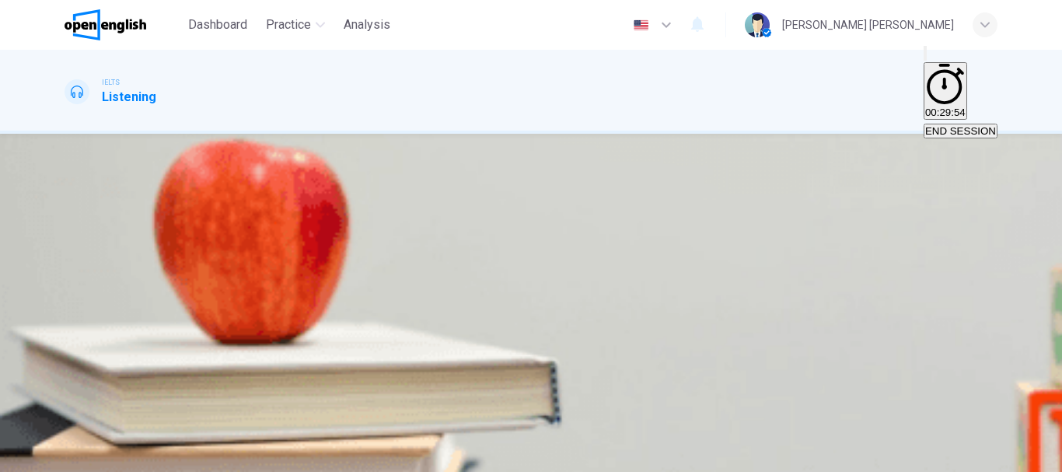
click at [172, 293] on input at bounding box center [118, 300] width 107 height 14
type input "*"
click at [87, 456] on button "SUBMIT" at bounding box center [61, 463] width 51 height 15
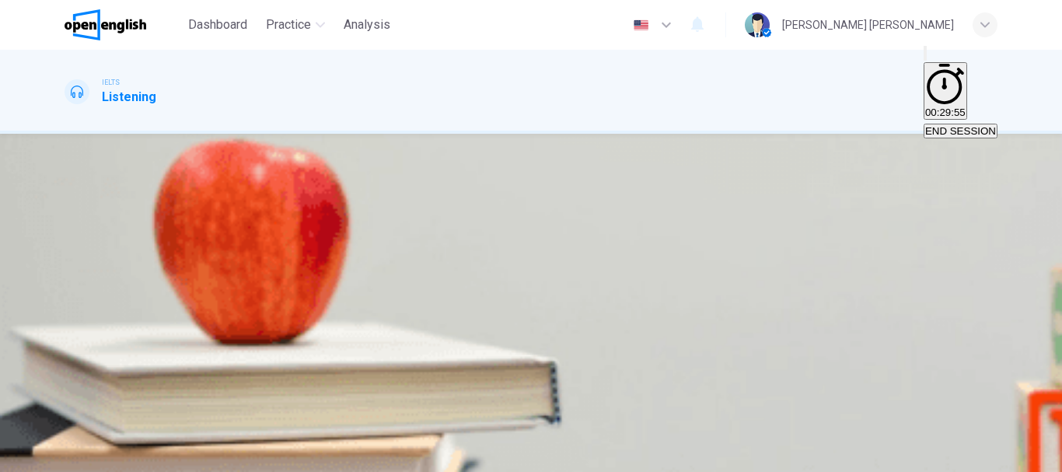
click at [198, 283] on span "the number of young people." at bounding box center [132, 277] width 132 height 12
click at [76, 457] on span "SUBMIT" at bounding box center [56, 463] width 39 height 12
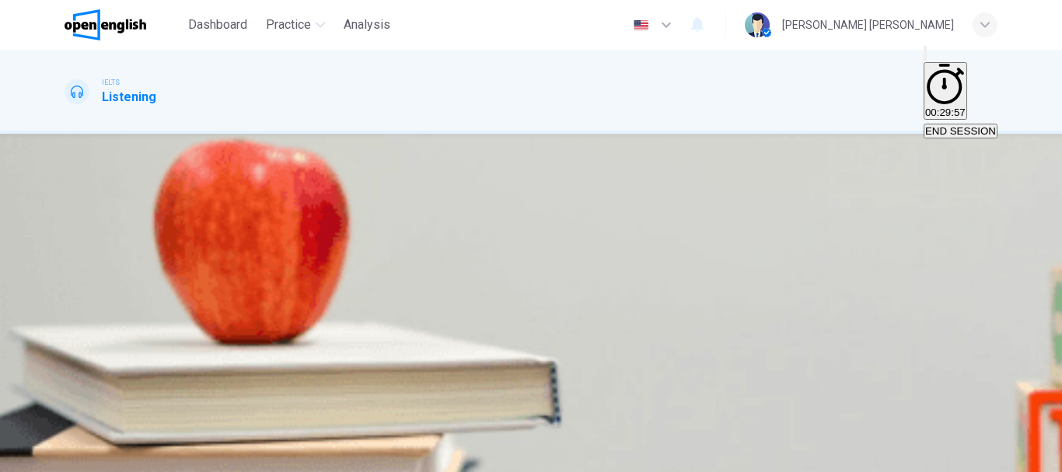
click at [366, 283] on span "bring in artists from other areas." at bounding box center [293, 277] width 146 height 12
click at [76, 457] on span "SUBMIT" at bounding box center [56, 463] width 39 height 12
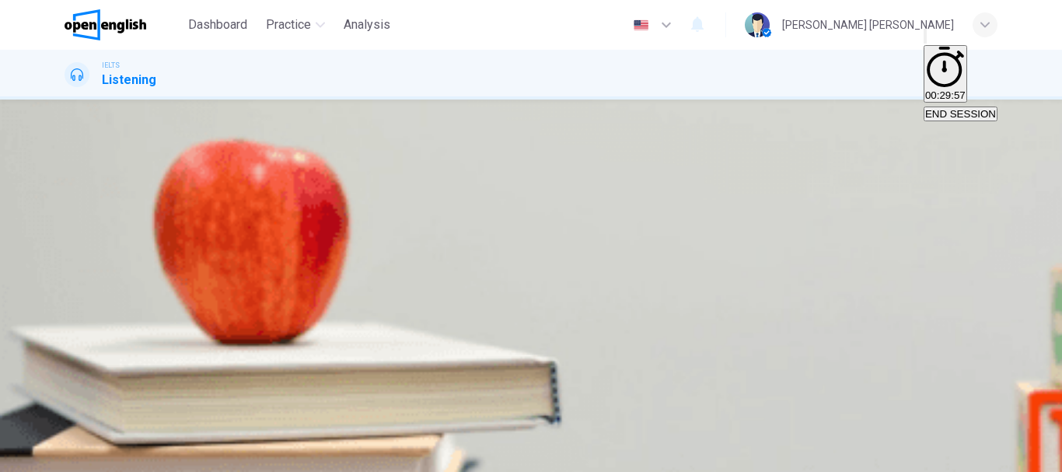
scroll to position [233, 0]
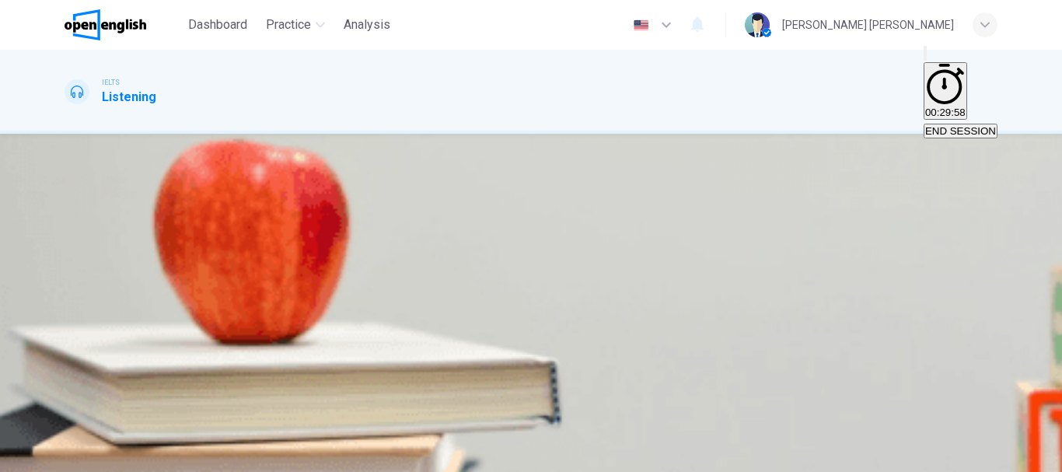
scroll to position [78, 0]
click at [253, 271] on span "is no longer used for its original purpose." at bounding box center [159, 277] width 187 height 12
click at [87, 456] on button "SUBMIT" at bounding box center [61, 463] width 51 height 15
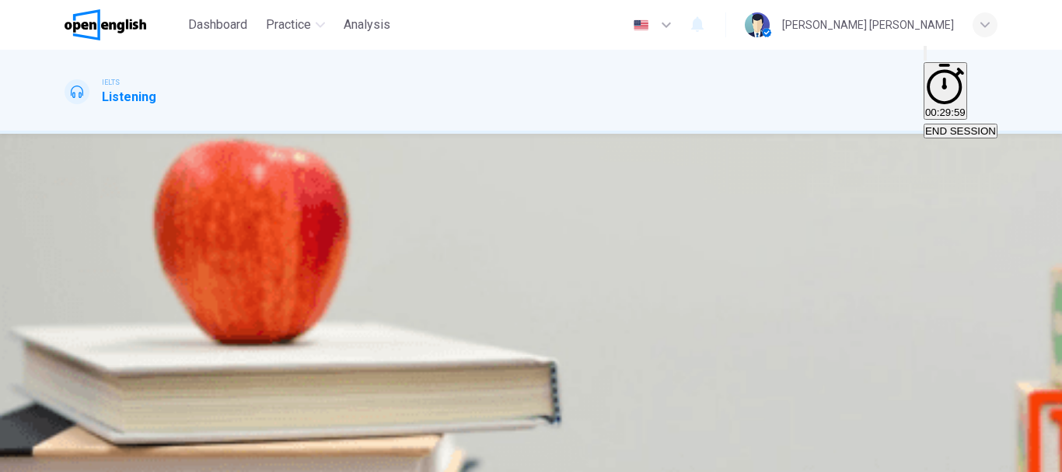
click at [167, 283] on span "the traffic." at bounding box center [144, 277] width 45 height 12
click at [76, 457] on span "SUBMIT" at bounding box center [56, 463] width 39 height 12
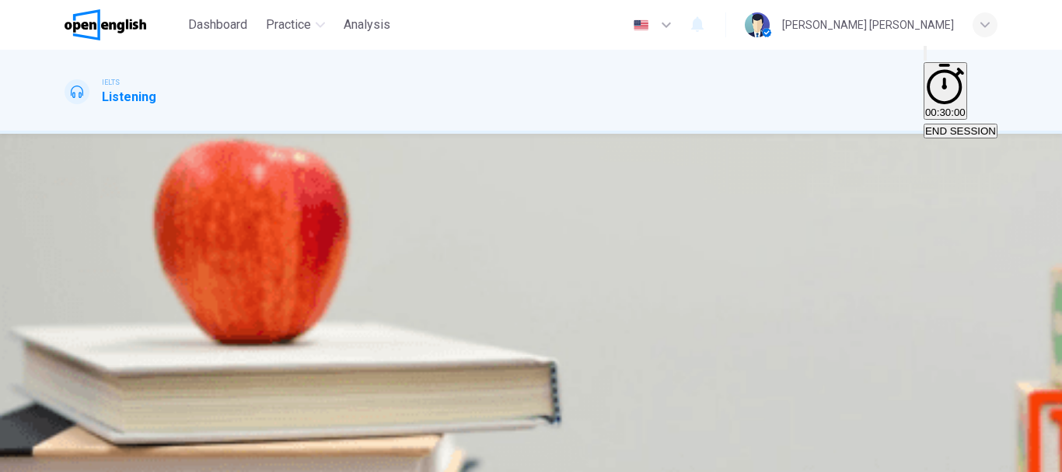
click at [615, 285] on button "C You should stay in certain restricted areas." at bounding box center [529, 271] width 198 height 26
click at [622, 283] on span "You should stay in certain restricted areas." at bounding box center [529, 277] width 195 height 12
click at [76, 457] on span "SUBMIT" at bounding box center [56, 463] width 39 height 12
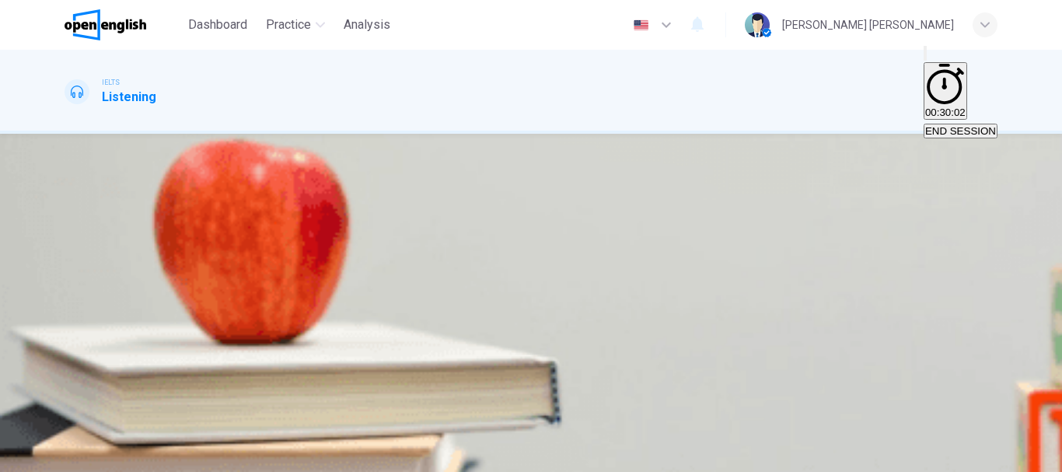
click at [210, 215] on span "A chance to feed the fish" at bounding box center [142, 208] width 135 height 15
click at [548, 375] on body "This site uses cookies, as explained in our Privacy Policy . If you agree to th…" at bounding box center [531, 236] width 1062 height 472
type input "*"
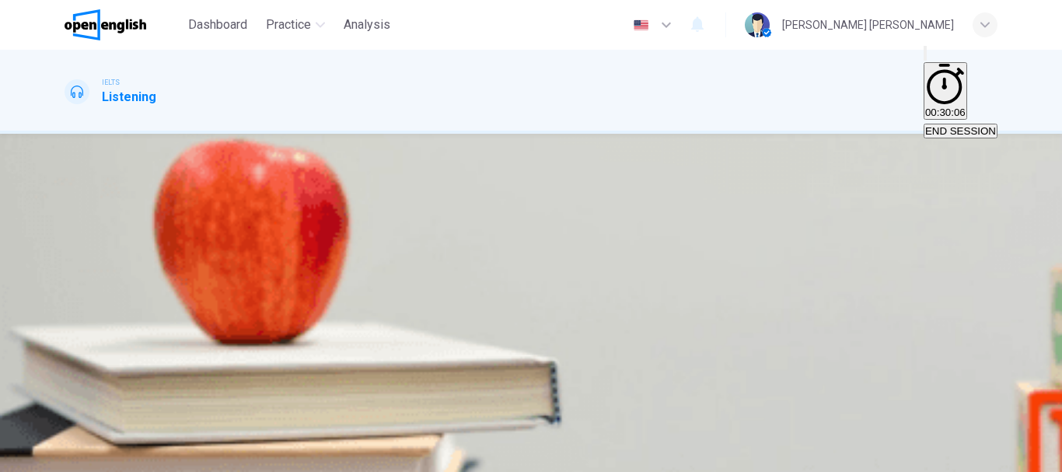
scroll to position [233, 0]
click at [540, 258] on body "This site uses cookies, as explained in our Privacy Policy . If you agree to th…" at bounding box center [531, 236] width 1062 height 472
click at [544, 471] on li "A" at bounding box center [531, 481] width 1062 height 19
type input "*"
click at [558, 312] on body "This site uses cookies, as explained in our Privacy Policy . If you agree to th…" at bounding box center [531, 236] width 1062 height 472
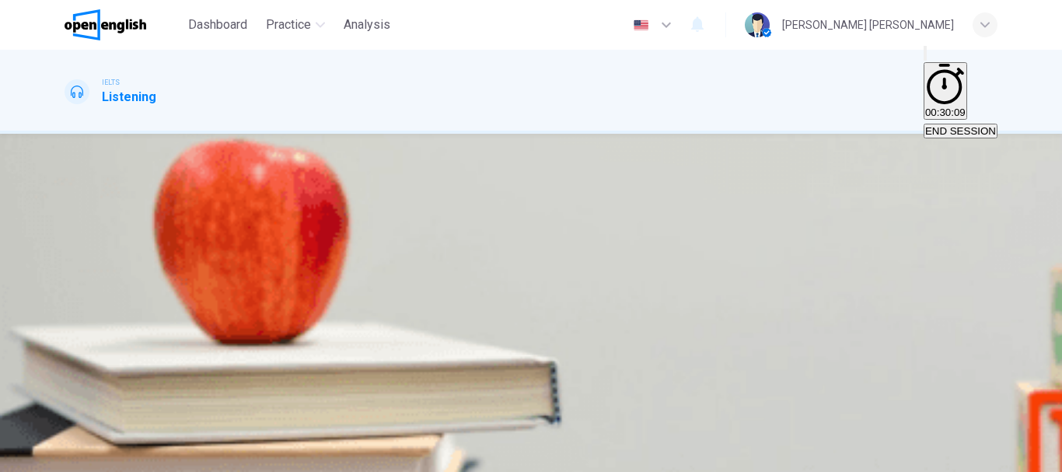
type input "*"
click at [546, 348] on body "This site uses cookies, as explained in our Privacy Policy . If you agree to th…" at bounding box center [531, 236] width 1062 height 472
type input "*"
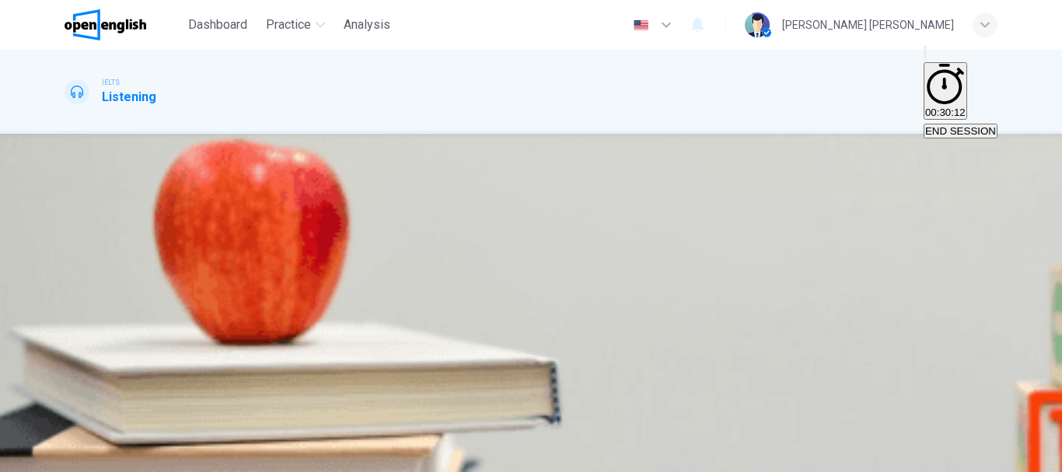
scroll to position [240, 0]
click at [561, 390] on body "This site uses cookies, as explained in our Privacy Policy . If you agree to th…" at bounding box center [531, 236] width 1062 height 472
type input "*"
click at [76, 457] on span "SUBMIT" at bounding box center [56, 463] width 39 height 12
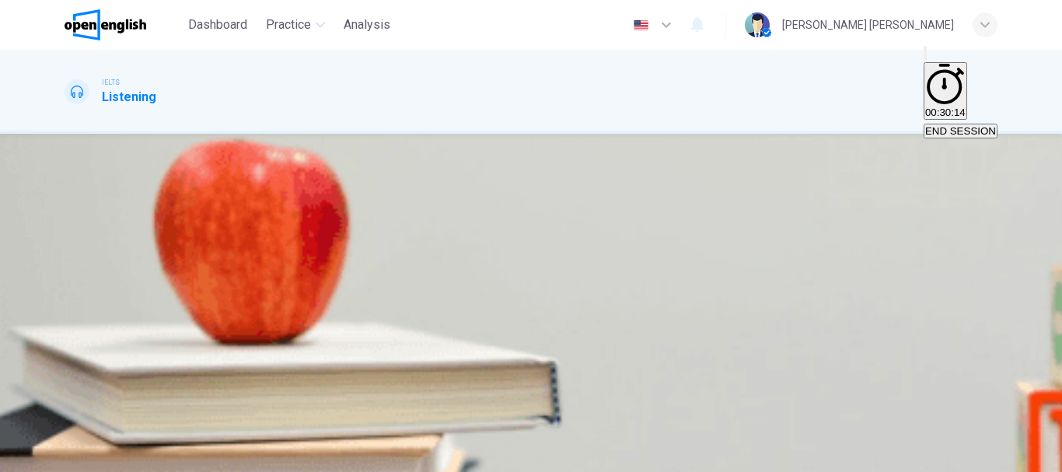
scroll to position [156, 0]
click at [271, 271] on span "is similar to heliocentrism." at bounding box center [211, 277] width 119 height 12
click at [87, 456] on button "SUBMIT" at bounding box center [61, 463] width 51 height 15
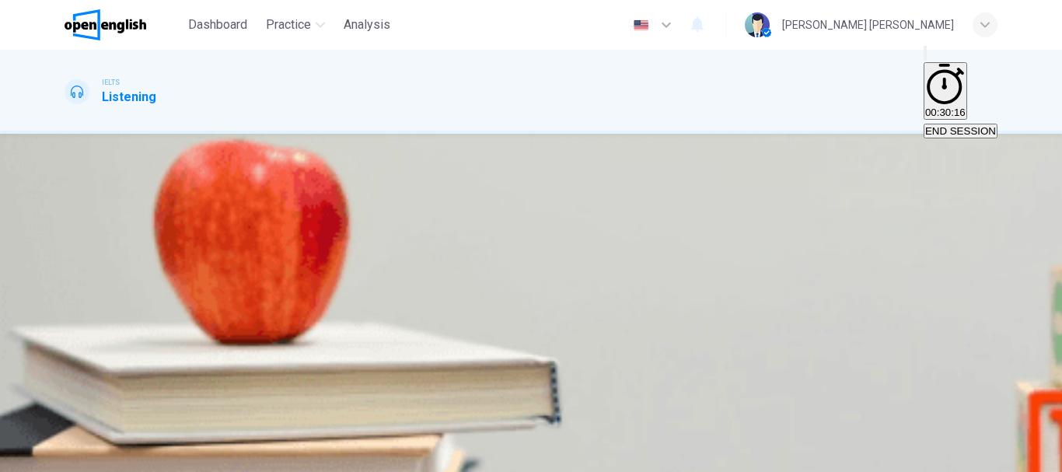
click at [187, 271] on span "was realised only recently." at bounding box center [126, 277] width 121 height 12
click at [76, 457] on span "SUBMIT" at bounding box center [56, 463] width 39 height 12
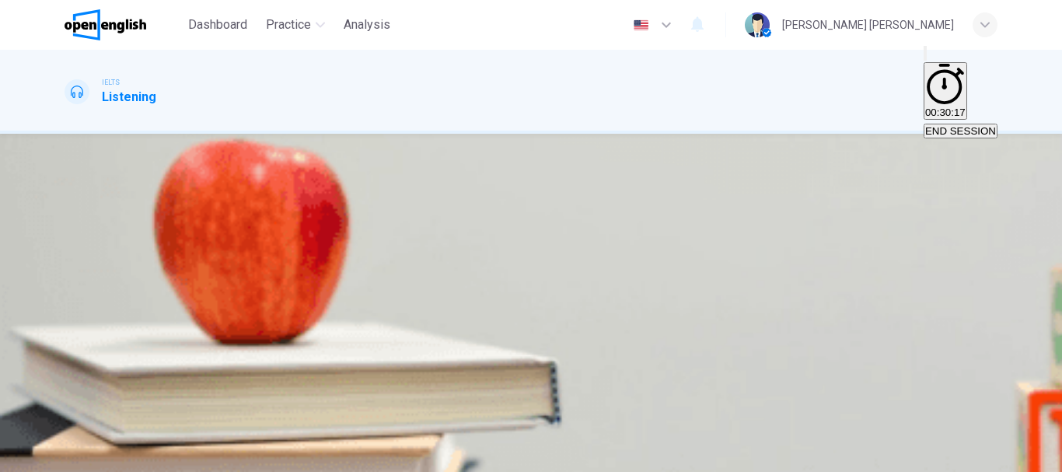
click at [284, 271] on span "remains basically the same." at bounding box center [220, 277] width 128 height 12
click at [76, 457] on span "SUBMIT" at bounding box center [56, 463] width 39 height 12
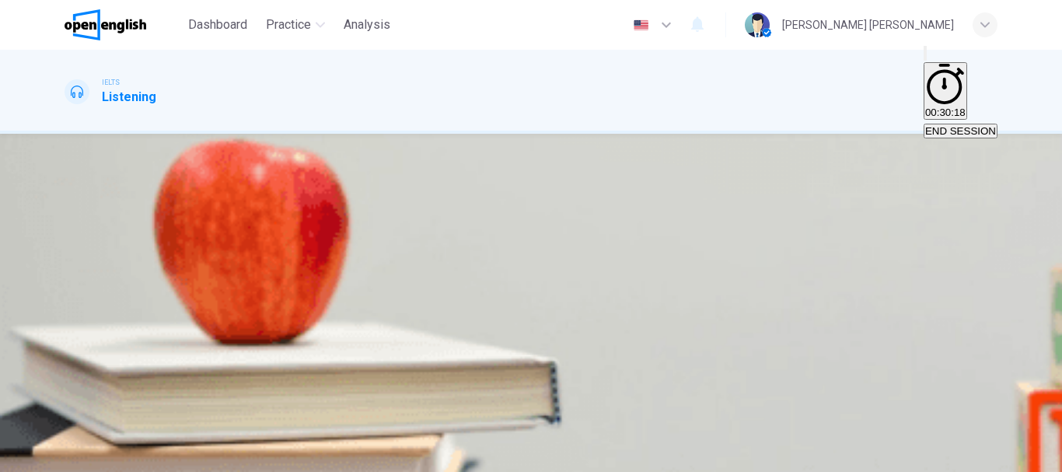
click at [103, 283] on span "7:00 pm" at bounding box center [84, 277] width 37 height 12
click at [76, 457] on span "SUBMIT" at bounding box center [56, 463] width 39 height 12
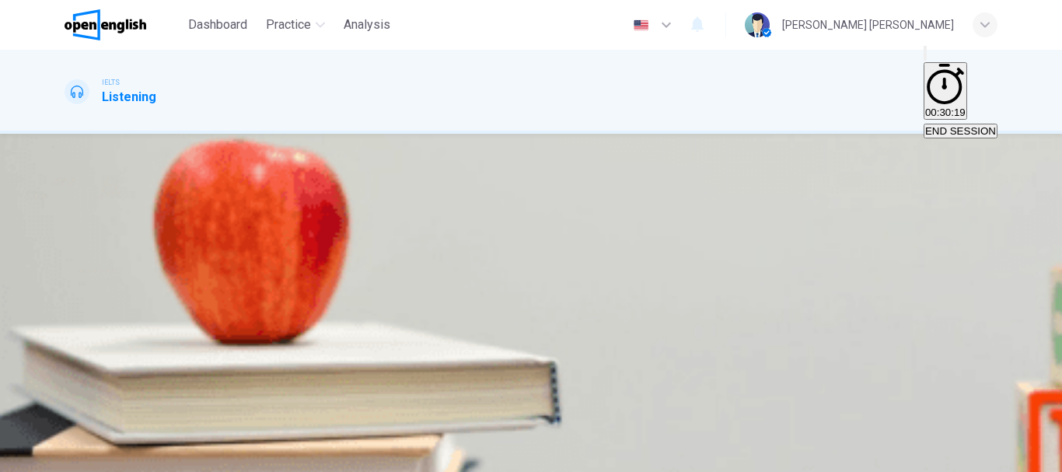
click at [680, 453] on div "SKIP SUBMIT" at bounding box center [531, 462] width 1062 height 19
click at [230, 283] on span "The pay is late" at bounding box center [197, 277] width 68 height 12
click at [76, 457] on span "SUBMIT" at bounding box center [56, 463] width 39 height 12
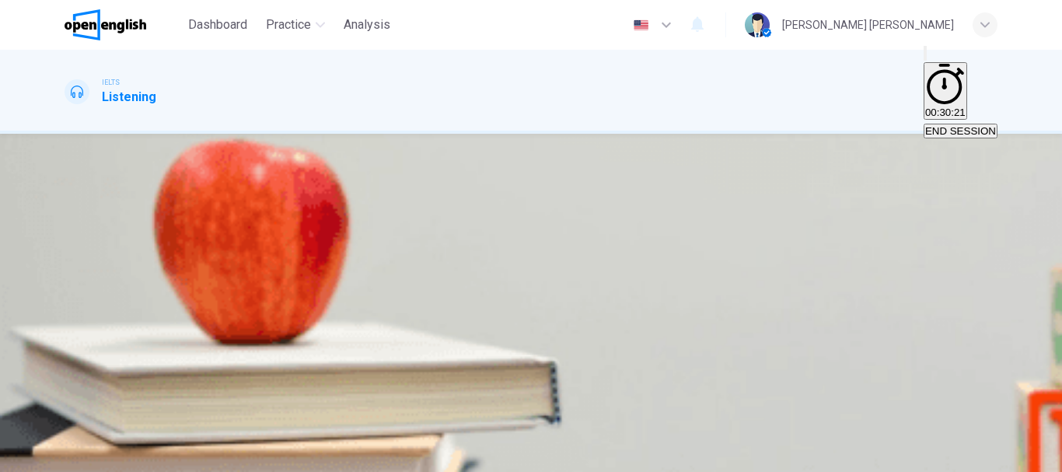
click at [154, 285] on button "A two boys and a girl" at bounding box center [109, 271] width 89 height 26
click at [86, 457] on icon "button" at bounding box center [81, 461] width 9 height 9
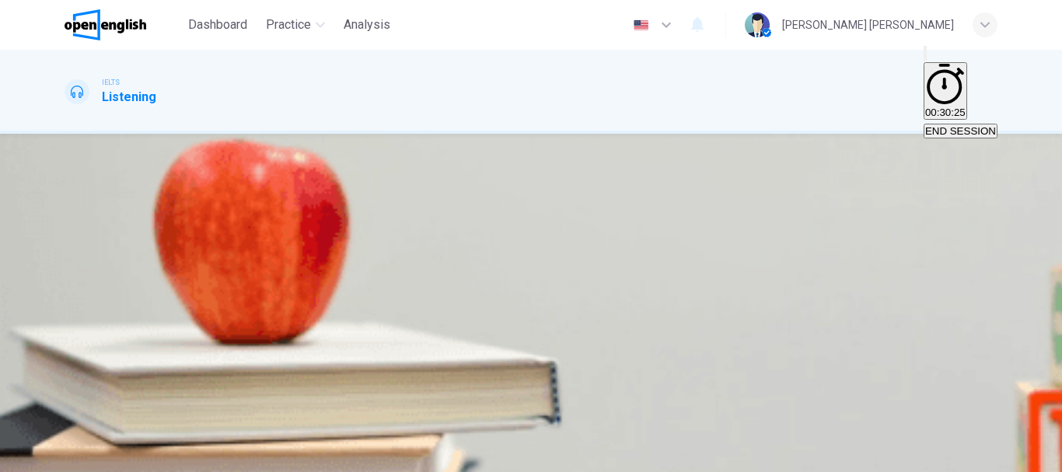
scroll to position [292, 0]
click at [172, 123] on input at bounding box center [118, 130] width 107 height 14
type input "*"
click at [172, 166] on input at bounding box center [118, 167] width 107 height 14
type input "*"
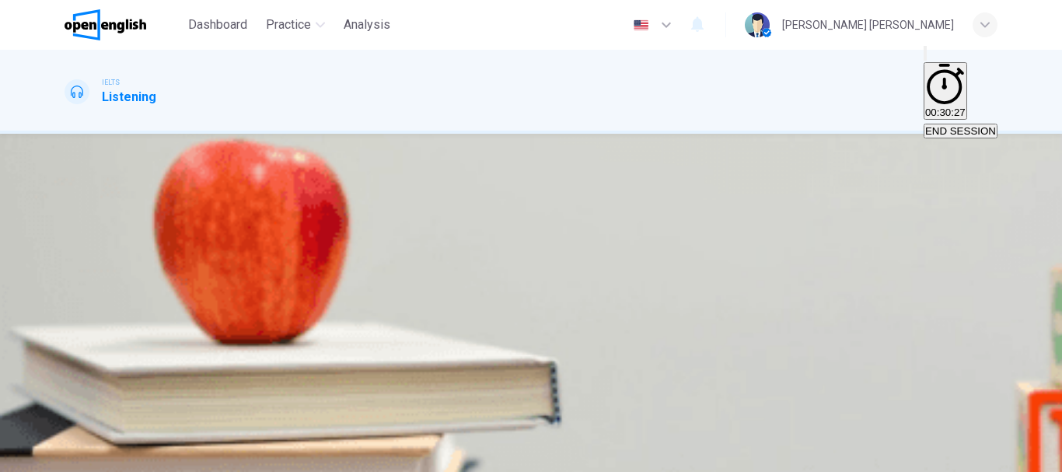
click at [172, 210] on input at bounding box center [118, 205] width 107 height 14
type input "*"
click at [172, 248] on input at bounding box center [118, 242] width 107 height 14
type input "*"
click at [172, 286] on input at bounding box center [118, 279] width 107 height 14
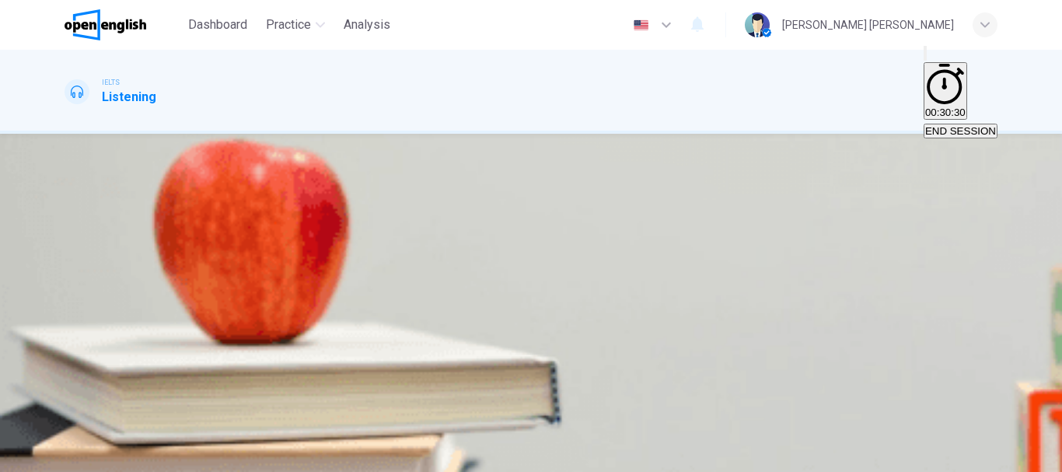
type input "*"
click at [172, 323] on input at bounding box center [118, 316] width 107 height 14
type input "*"
click at [76, 457] on span "SUBMIT" at bounding box center [56, 463] width 39 height 12
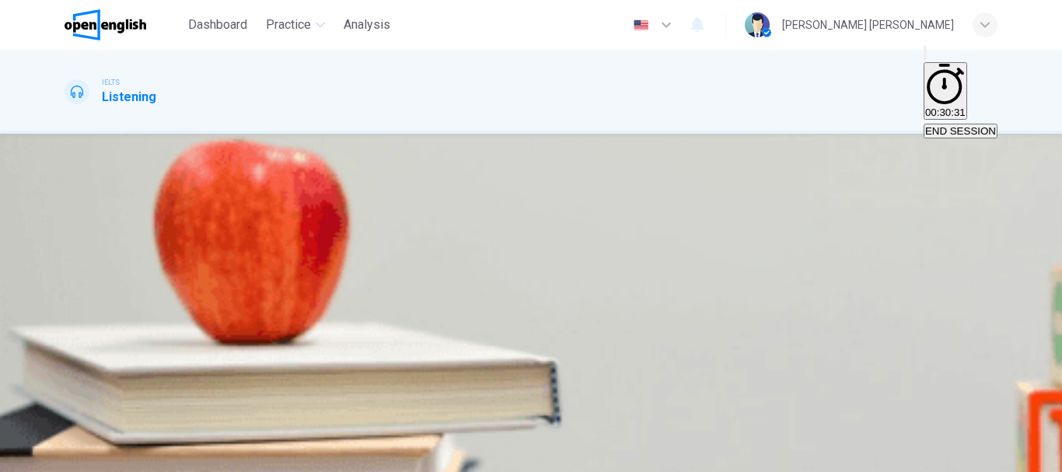
scroll to position [13, 0]
click at [564, 192] on body "This site uses cookies, as explained in our Privacy Policy . If you agree to th…" at bounding box center [531, 236] width 1062 height 472
type input "*"
click at [567, 264] on body "This site uses cookies, as explained in our Privacy Policy . If you agree to th…" at bounding box center [531, 236] width 1062 height 472
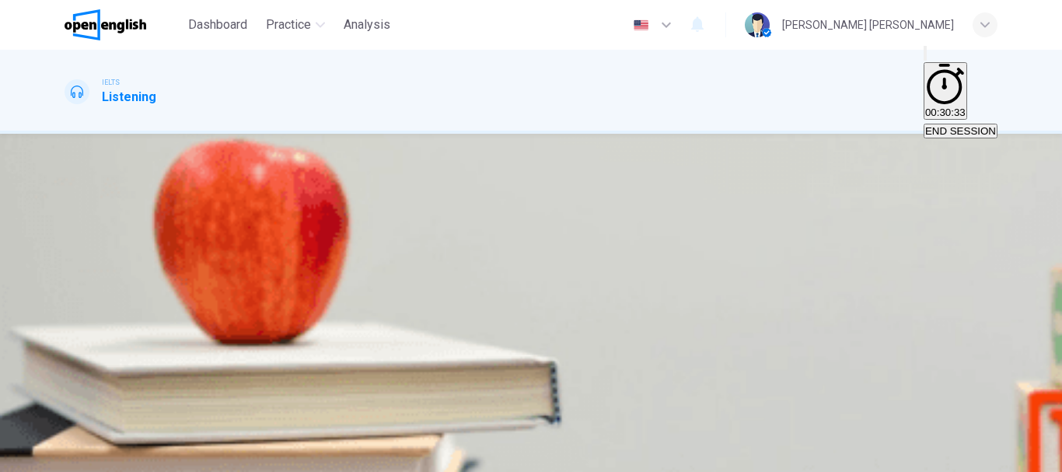
click at [555, 471] on li "A" at bounding box center [531, 481] width 1062 height 19
type input "*"
click at [558, 282] on body "This site uses cookies, as explained in our Privacy Policy . If you agree to th…" at bounding box center [531, 236] width 1062 height 472
type input "*"
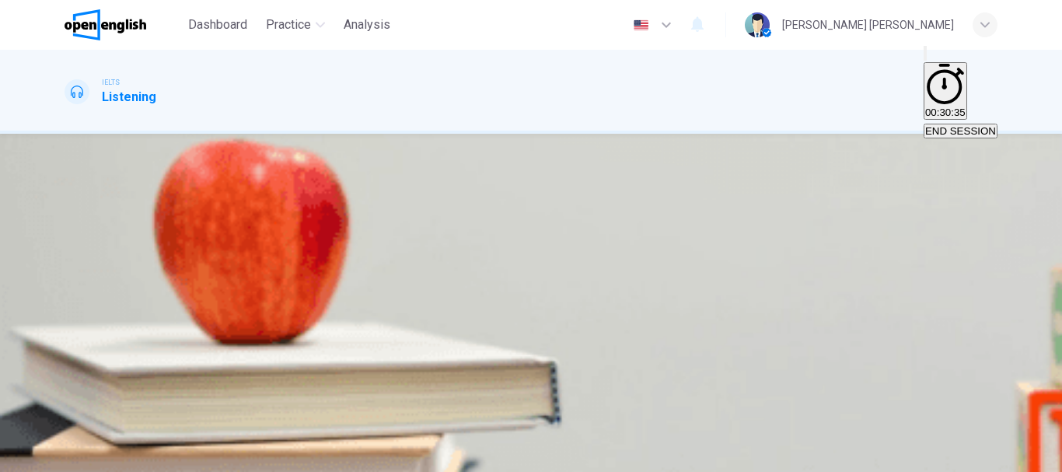
click at [557, 331] on body "This site uses cookies, as explained in our Privacy Policy . If you agree to th…" at bounding box center [531, 236] width 1062 height 472
click at [551, 471] on li "A" at bounding box center [531, 481] width 1062 height 19
type input "*"
click at [551, 324] on div "143 B * ​ has her own children? 144 A * ​ often sleeps at the centre? 145 C * ​…" at bounding box center [531, 212] width 933 height 224
click at [87, 456] on button "SUBMIT" at bounding box center [61, 463] width 51 height 15
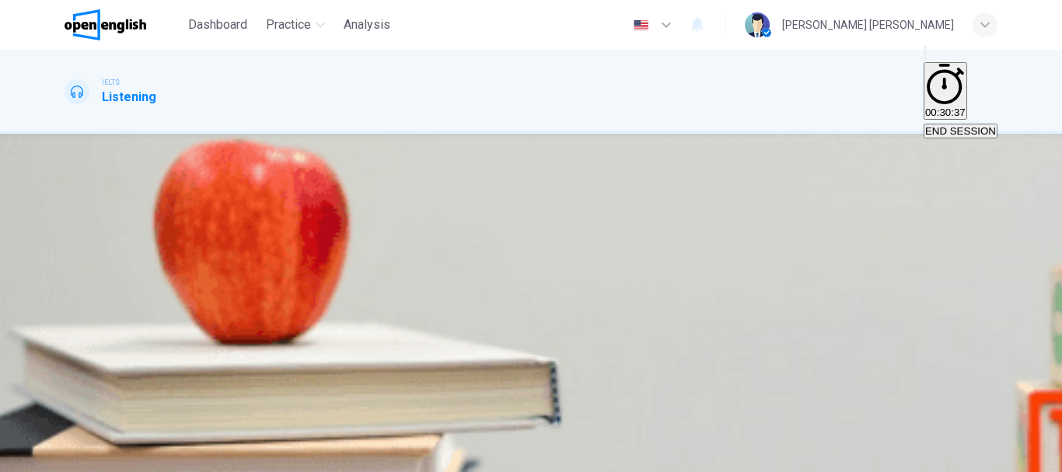
click at [260, 285] on button "A it was on a topic familiar to most students." at bounding box center [162, 271] width 195 height 26
click at [76, 457] on span "SUBMIT" at bounding box center [56, 463] width 39 height 12
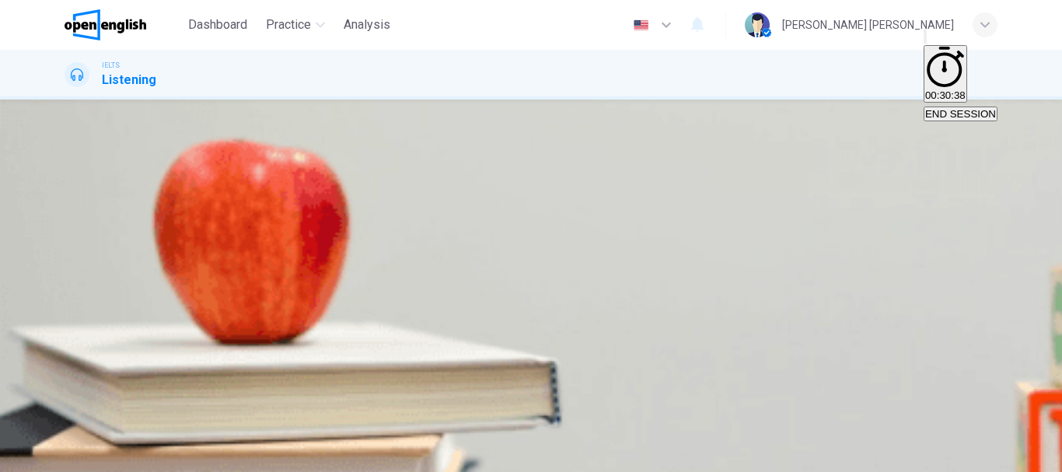
scroll to position [233, 0]
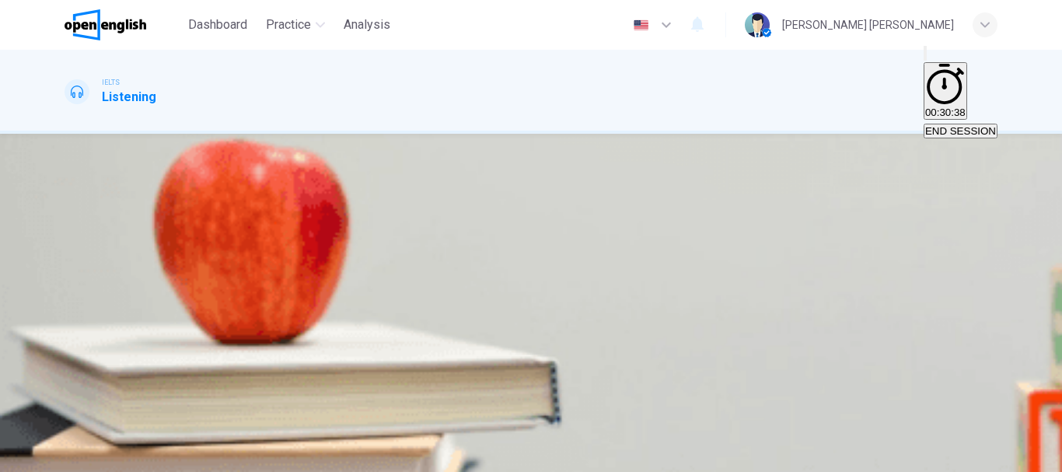
scroll to position [78, 0]
click at [544, 283] on span "They said it would help them do a particular test." at bounding box center [433, 277] width 222 height 12
click at [76, 457] on span "SUBMIT" at bounding box center [56, 463] width 39 height 12
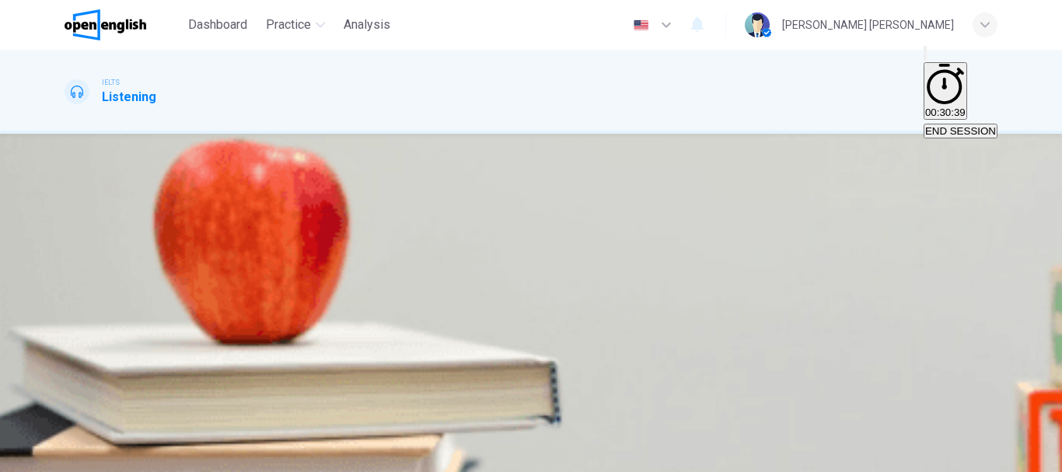
click at [364, 283] on span "it asked misleading questions." at bounding box center [295, 277] width 138 height 12
click at [86, 457] on icon "button" at bounding box center [81, 461] width 9 height 9
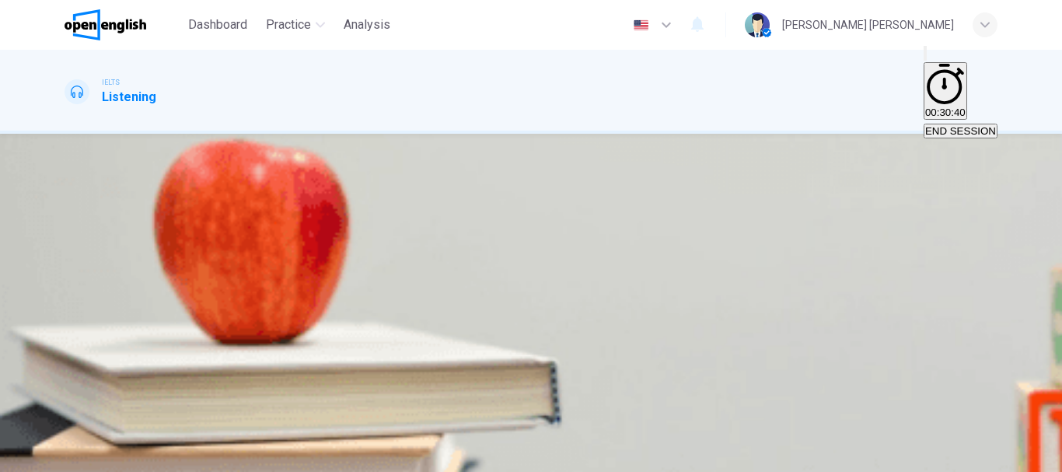
click at [508, 279] on button "B so many students sent back their questionnaires." at bounding box center [394, 271] width 228 height 26
click at [76, 457] on span "SUBMIT" at bounding box center [56, 463] width 39 height 12
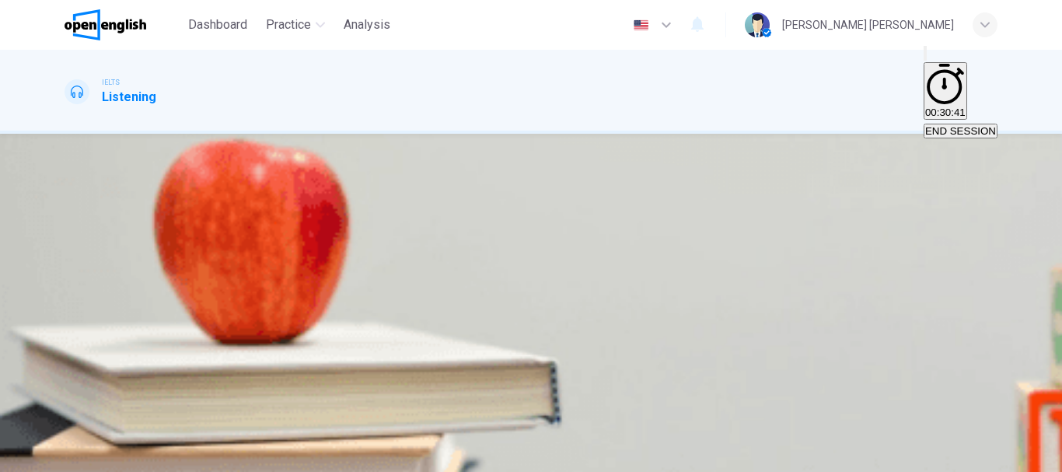
click at [421, 282] on span "It was an enjoyable experience." at bounding box center [348, 277] width 145 height 12
click at [556, 285] on button "C It helped them concentrate effectively." at bounding box center [511, 271] width 177 height 26
click at [578, 453] on div "SKIP SUBMIT" at bounding box center [531, 462] width 1062 height 19
click at [76, 457] on span "SUBMIT" at bounding box center [56, 463] width 39 height 12
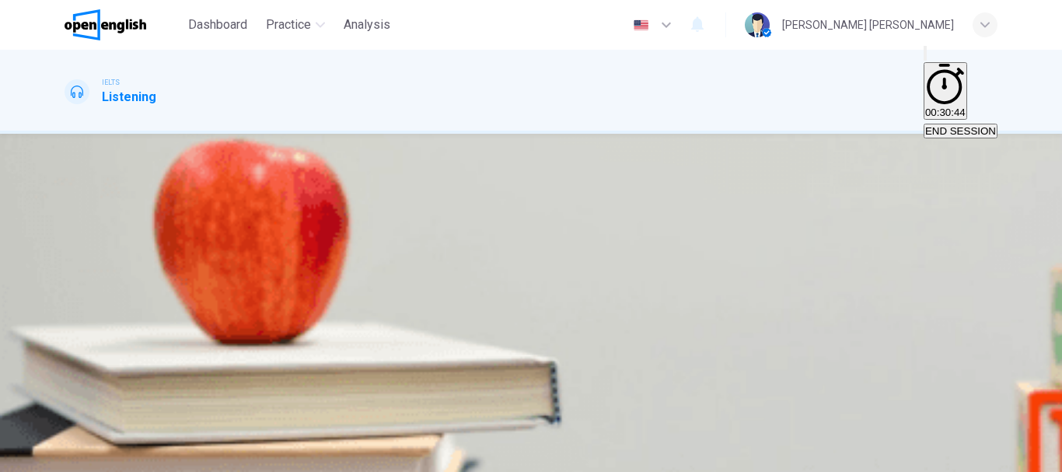
click at [267, 271] on span "Students’ interest in doing similar exercises." at bounding box center [166, 277] width 201 height 12
click at [560, 314] on div "A Students’ interest in doing similar exercises. B How much students liked doin…" at bounding box center [531, 286] width 933 height 56
click at [559, 285] on button "C Time taken to do the crossword." at bounding box center [561, 271] width 150 height 26
click at [76, 457] on span "SUBMIT" at bounding box center [56, 463] width 39 height 12
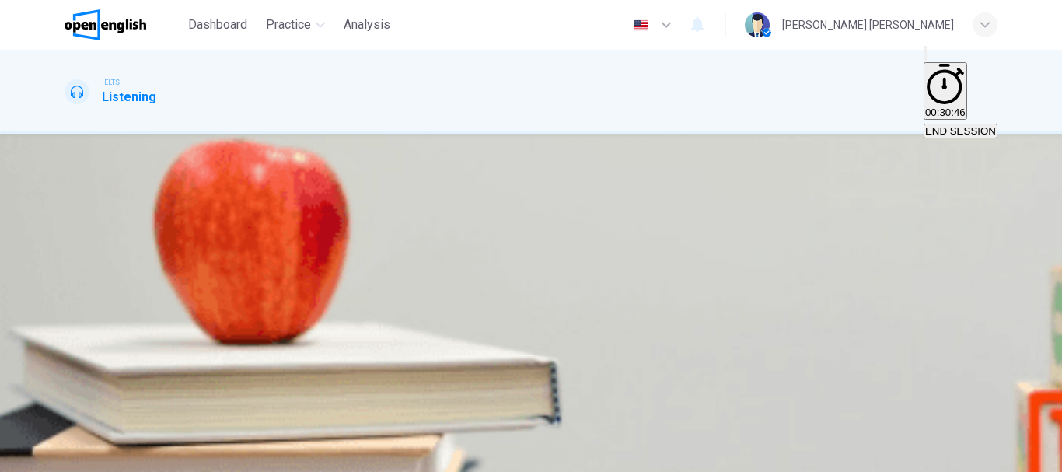
click at [383, 283] on span "How to process numerical data." at bounding box center [310, 277] width 145 height 12
click at [523, 283] on span "How to design research tools." at bounding box center [454, 277] width 137 height 12
click at [87, 456] on button "SUBMIT" at bounding box center [61, 463] width 51 height 15
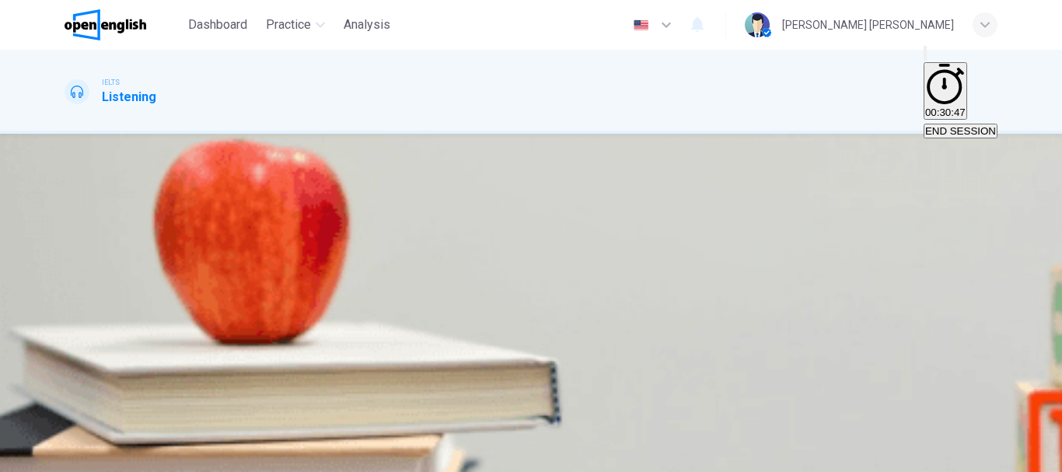
click at [172, 342] on input at bounding box center [118, 344] width 107 height 14
type input "*"
click at [172, 411] on input at bounding box center [118, 418] width 107 height 14
type input "*"
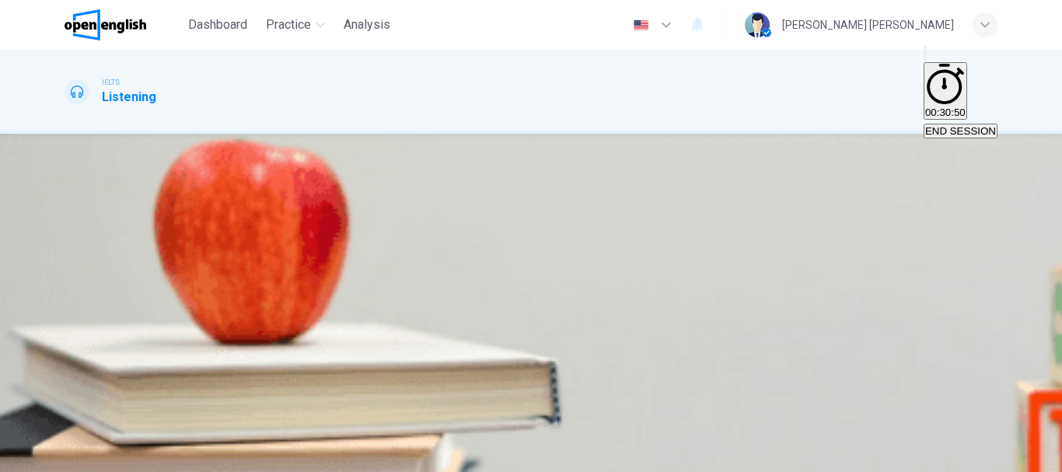
click at [172, 349] on input at bounding box center [118, 356] width 107 height 14
type input "*"
click at [87, 458] on button "SUBMIT" at bounding box center [61, 463] width 51 height 15
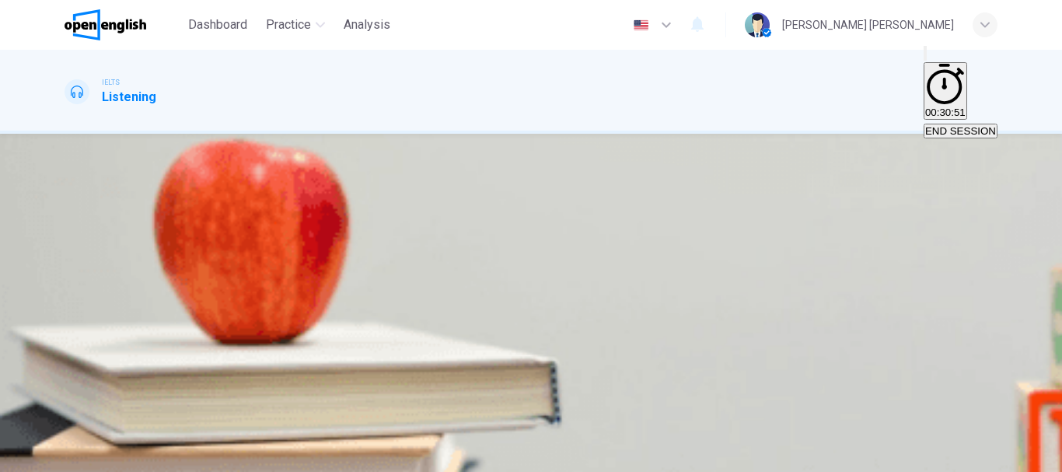
scroll to position [233, 0]
click at [172, 100] on input at bounding box center [118, 93] width 107 height 14
type input "*"
click at [172, 137] on input at bounding box center [118, 130] width 107 height 14
type input "*"
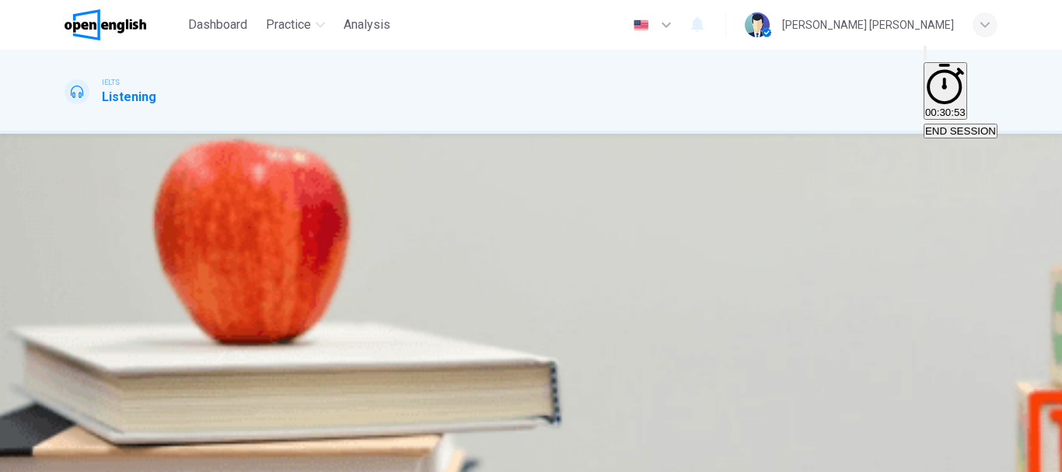
click at [172, 174] on input at bounding box center [118, 167] width 107 height 14
type input "*"
click at [172, 212] on input at bounding box center [118, 205] width 107 height 14
type input "*"
click at [172, 249] on input at bounding box center [118, 242] width 107 height 14
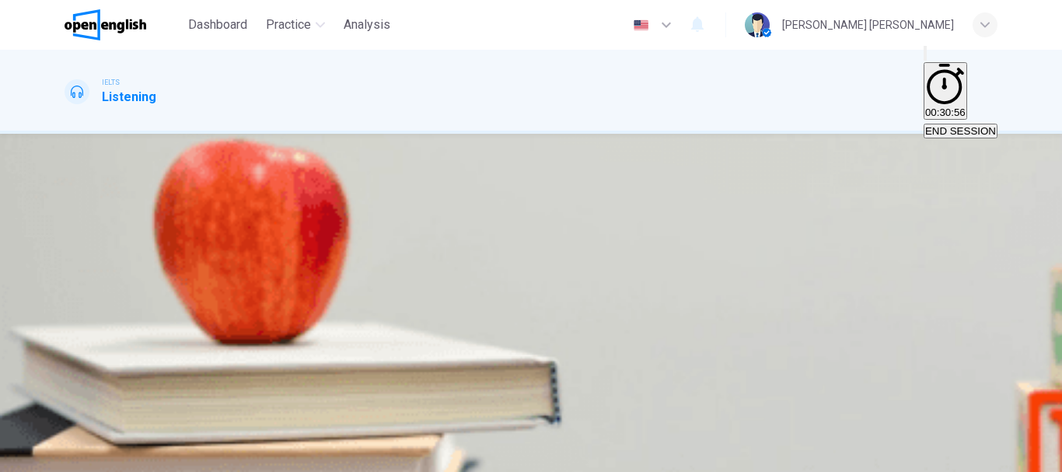
type input "*"
click at [172, 286] on input at bounding box center [118, 279] width 107 height 14
type input "*"
click at [172, 323] on input at bounding box center [118, 316] width 107 height 14
type input "*"
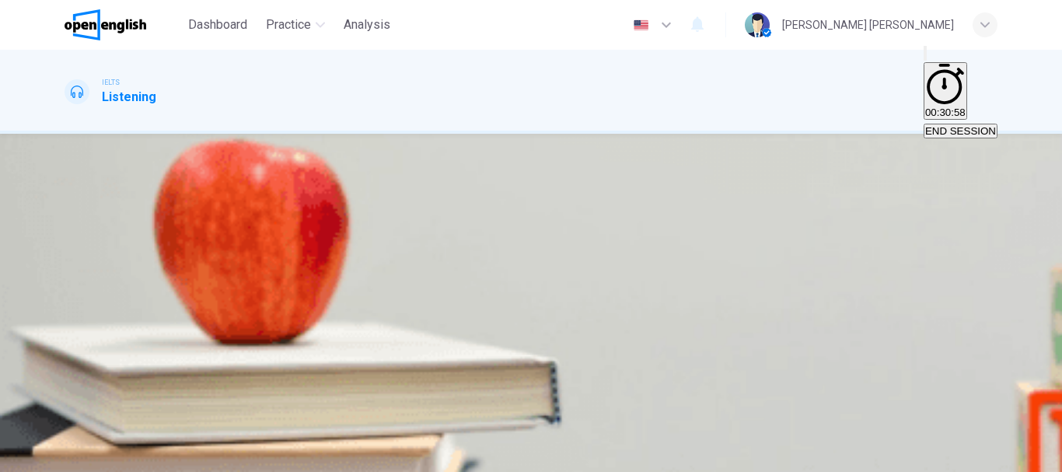
click at [76, 457] on span "SUBMIT" at bounding box center [56, 463] width 39 height 12
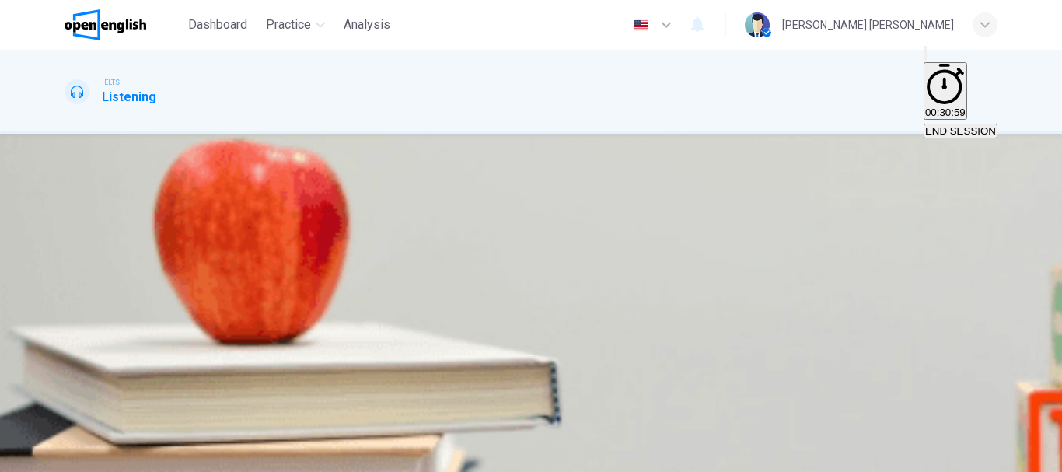
click at [185, 283] on span "medium-sized." at bounding box center [151, 277] width 68 height 12
click at [87, 456] on button "SUBMIT" at bounding box center [61, 463] width 51 height 15
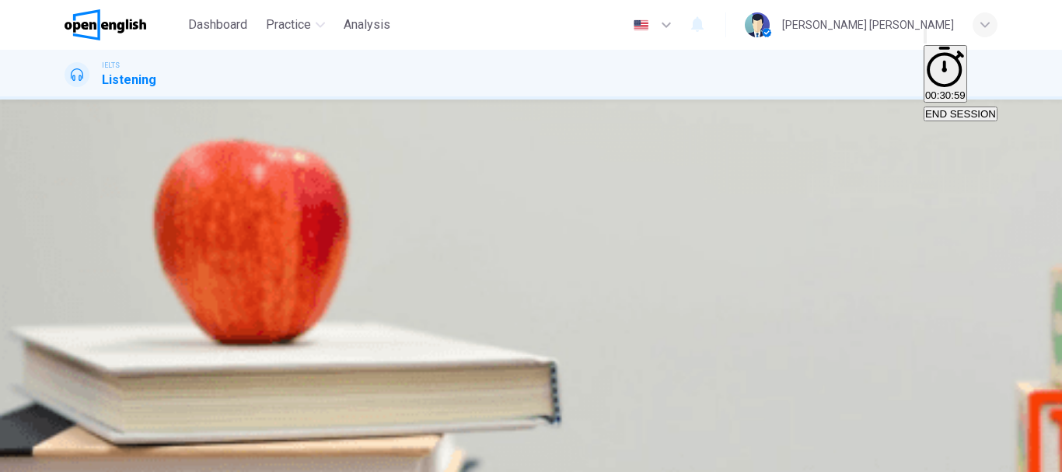
scroll to position [156, 0]
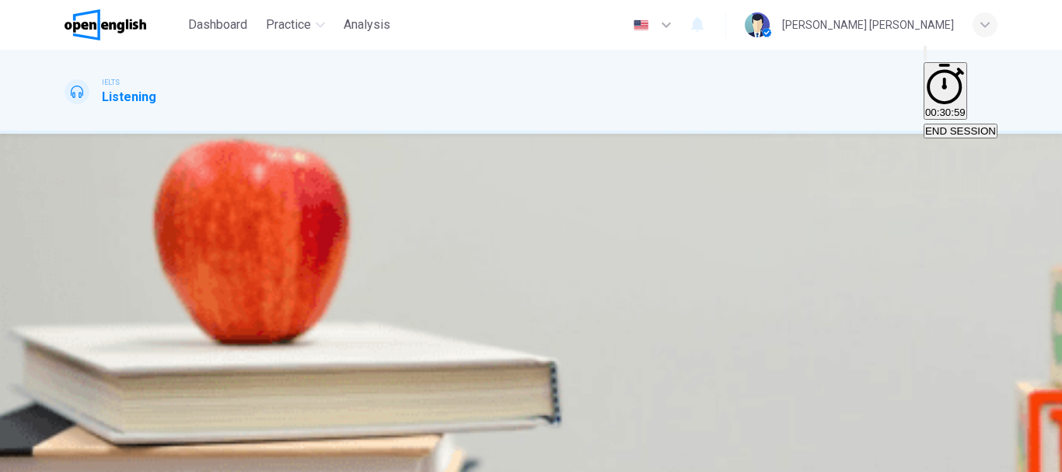
click at [324, 258] on button "B the deepest in the system." at bounding box center [262, 271] width 124 height 26
click at [76, 457] on span "SUBMIT" at bounding box center [56, 463] width 39 height 12
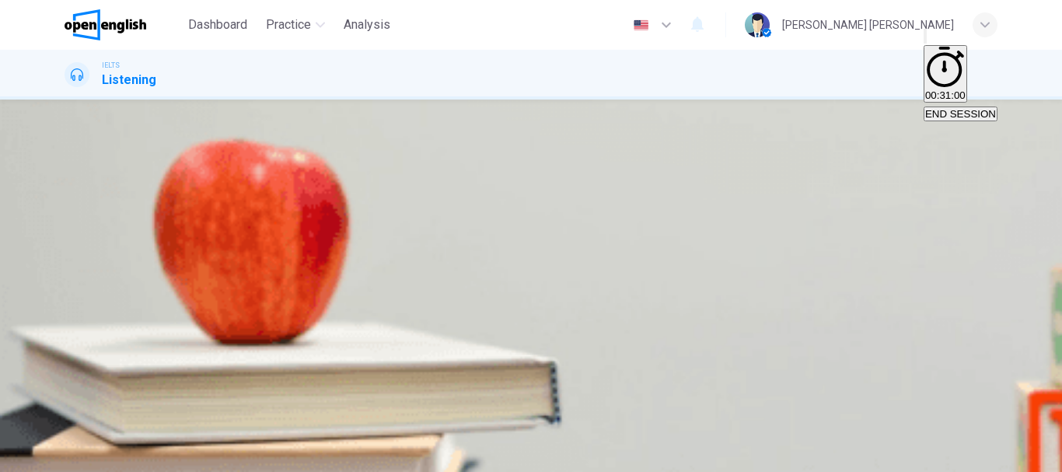
scroll to position [0, 0]
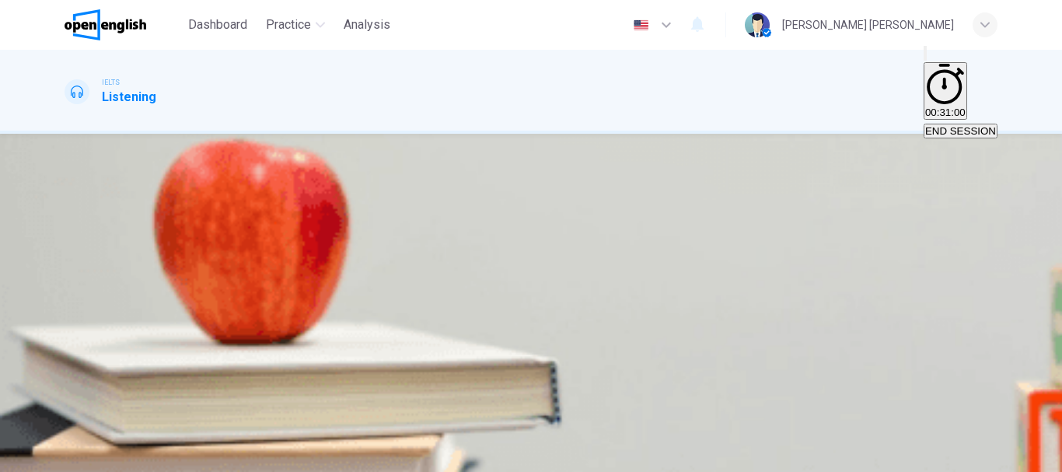
click at [245, 283] on span "have a meal in the famous restaurants." at bounding box center [155, 277] width 179 height 12
click at [87, 456] on button "SUBMIT" at bounding box center [61, 463] width 51 height 15
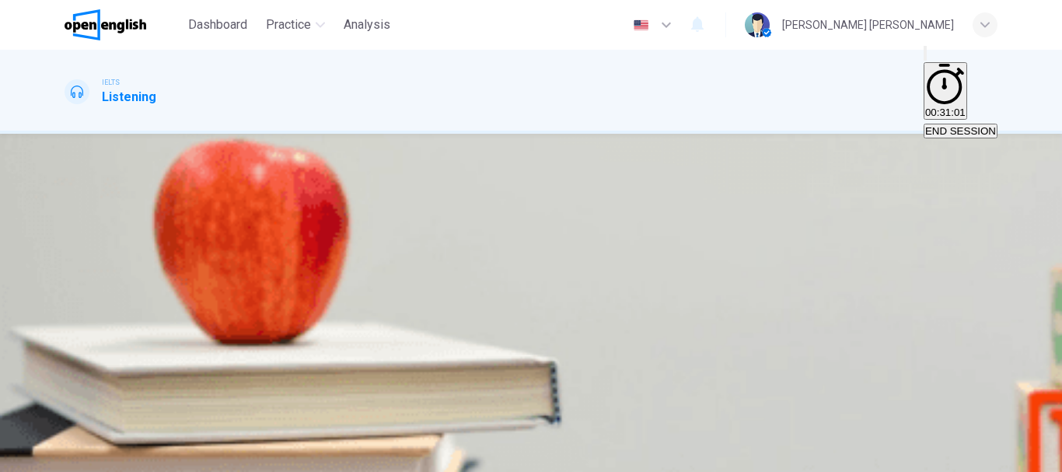
click at [181, 283] on span "on the edge of the heath." at bounding box center [123, 277] width 115 height 12
click at [86, 457] on icon "button" at bounding box center [81, 461] width 9 height 9
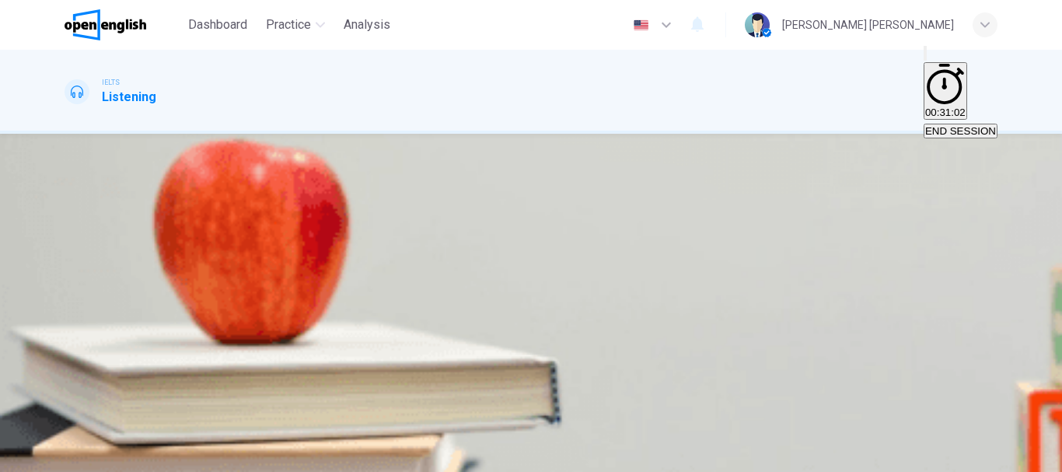
click at [402, 283] on span "ensure they are not being followed." at bounding box center [321, 277] width 161 height 12
click at [76, 457] on span "SUBMIT" at bounding box center [56, 463] width 39 height 12
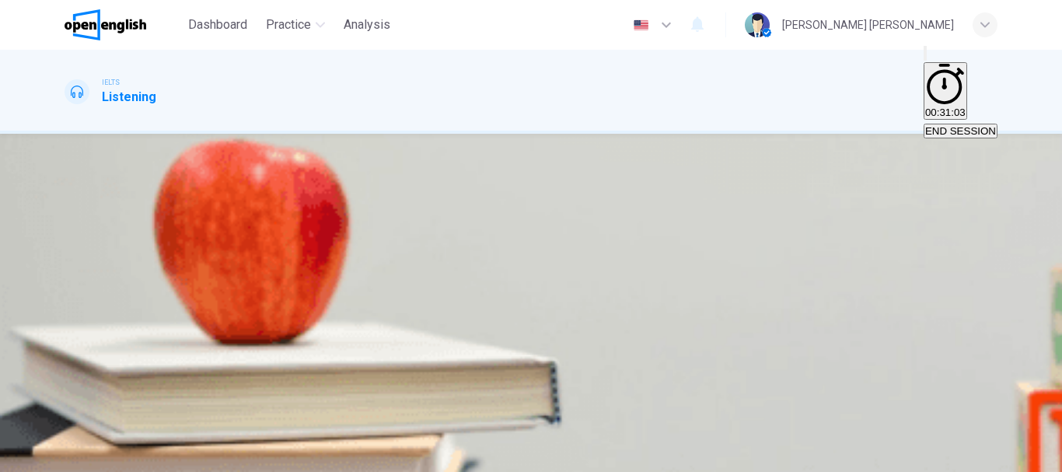
click at [579, 297] on div "Activities A. Have picnics B. Get a great view of the city C. Go fishing D. Hav…" at bounding box center [531, 332] width 933 height 149
click at [145, 293] on span "Have picnics" at bounding box center [110, 285] width 70 height 15
click at [945, 125] on span "END SESSION" at bounding box center [960, 131] width 71 height 12
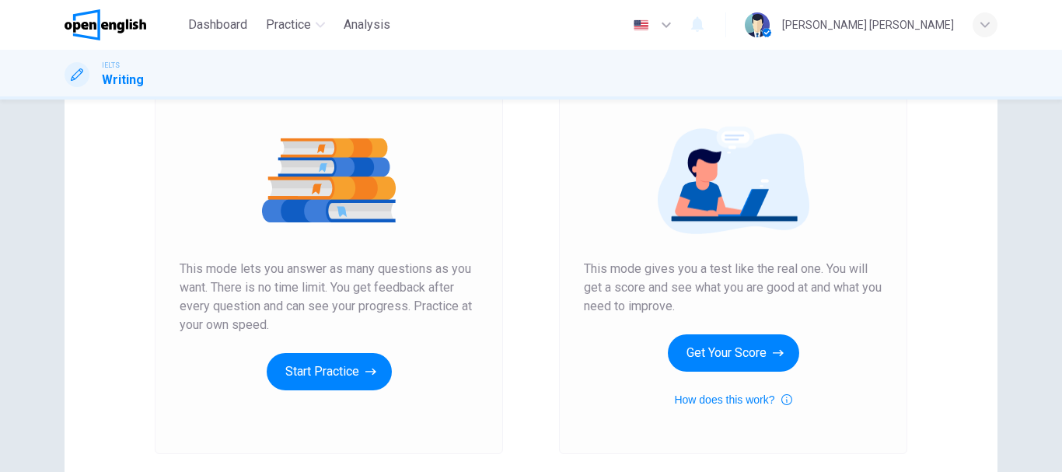
scroll to position [156, 0]
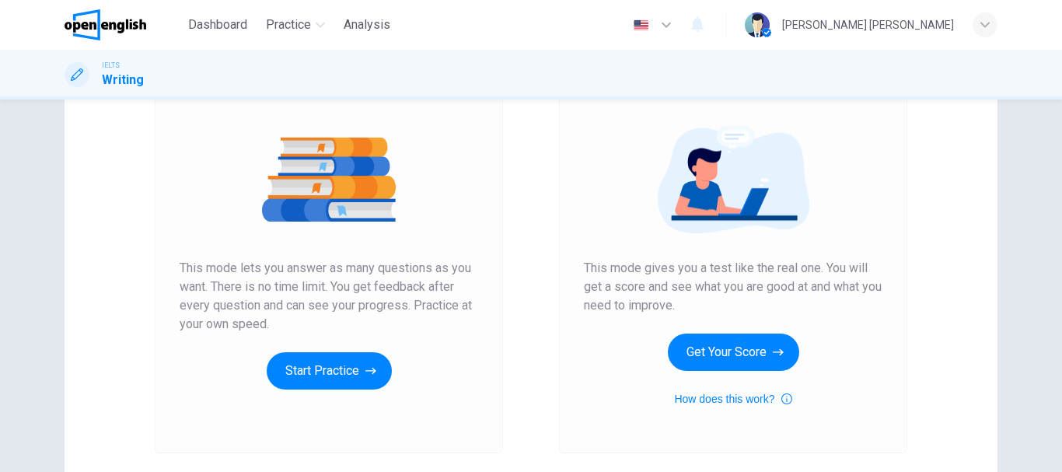
click at [327, 211] on img at bounding box center [329, 179] width 299 height 109
click at [341, 376] on button "Start Practice" at bounding box center [329, 370] width 125 height 37
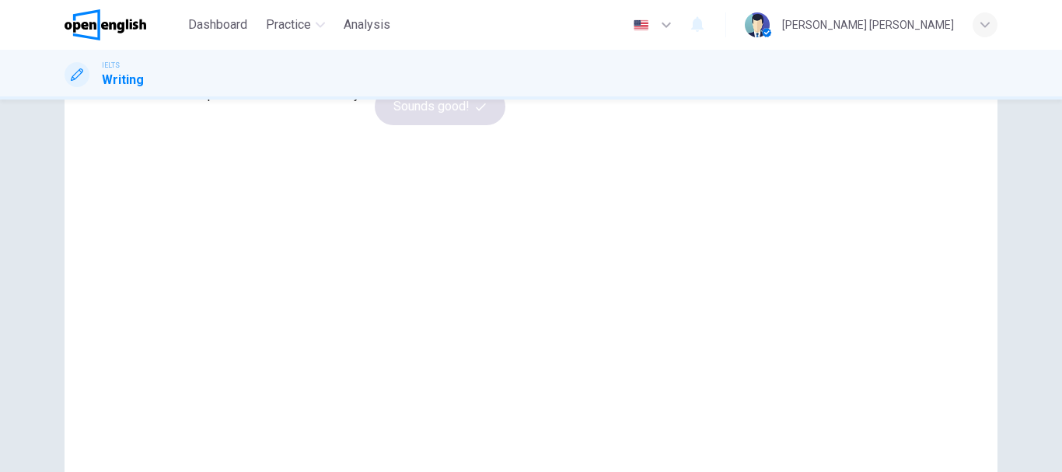
scroll to position [124, 0]
click at [471, 48] on icon "button" at bounding box center [458, 39] width 25 height 19
click at [486, 39] on icon "button" at bounding box center [481, 35] width 10 height 8
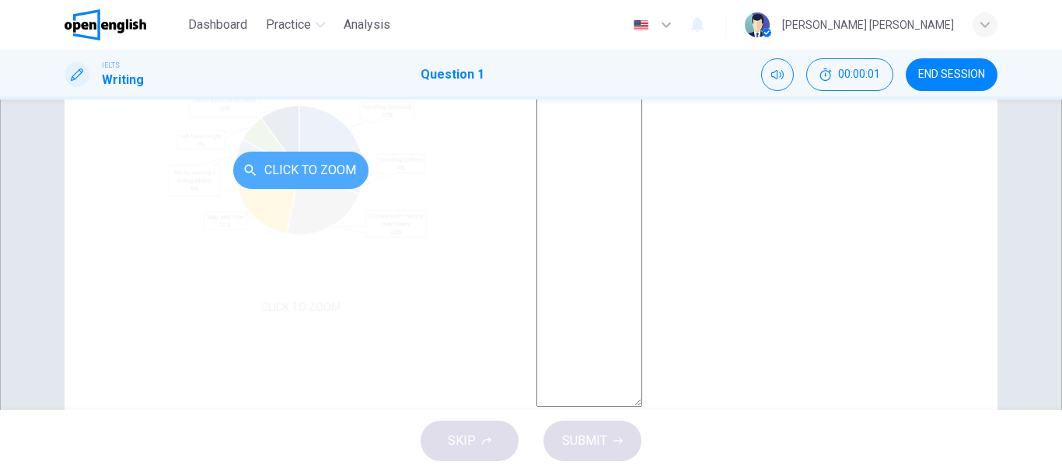
click at [306, 189] on button "Click to Zoom" at bounding box center [300, 170] width 135 height 37
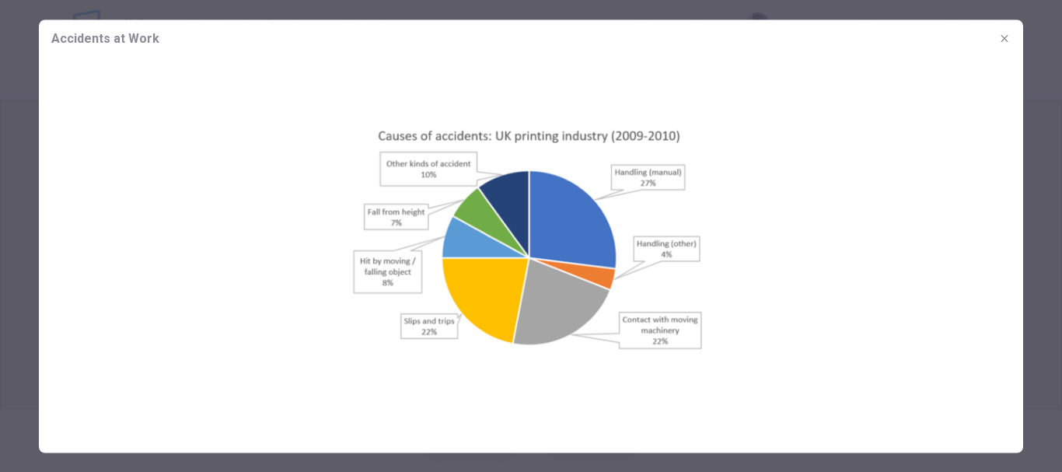
click at [1009, 35] on icon "button" at bounding box center [1004, 38] width 12 height 12
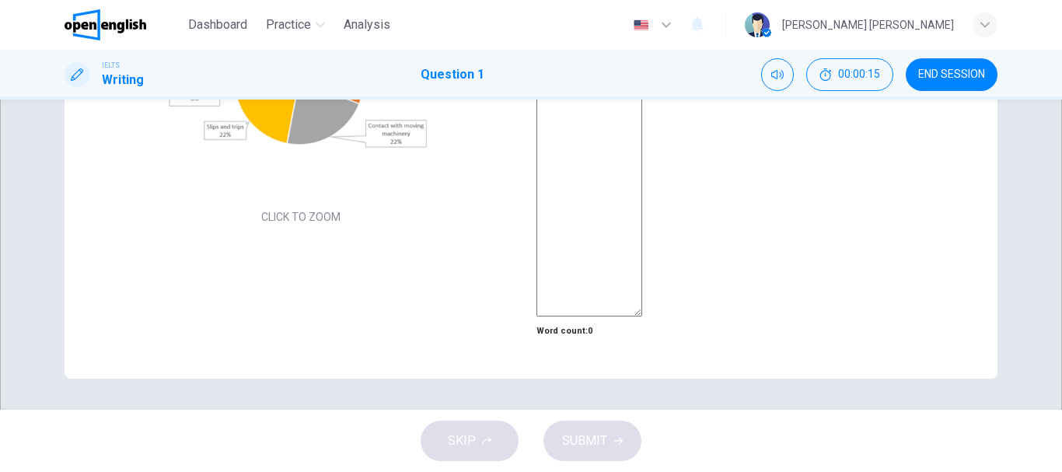
scroll to position [322, 0]
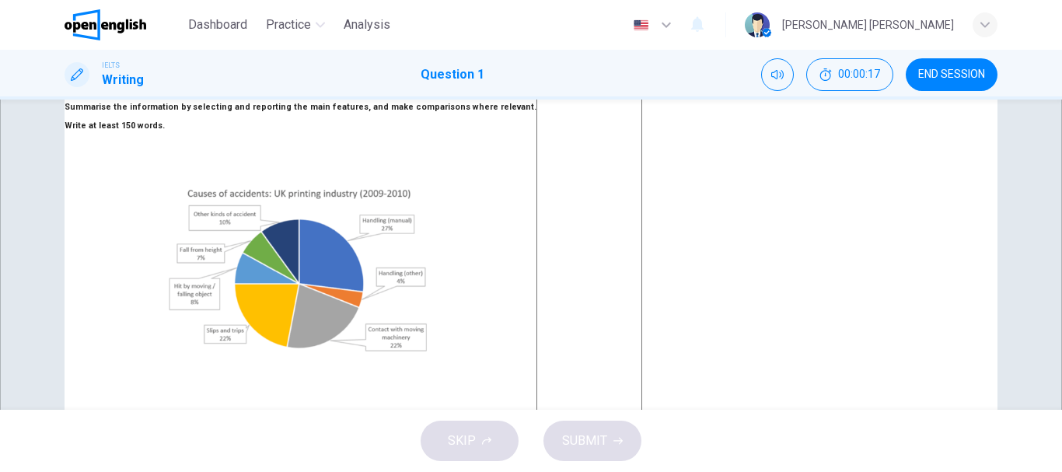
click at [642, 292] on textarea at bounding box center [590, 291] width 106 height 460
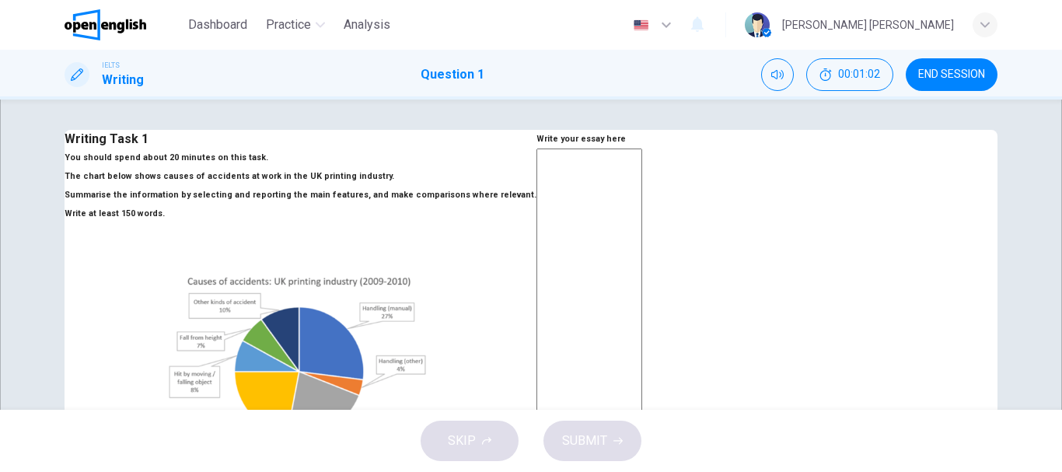
scroll to position [0, 0]
type textarea "*"
type textarea "**"
type textarea "*"
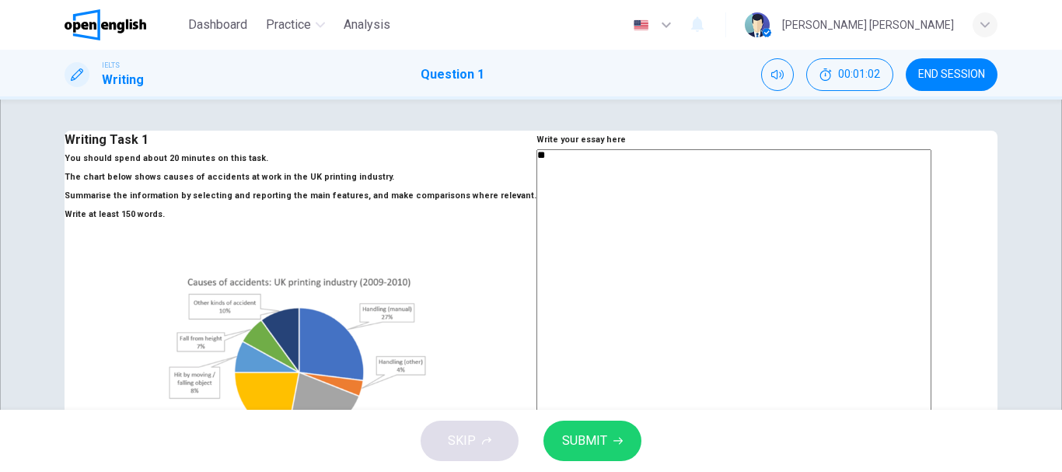
type textarea "***"
type textarea "*"
type textarea "***"
click at [554, 440] on button "SUBMIT" at bounding box center [593, 441] width 98 height 40
type textarea "*"
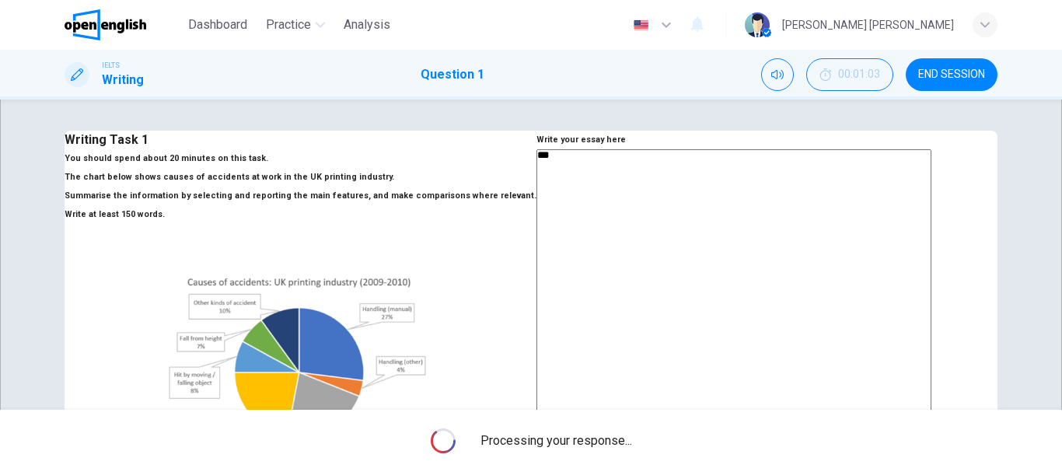
click at [940, 74] on span "END SESSION" at bounding box center [951, 74] width 67 height 12
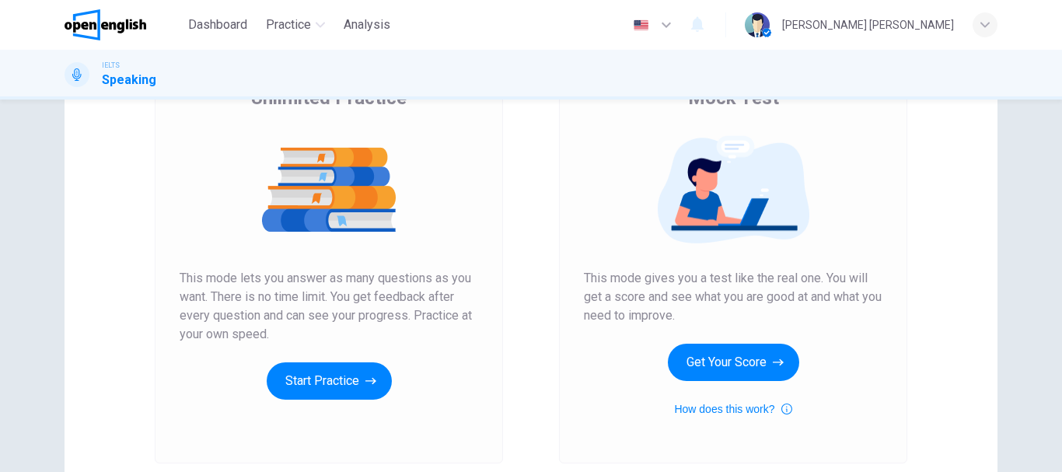
scroll to position [156, 0]
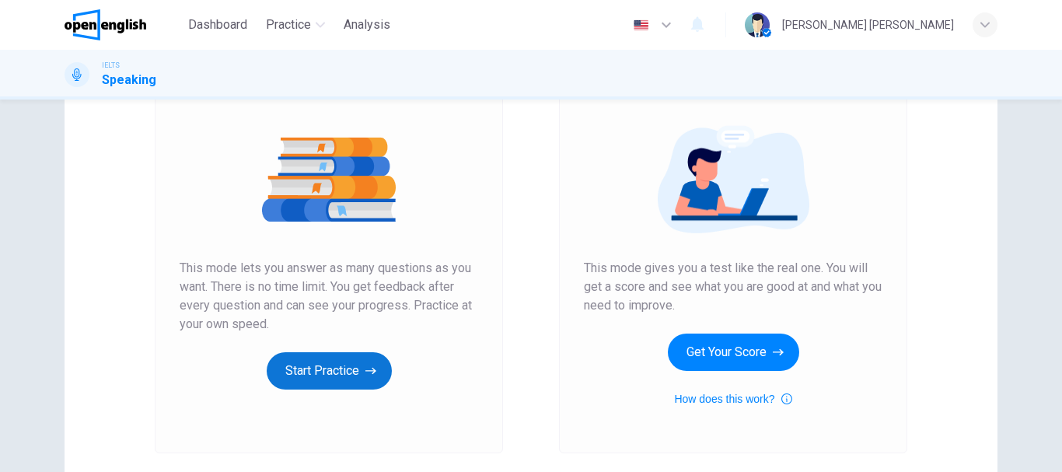
click at [344, 376] on button "Start Practice" at bounding box center [329, 370] width 125 height 37
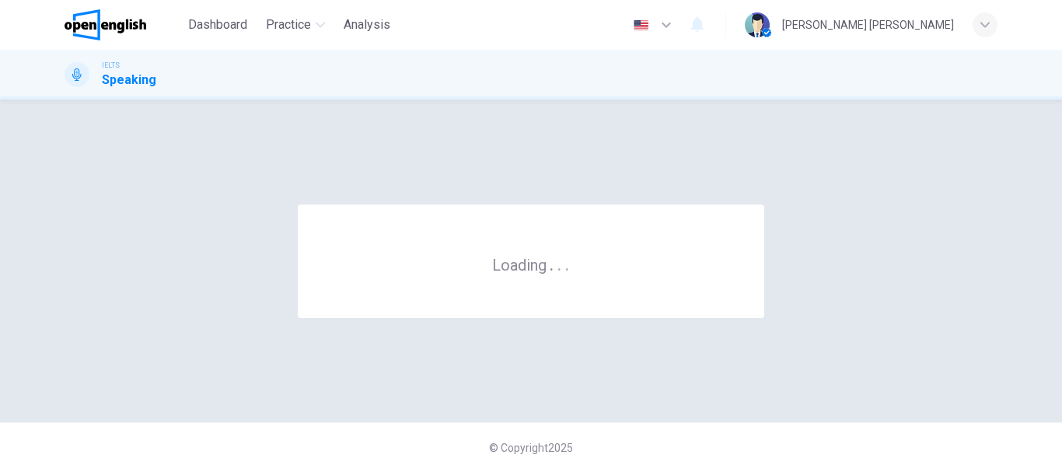
scroll to position [0, 0]
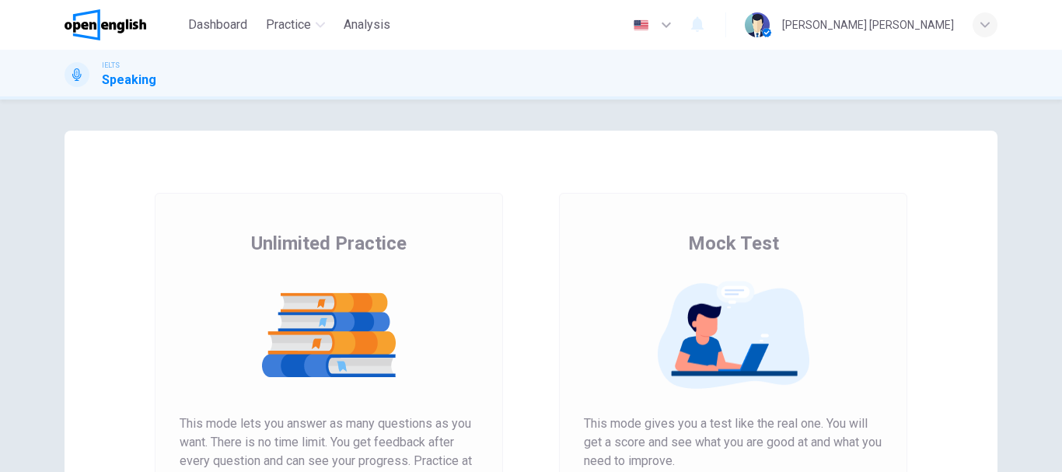
scroll to position [78, 0]
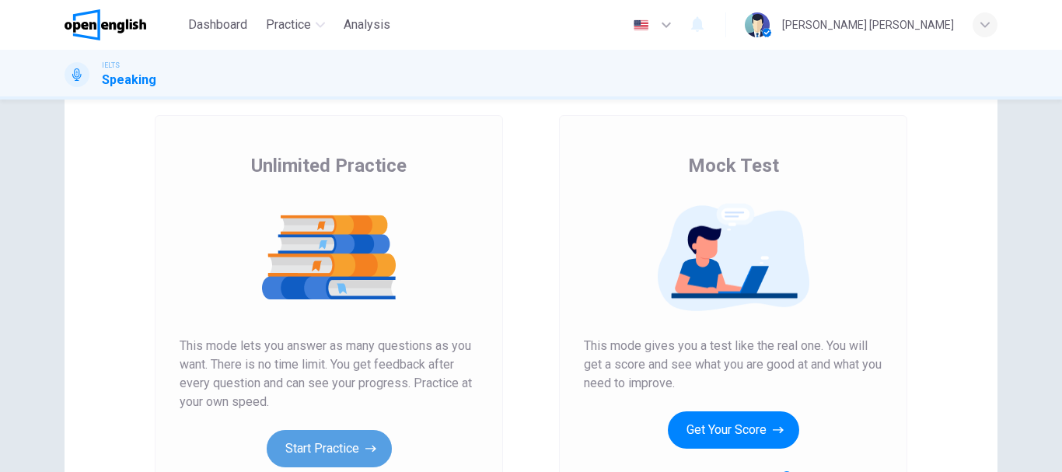
click at [316, 437] on button "Start Practice" at bounding box center [329, 448] width 125 height 37
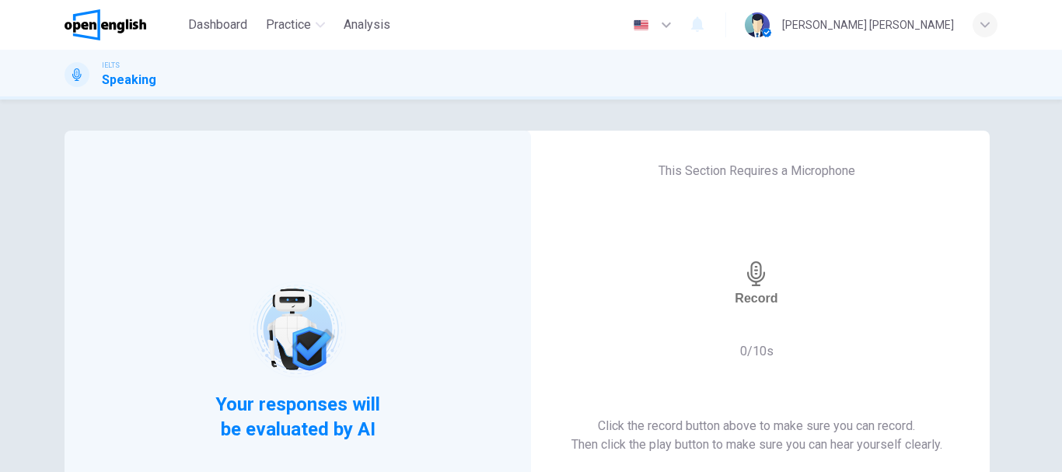
scroll to position [156, 0]
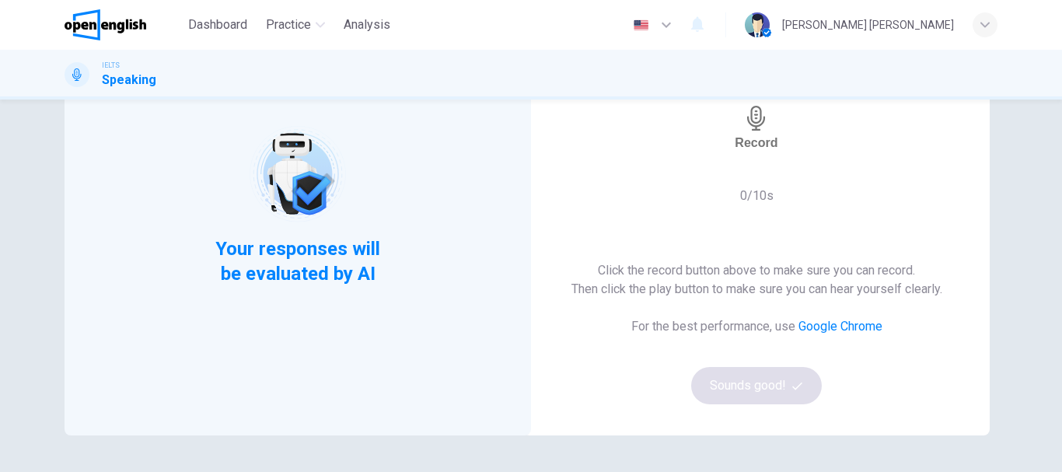
click at [761, 131] on div "Record" at bounding box center [756, 128] width 43 height 44
click at [770, 388] on button "Sounds good!" at bounding box center [756, 385] width 131 height 37
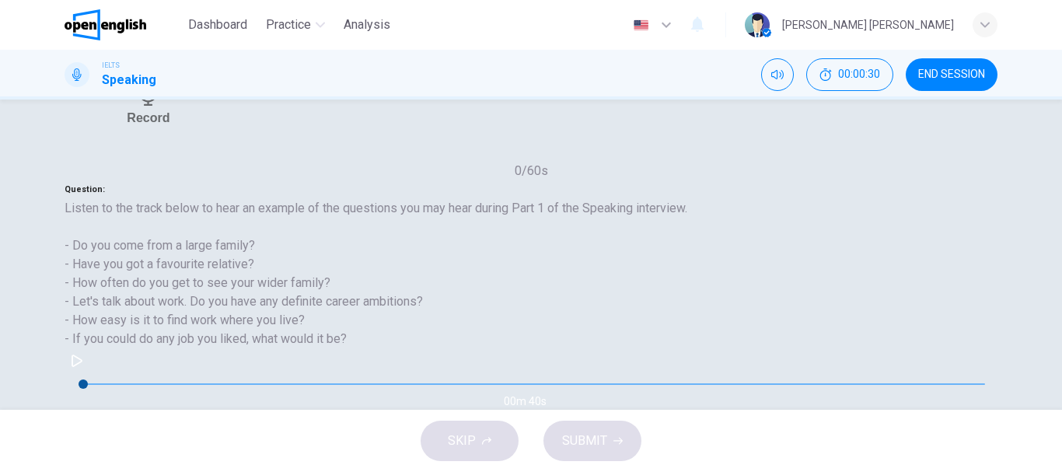
click at [82, 367] on icon "button" at bounding box center [77, 361] width 11 height 12
type input "**"
click at [82, 414] on icon "Click to see the audio transcription" at bounding box center [77, 420] width 12 height 12
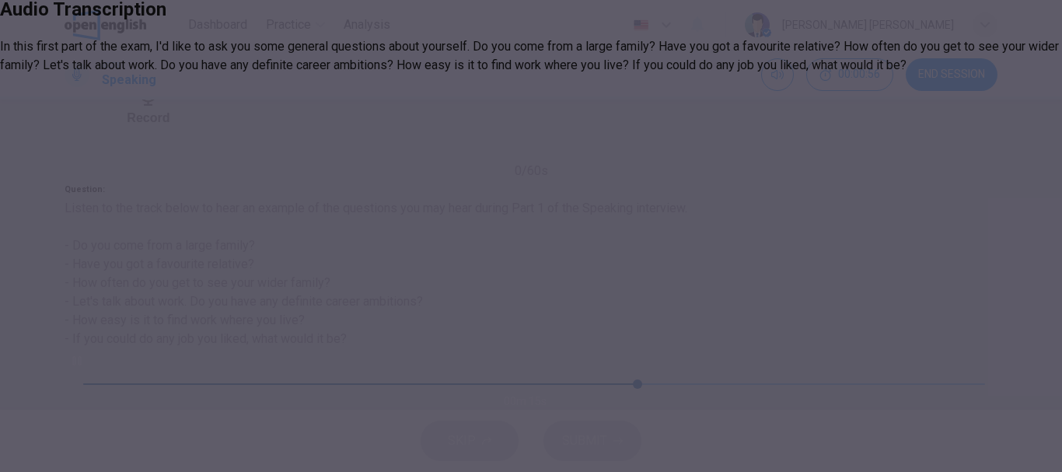
type input "**"
click at [6, 29] on icon "button" at bounding box center [6, 29] width 0 height 0
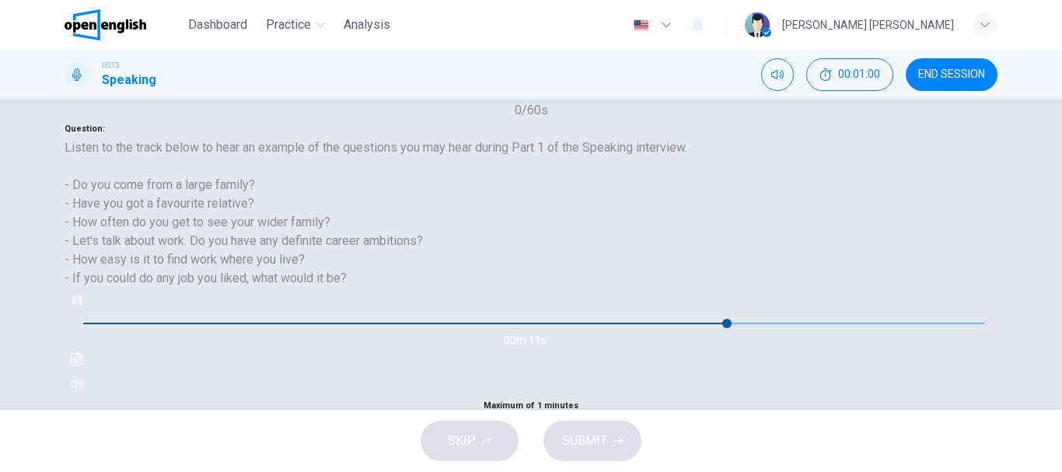
scroll to position [292, 0]
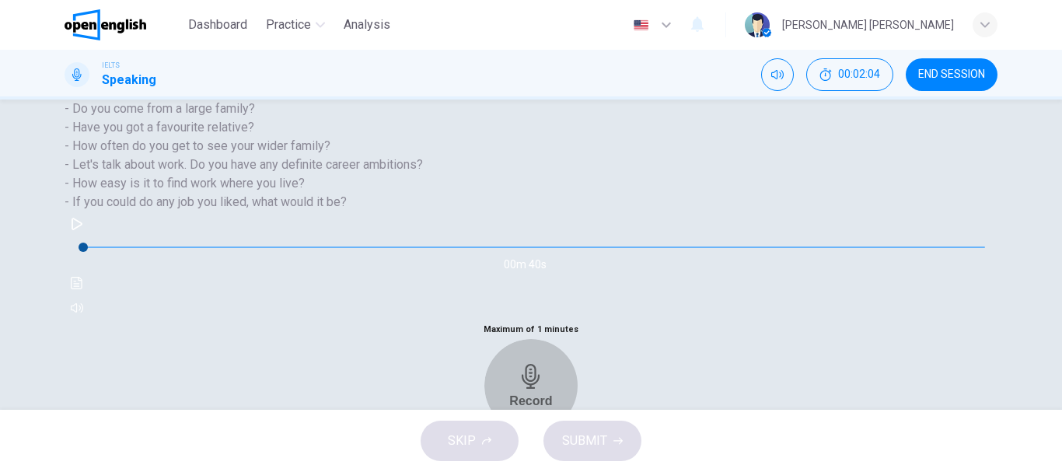
click at [552, 393] on h6 "Record" at bounding box center [530, 400] width 43 height 15
click at [544, 414] on icon "button" at bounding box center [531, 426] width 25 height 25
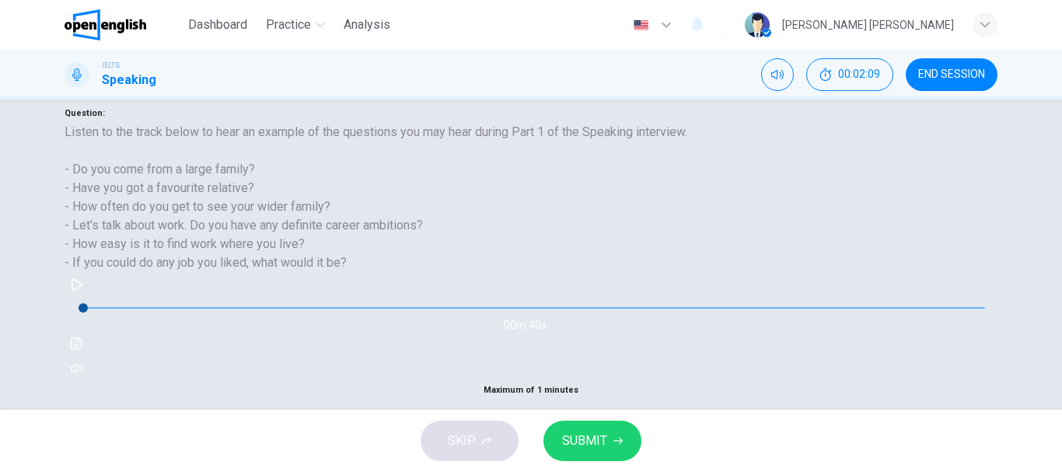
scroll to position [215, 0]
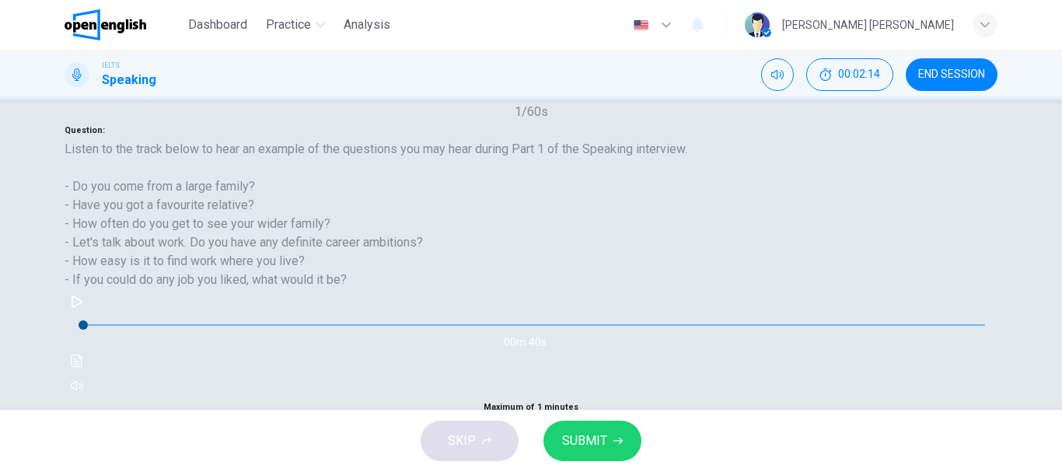
click at [83, 308] on icon "button" at bounding box center [77, 301] width 12 height 12
click at [592, 448] on span "SUBMIT" at bounding box center [584, 441] width 45 height 22
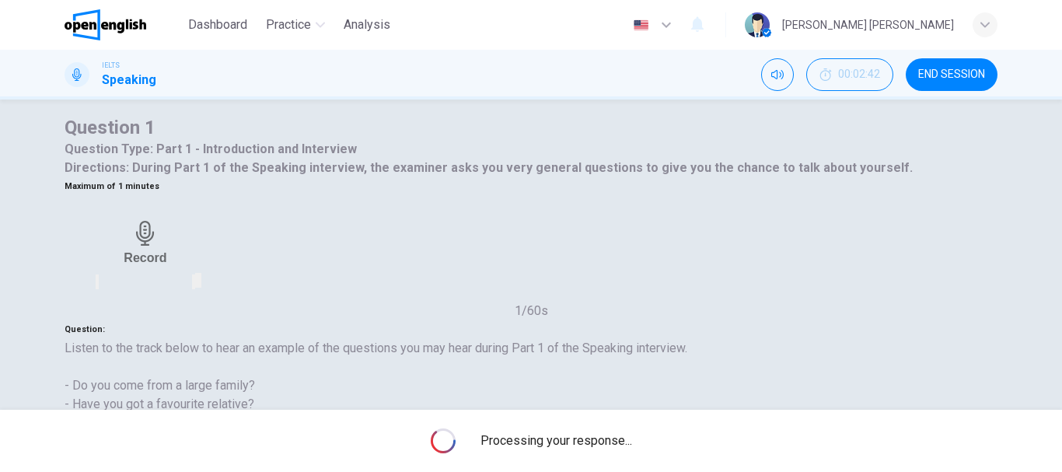
scroll to position [0, 0]
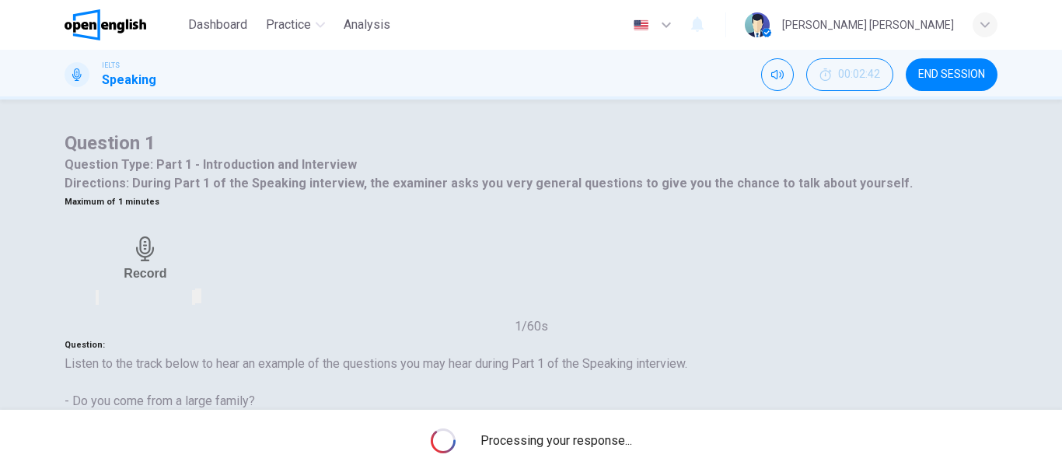
type input "*"
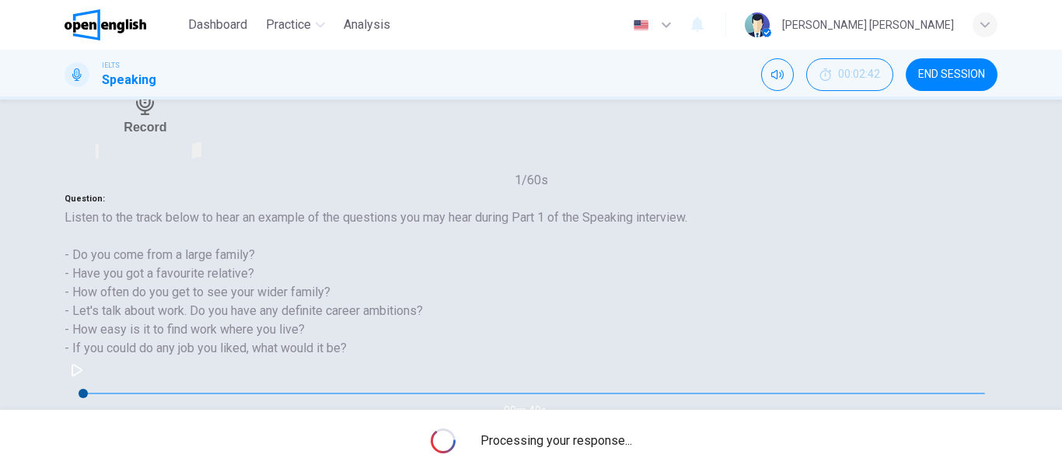
scroll to position [156, 0]
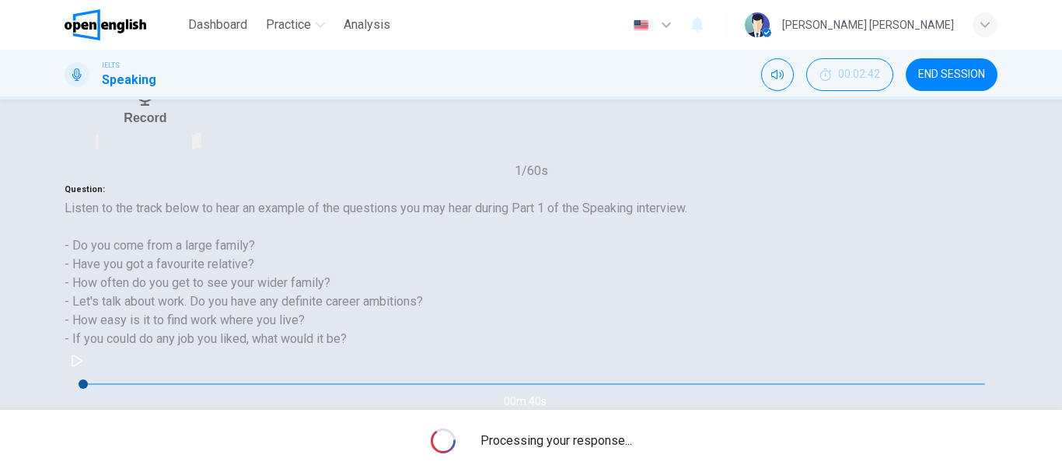
click at [566, 37] on div "Question 1 Question Type : Part 1 - Introduction and Interview Directions : Dur…" at bounding box center [531, 6] width 933 height 62
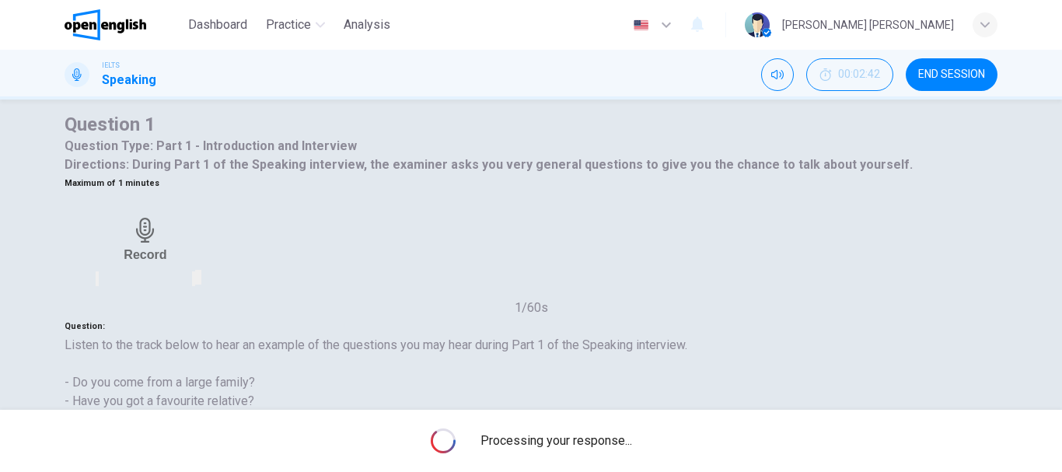
scroll to position [0, 0]
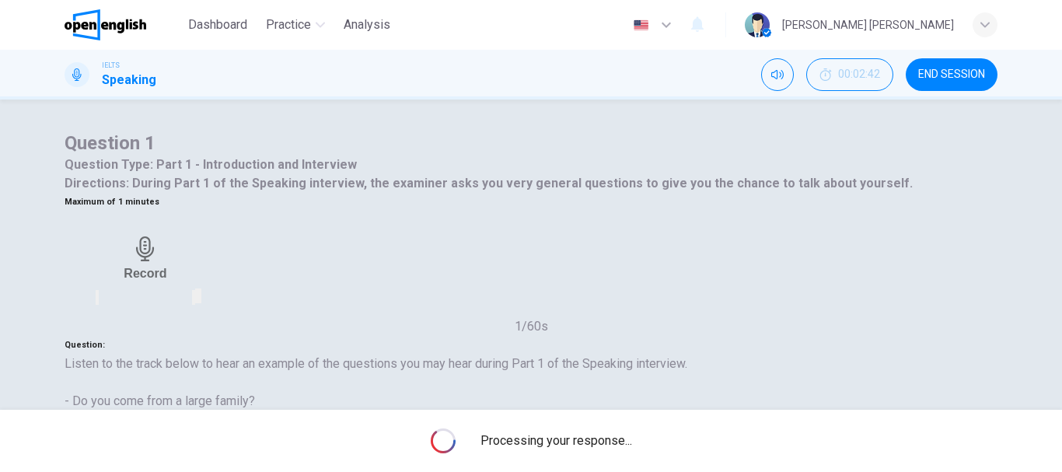
click at [942, 72] on span "END SESSION" at bounding box center [951, 74] width 67 height 12
